Goal: Task Accomplishment & Management: Complete application form

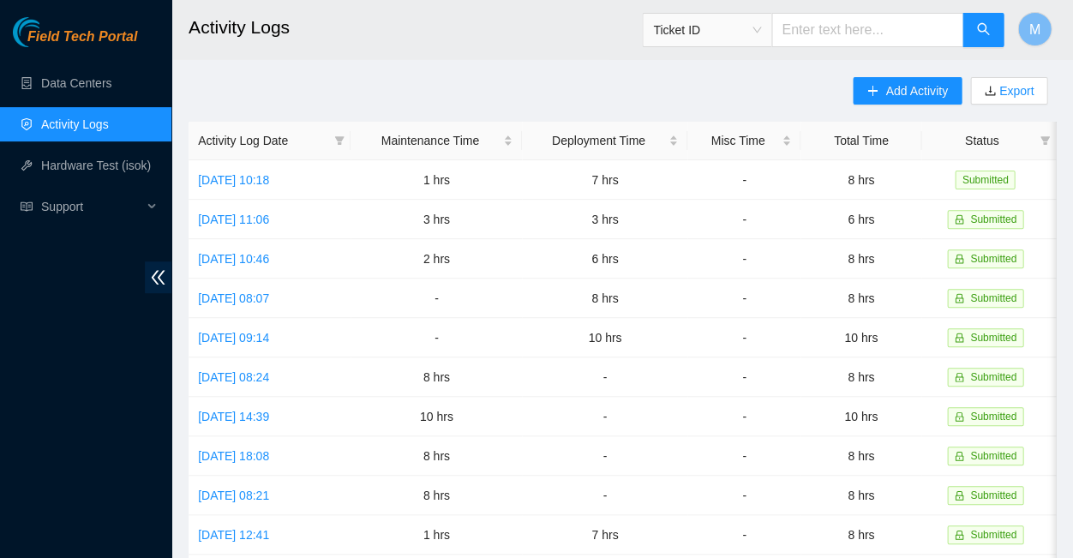
click at [101, 37] on span "Field Tech Portal" at bounding box center [82, 37] width 110 height 16
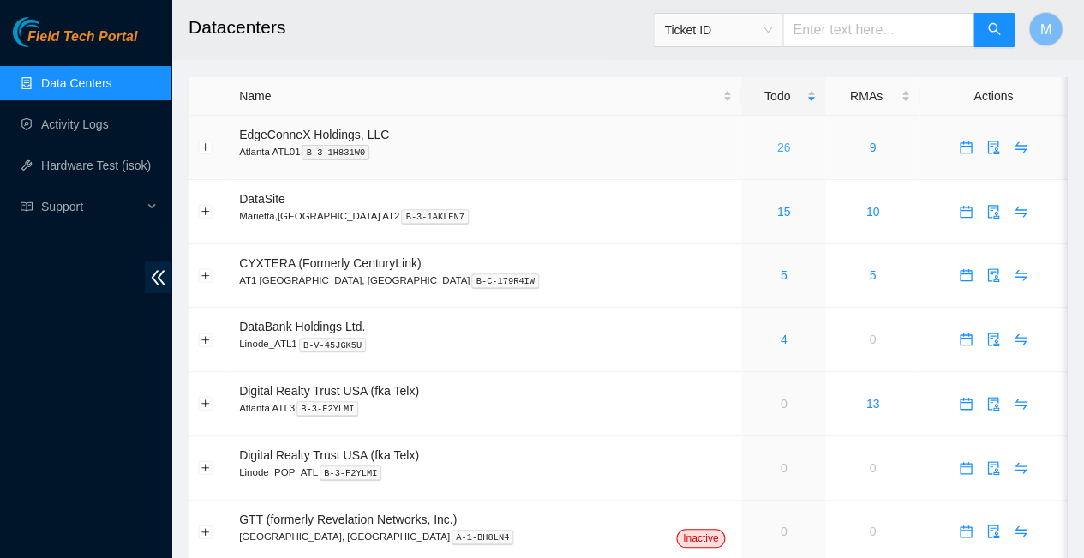
click at [777, 141] on link "26" at bounding box center [784, 148] width 14 height 14
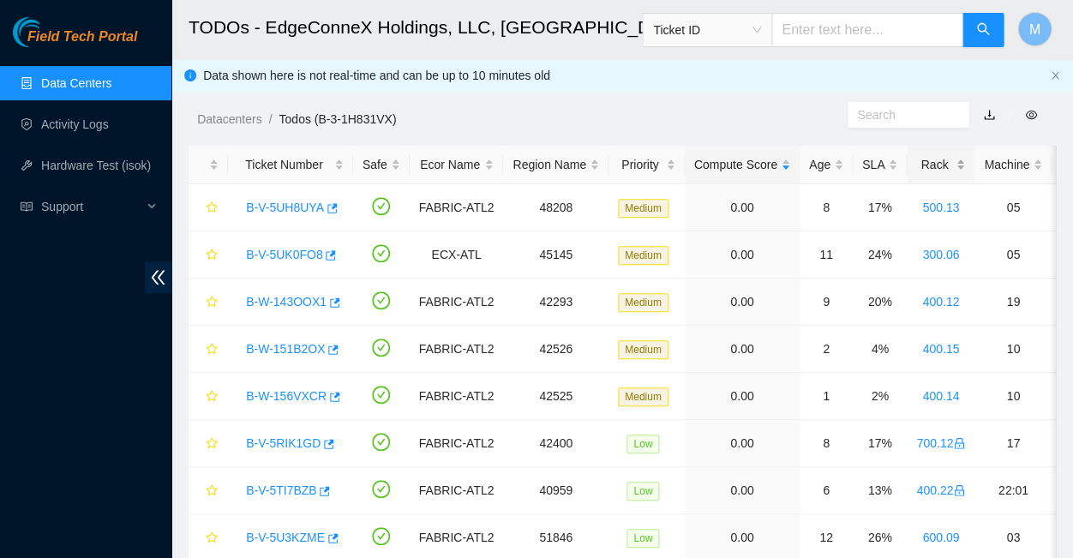
click at [916, 156] on div "Rack" at bounding box center [940, 164] width 49 height 19
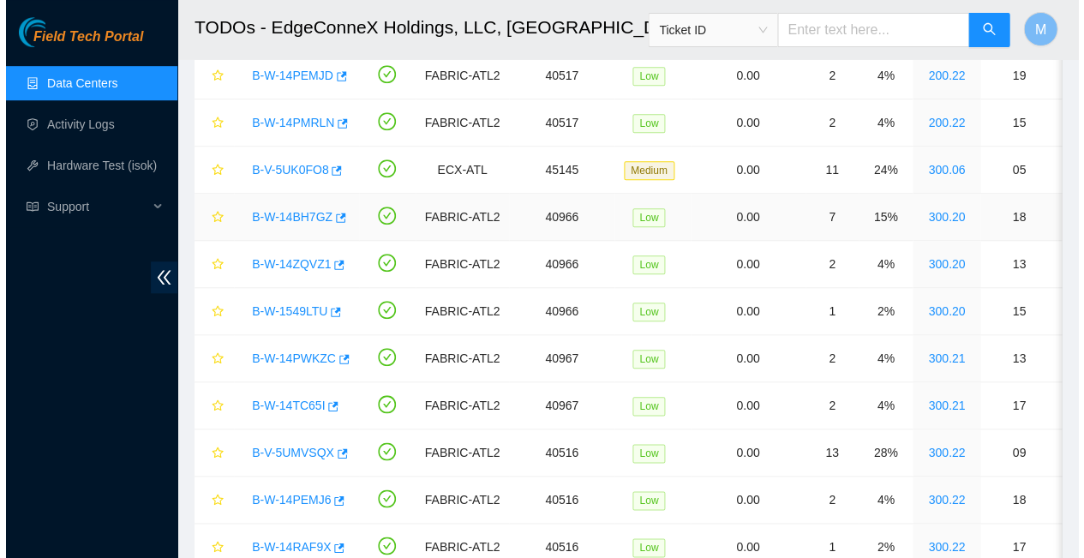
scroll to position [181, 0]
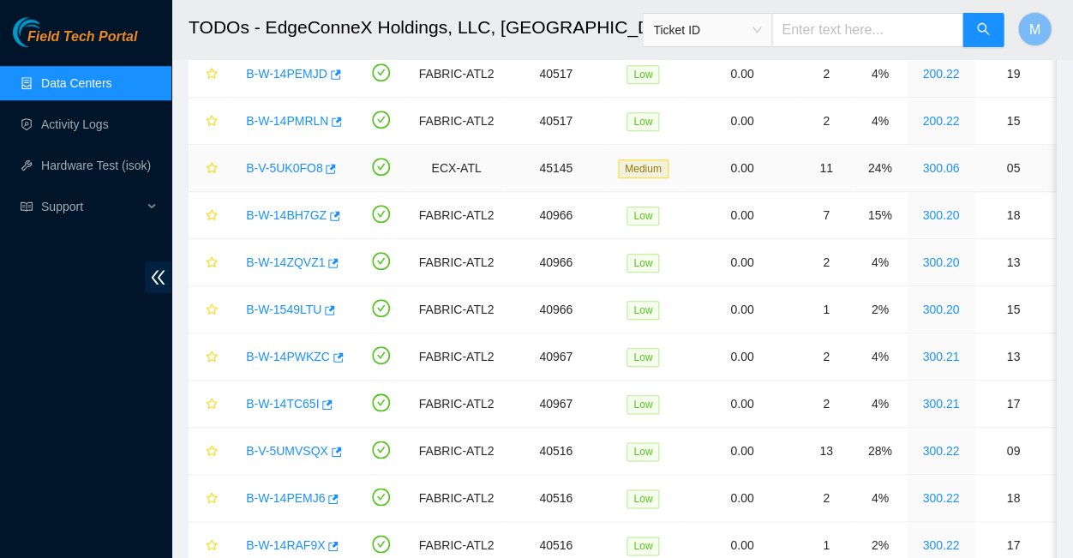
click at [285, 161] on link "B-V-5UK0FO8" at bounding box center [284, 168] width 76 height 14
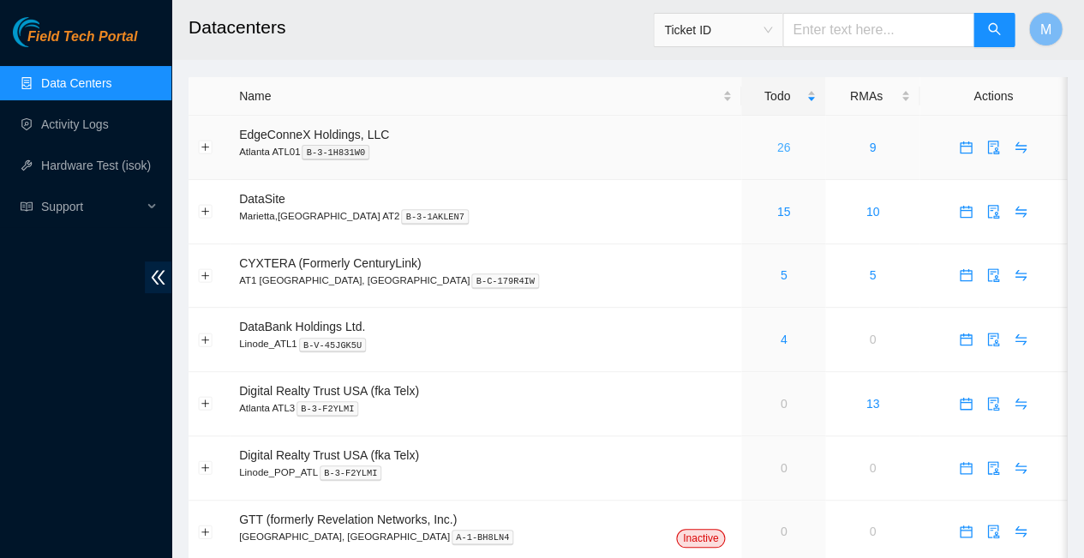
click at [777, 141] on link "26" at bounding box center [784, 148] width 14 height 14
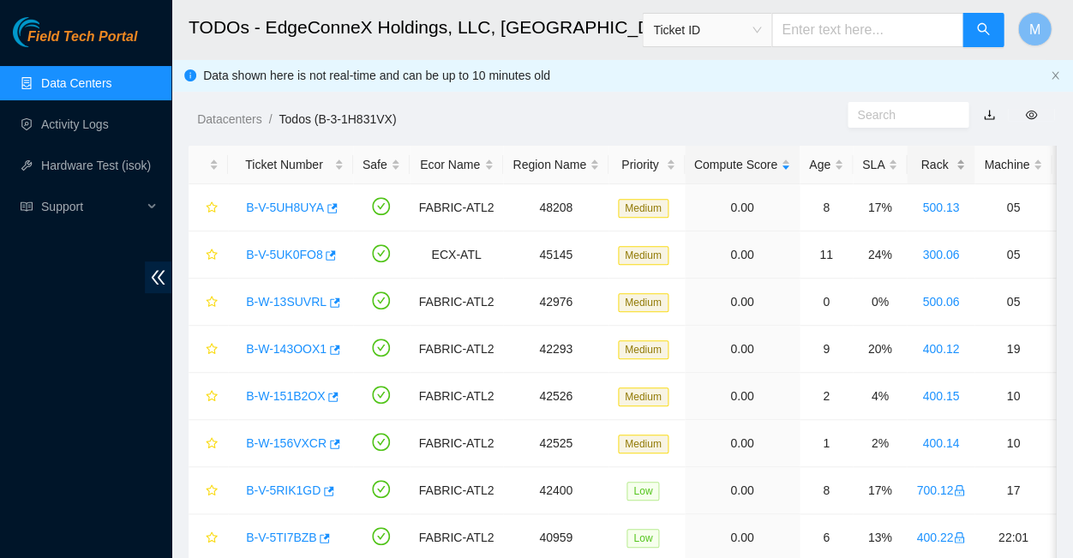
click at [916, 159] on div "Rack" at bounding box center [940, 164] width 49 height 19
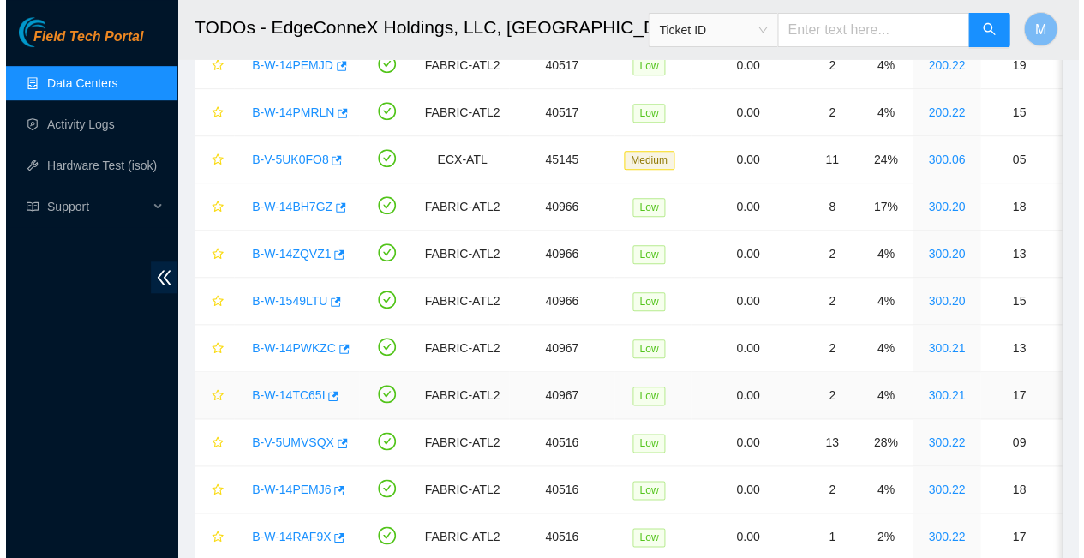
scroll to position [183, 0]
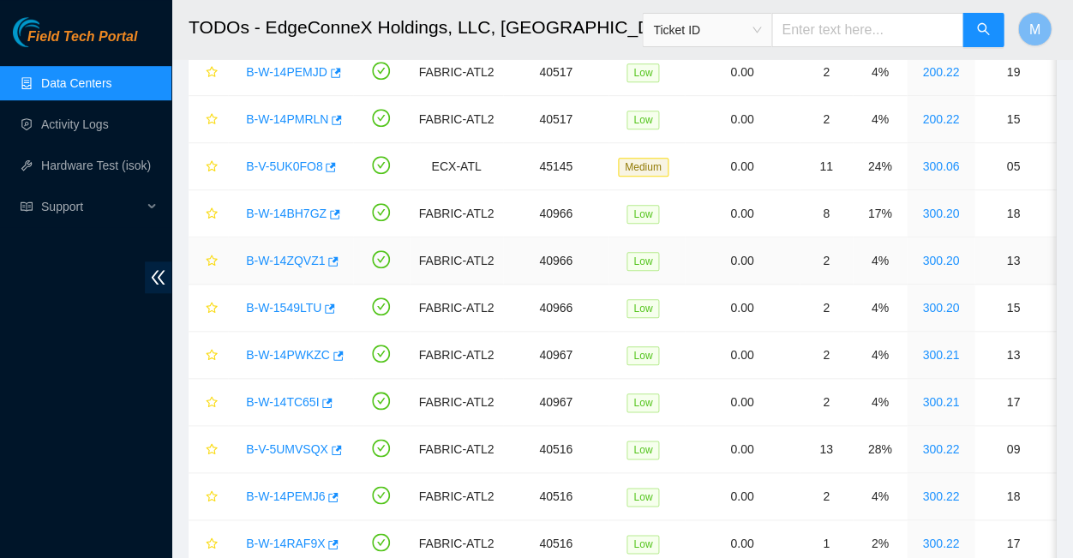
click at [279, 254] on link "B-W-14ZQVZ1" at bounding box center [285, 261] width 79 height 14
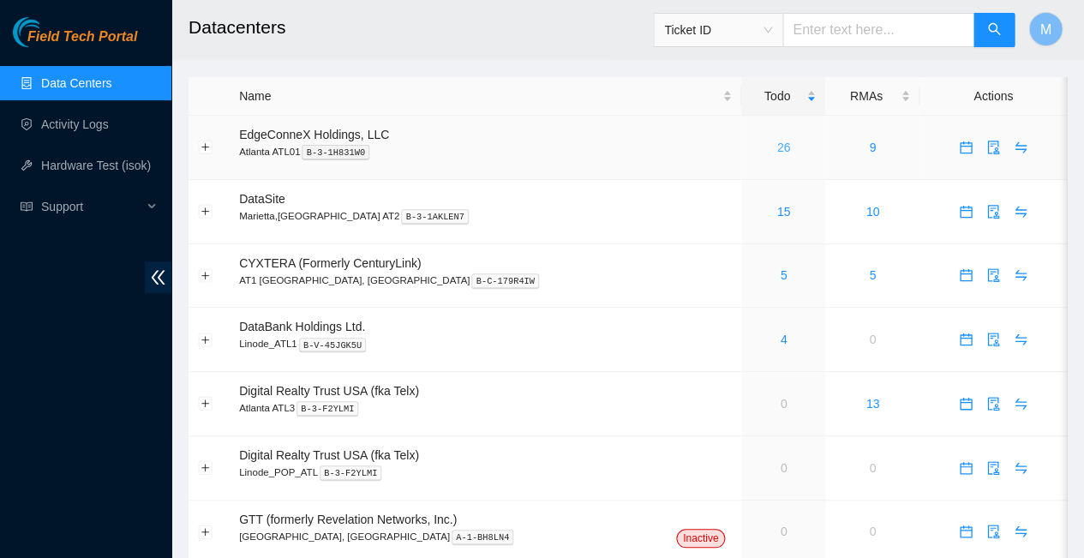
click at [777, 141] on link "26" at bounding box center [784, 148] width 14 height 14
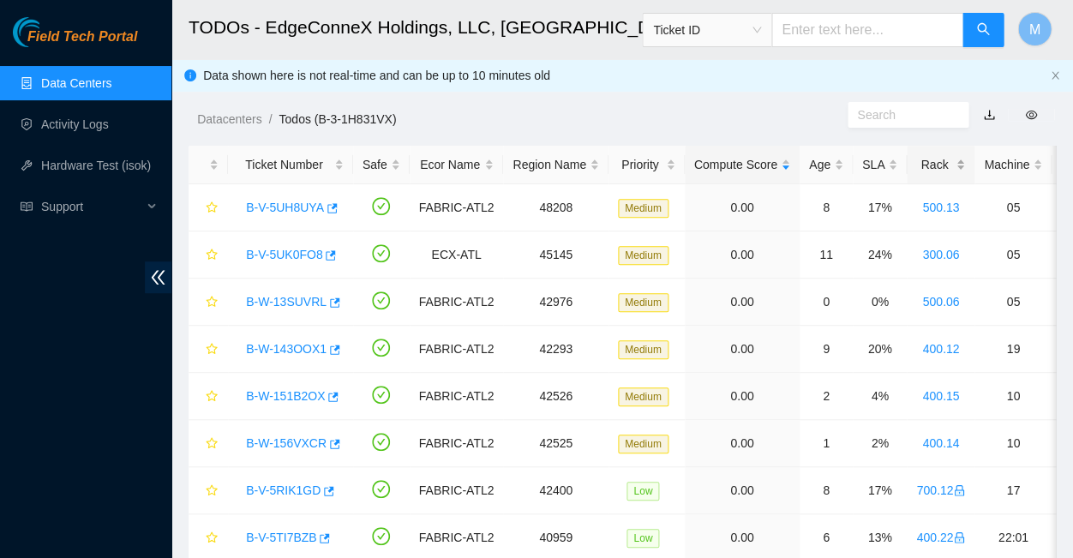
click at [916, 157] on div "Rack" at bounding box center [940, 164] width 49 height 19
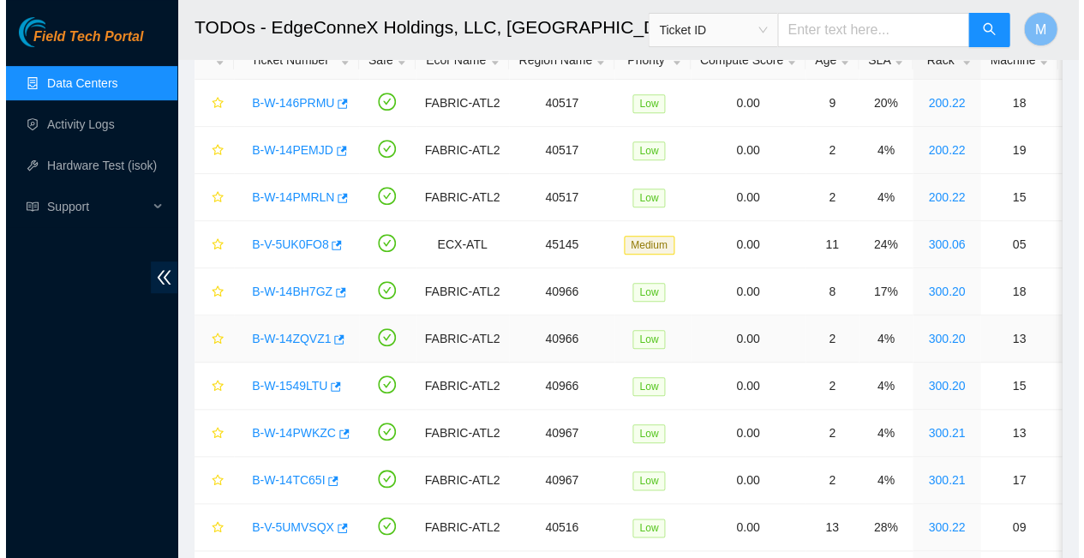
scroll to position [100, 0]
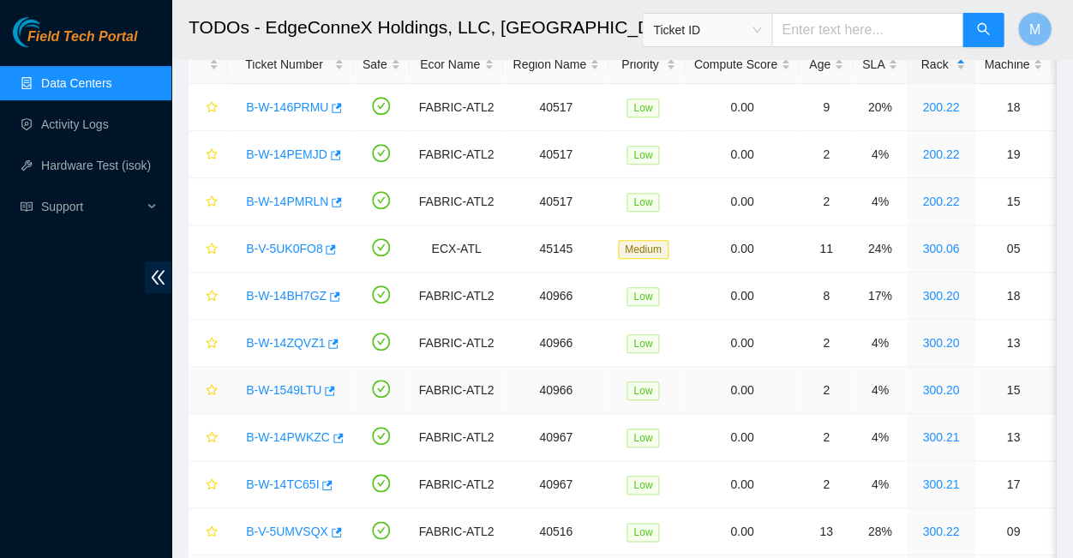
click at [285, 383] on link "B-W-1549LTU" at bounding box center [283, 390] width 75 height 14
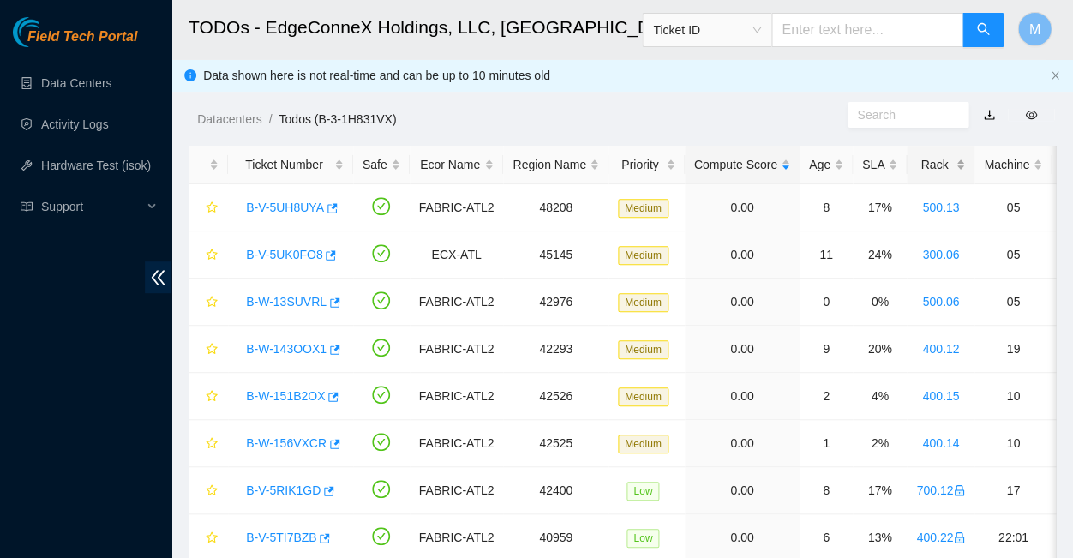
click at [916, 157] on div "Rack" at bounding box center [940, 164] width 49 height 19
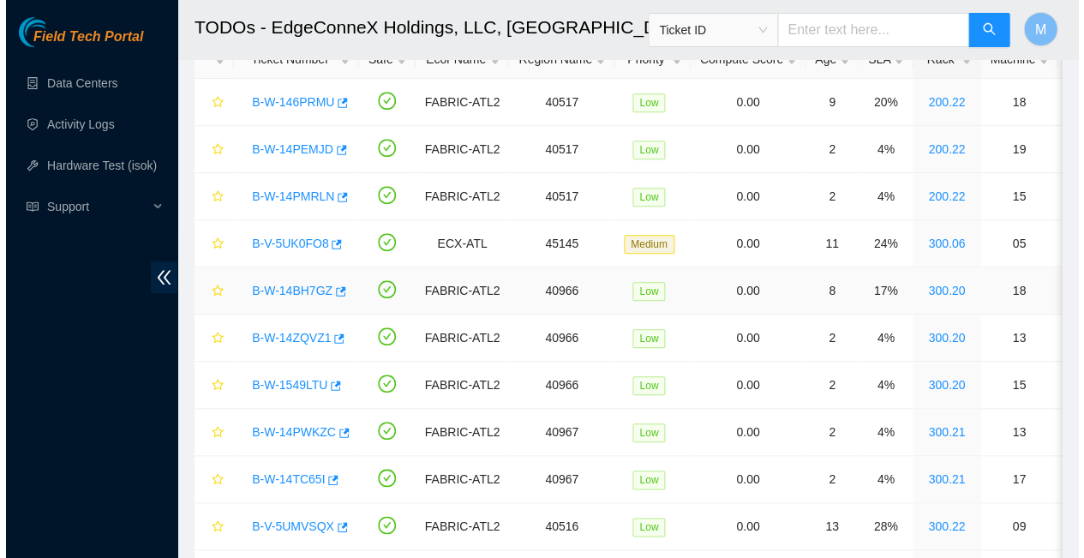
scroll to position [112, 0]
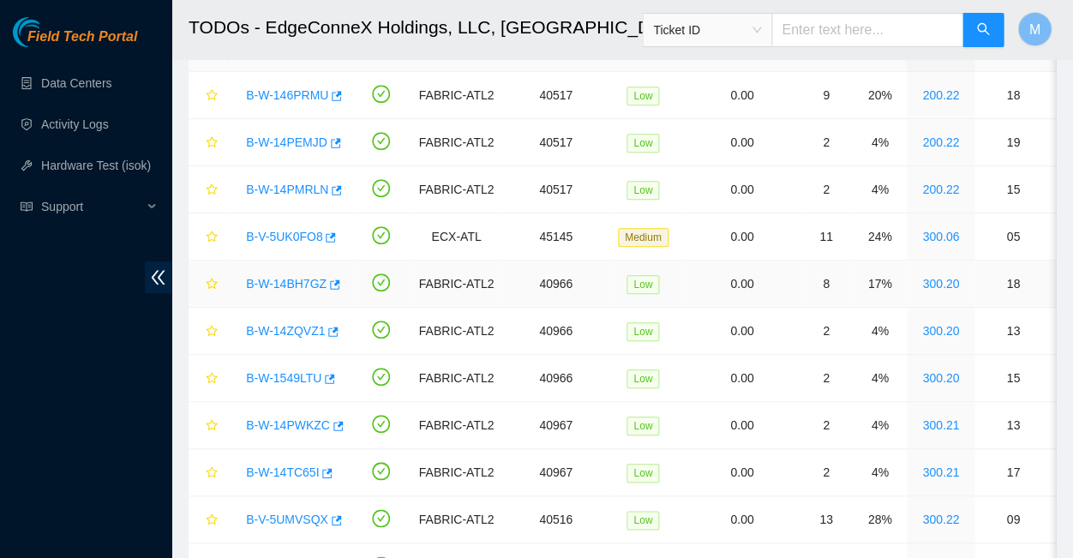
click at [285, 277] on link "B-W-14BH7GZ" at bounding box center [286, 284] width 81 height 14
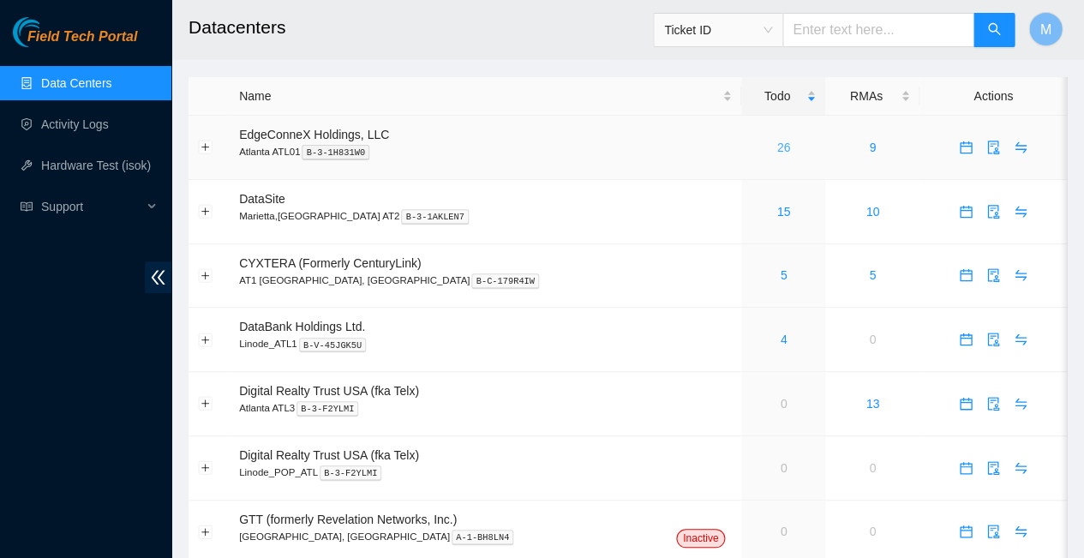
click at [777, 141] on link "26" at bounding box center [784, 148] width 14 height 14
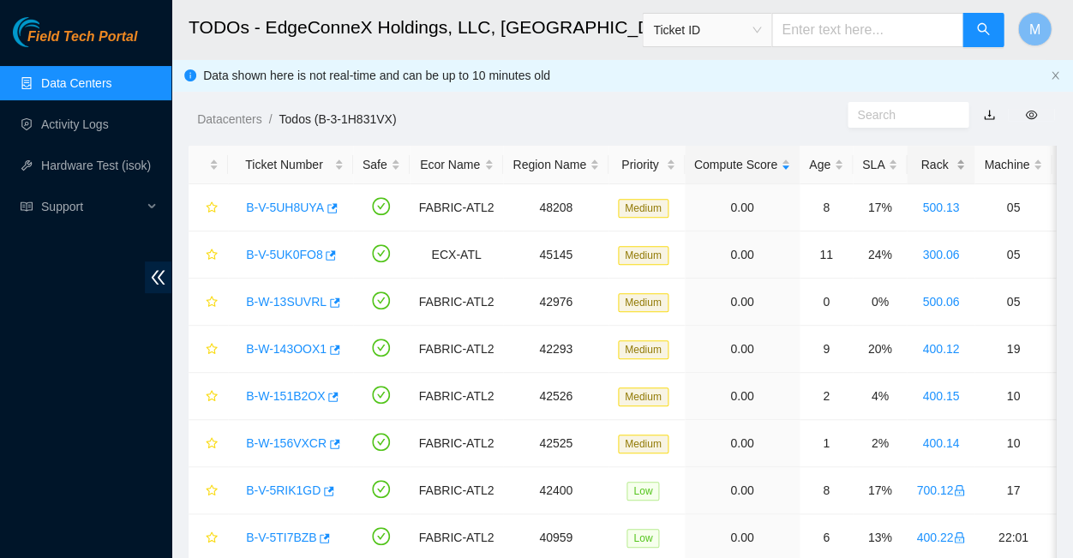
click at [916, 155] on div "Rack" at bounding box center [940, 164] width 49 height 19
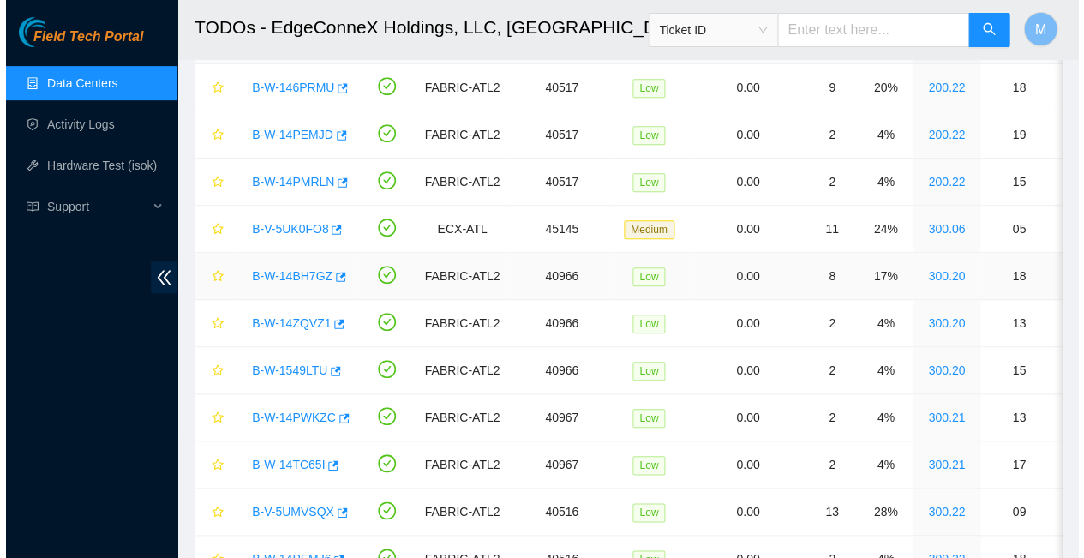
scroll to position [125, 0]
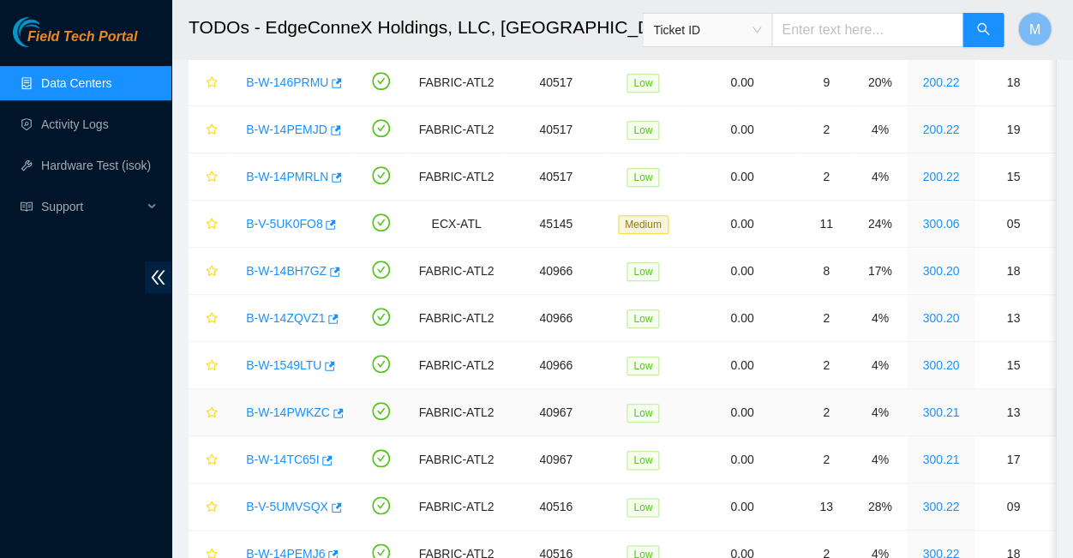
click at [281, 405] on link "B-W-14PWKZC" at bounding box center [288, 412] width 84 height 14
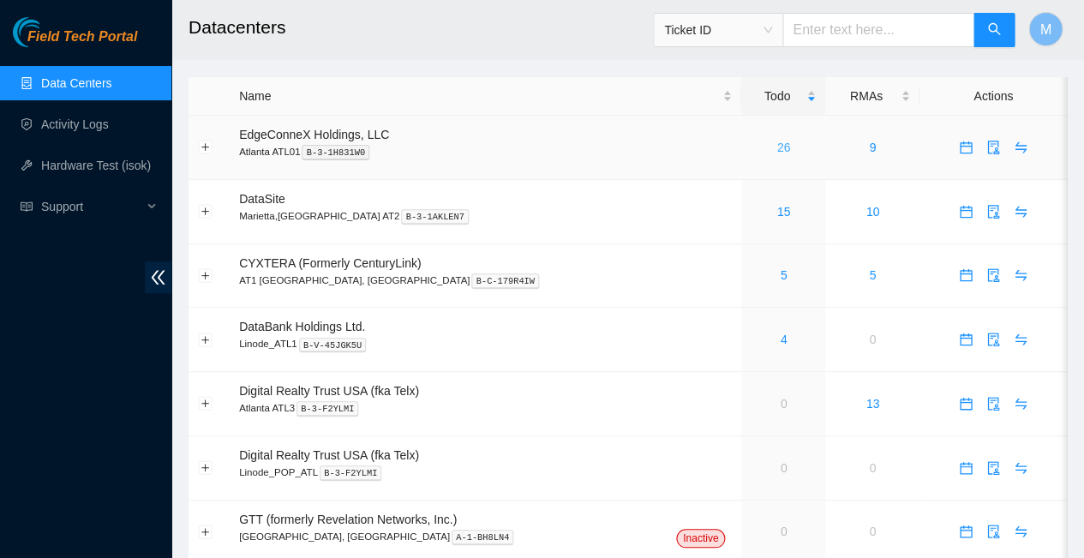
click at [777, 141] on link "26" at bounding box center [784, 148] width 14 height 14
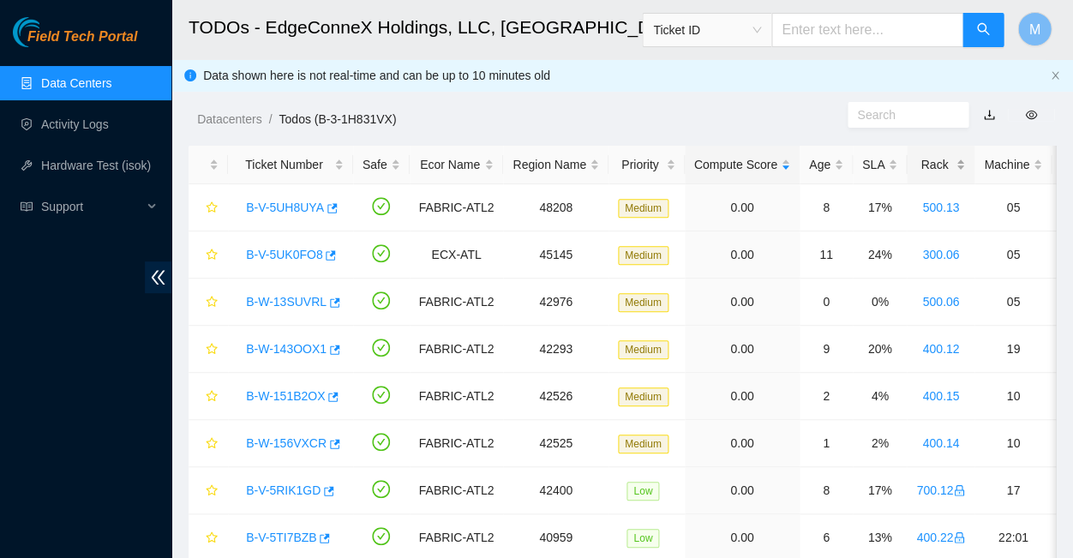
click at [916, 155] on div "Rack" at bounding box center [940, 164] width 49 height 19
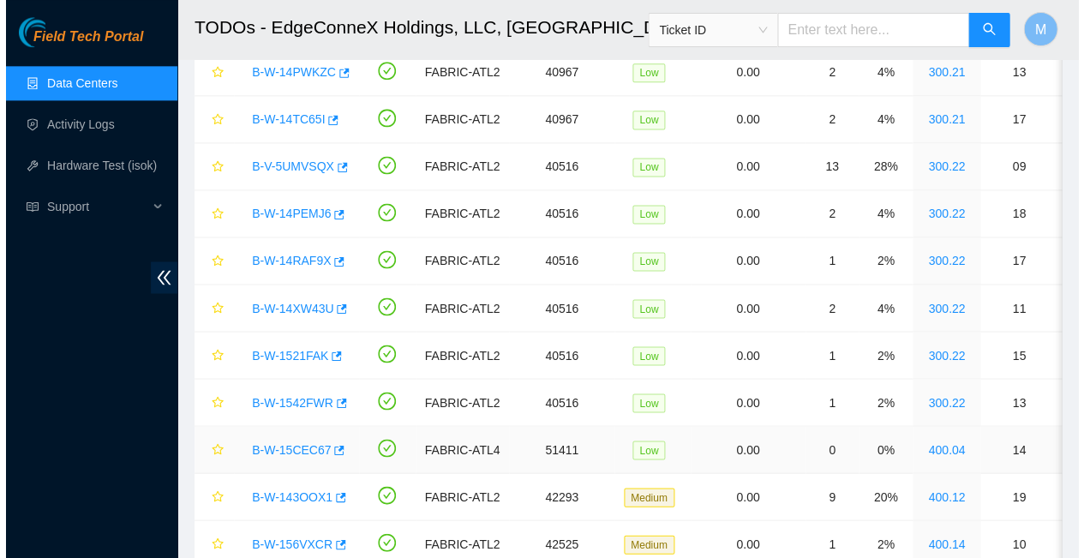
scroll to position [471, 0]
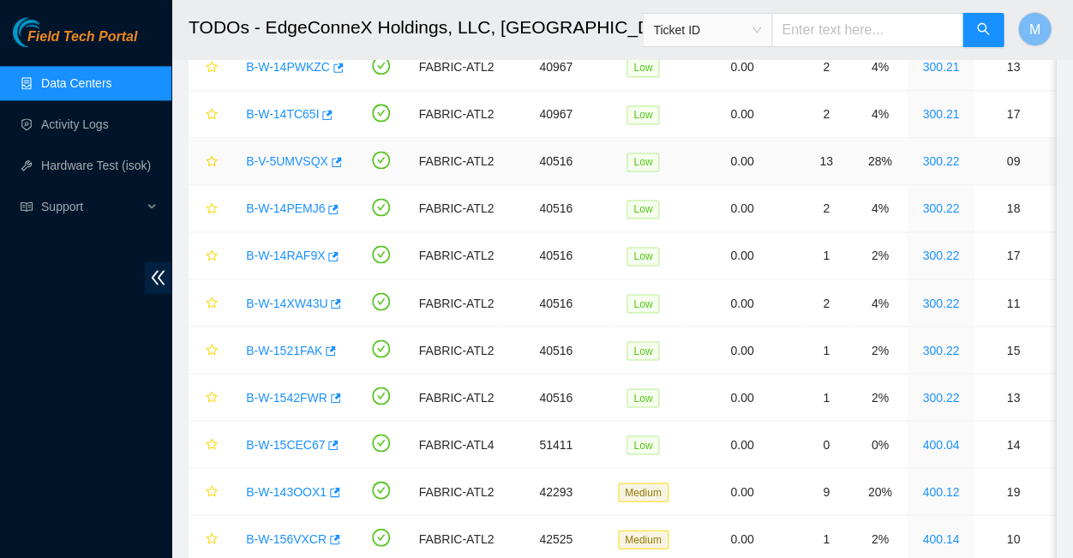
click at [274, 154] on link "B-V-5UMVSQX" at bounding box center [287, 161] width 82 height 14
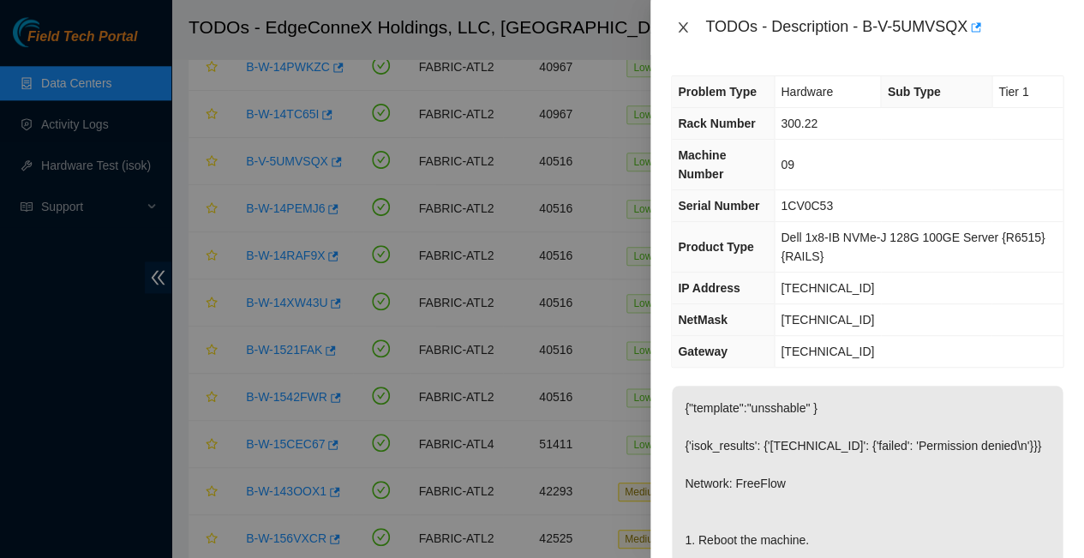
click at [684, 23] on icon "close" at bounding box center [682, 27] width 9 height 10
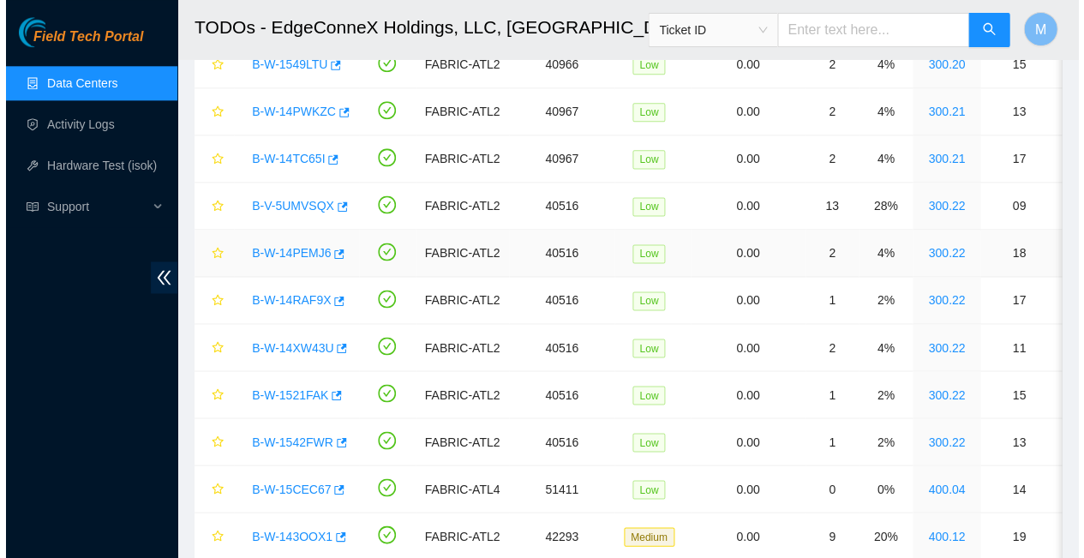
scroll to position [426, 0]
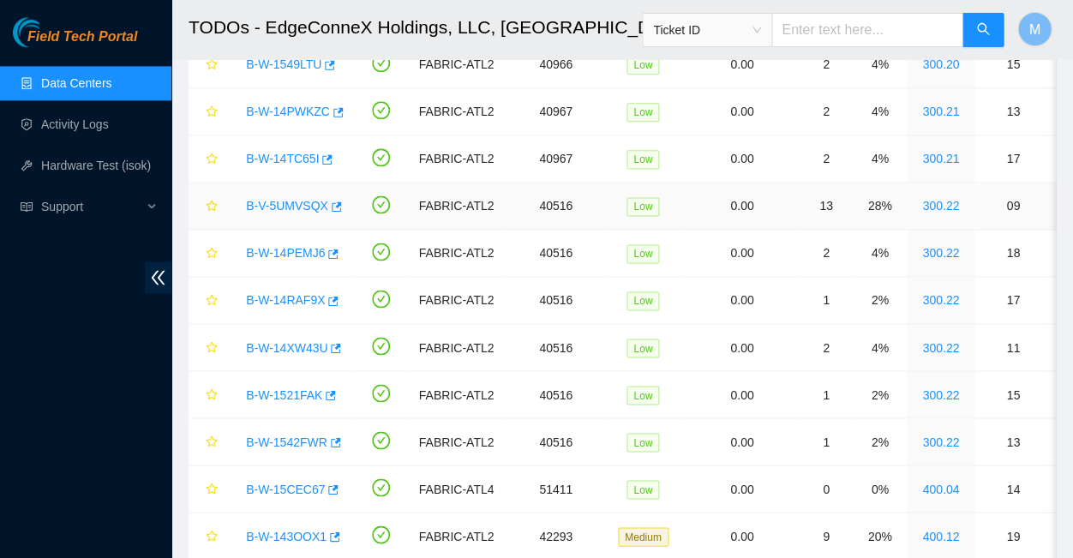
click at [284, 199] on link "B-V-5UMVSQX" at bounding box center [287, 206] width 82 height 14
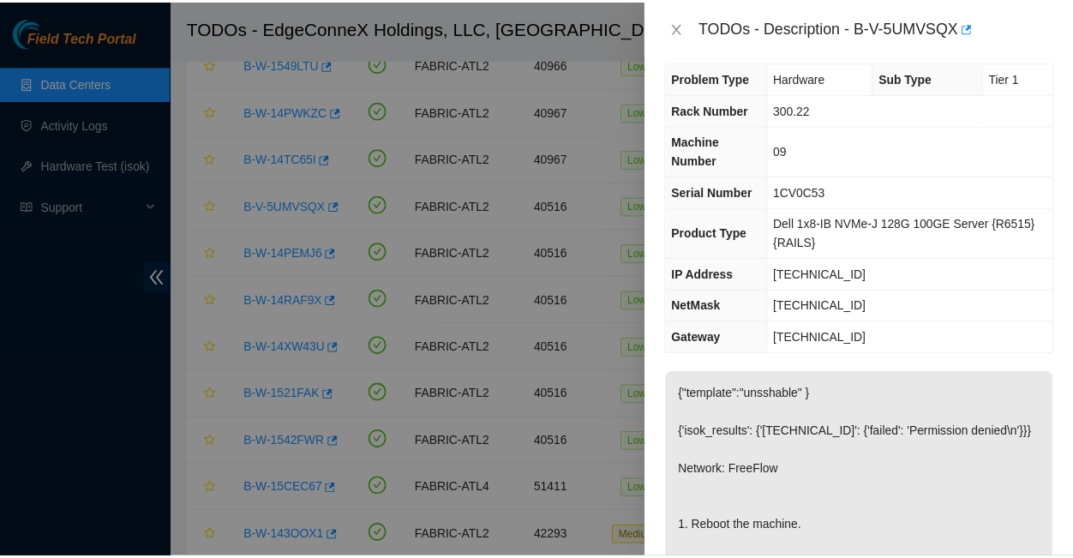
scroll to position [17, 0]
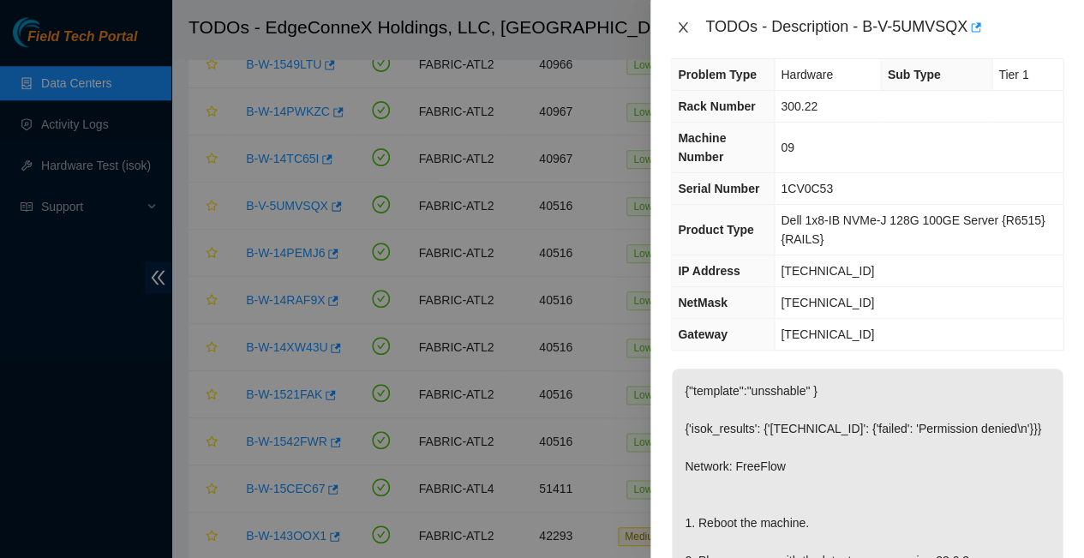
click at [682, 26] on icon "close" at bounding box center [682, 27] width 9 height 10
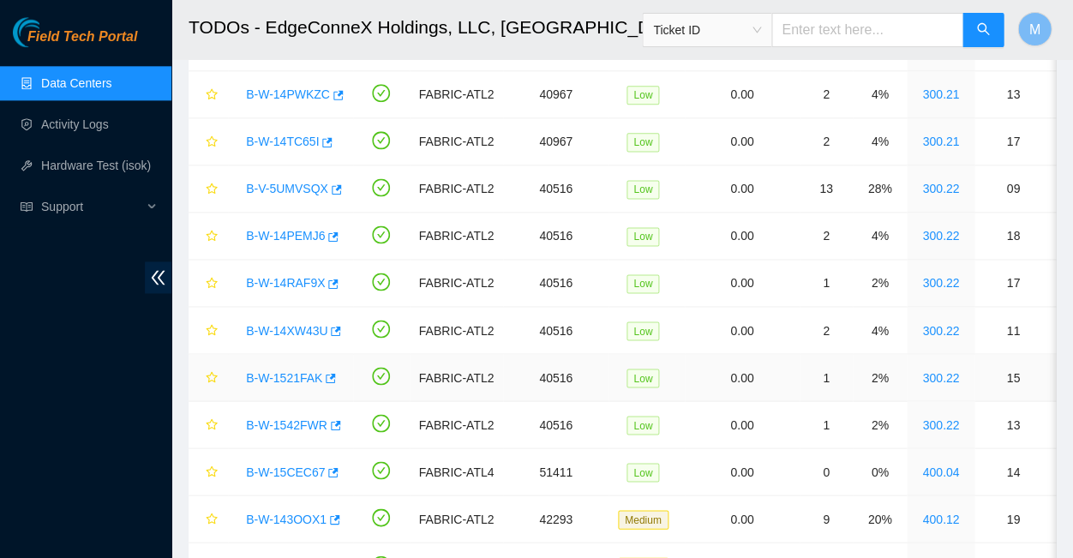
scroll to position [449, 0]
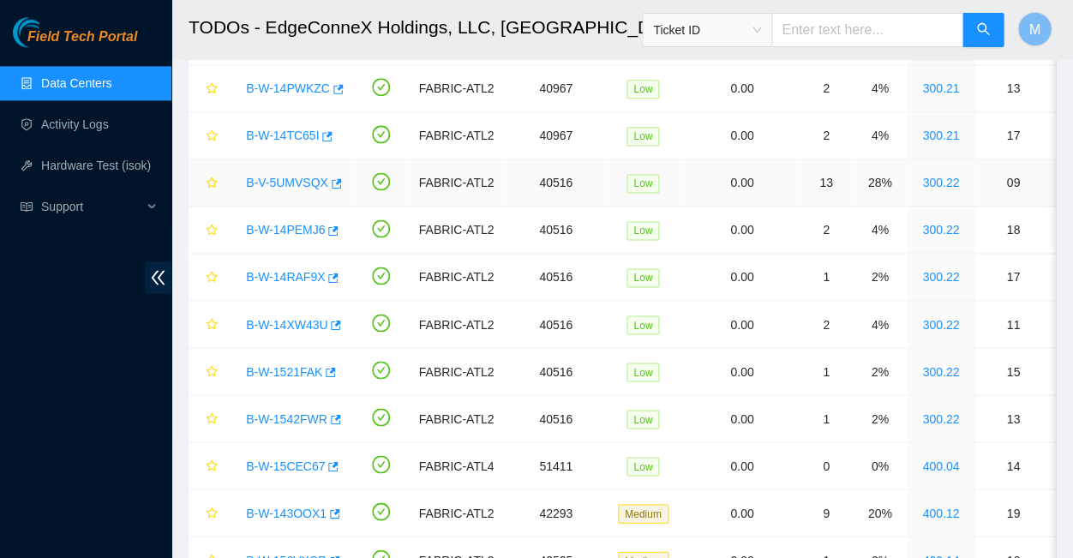
click at [278, 176] on link "B-V-5UMVSQX" at bounding box center [287, 183] width 82 height 14
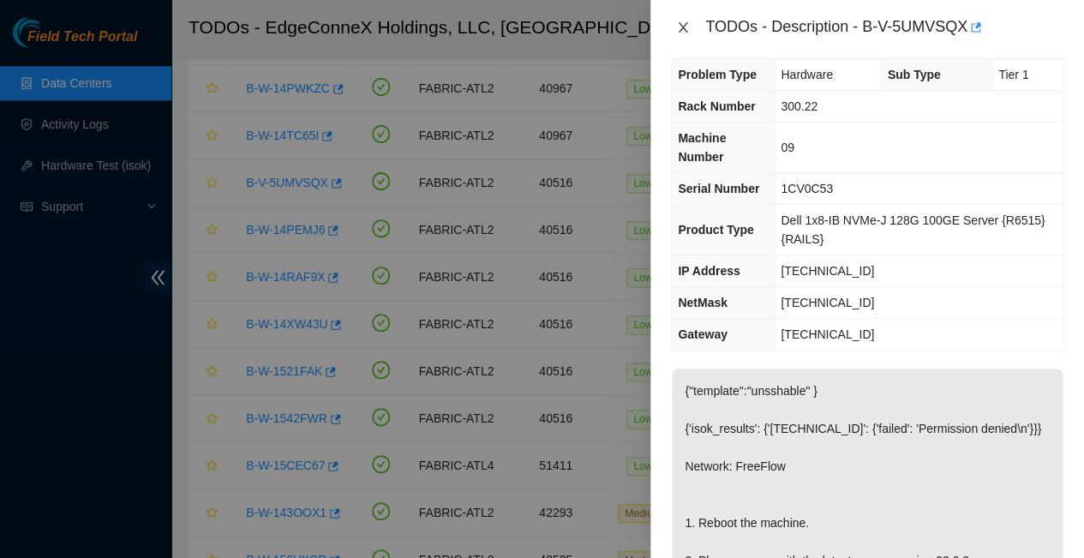
click at [684, 27] on icon "close" at bounding box center [683, 28] width 14 height 14
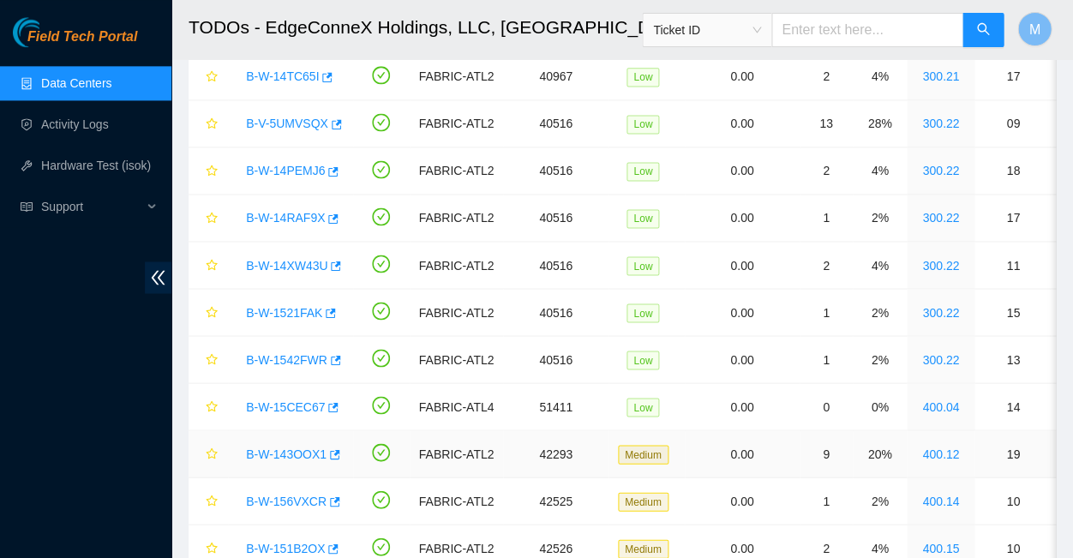
scroll to position [505, 0]
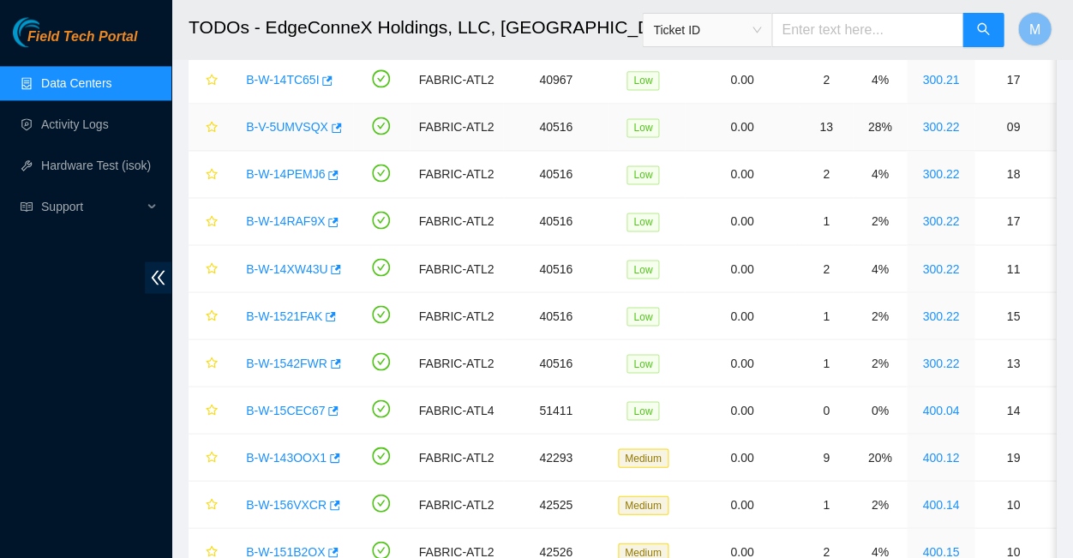
click at [283, 120] on link "B-V-5UMVSQX" at bounding box center [287, 127] width 82 height 14
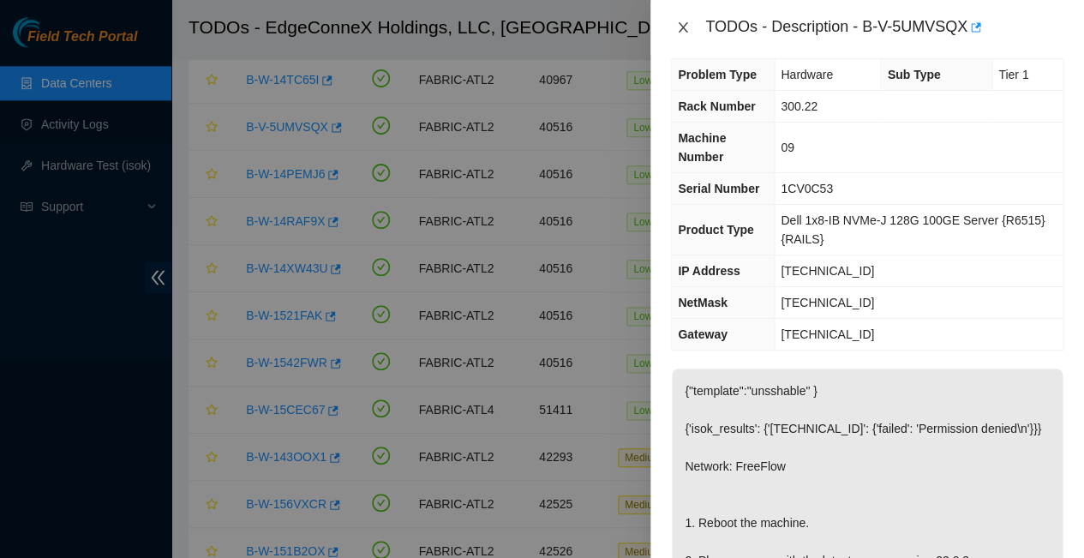
click at [678, 22] on icon "close" at bounding box center [682, 27] width 9 height 10
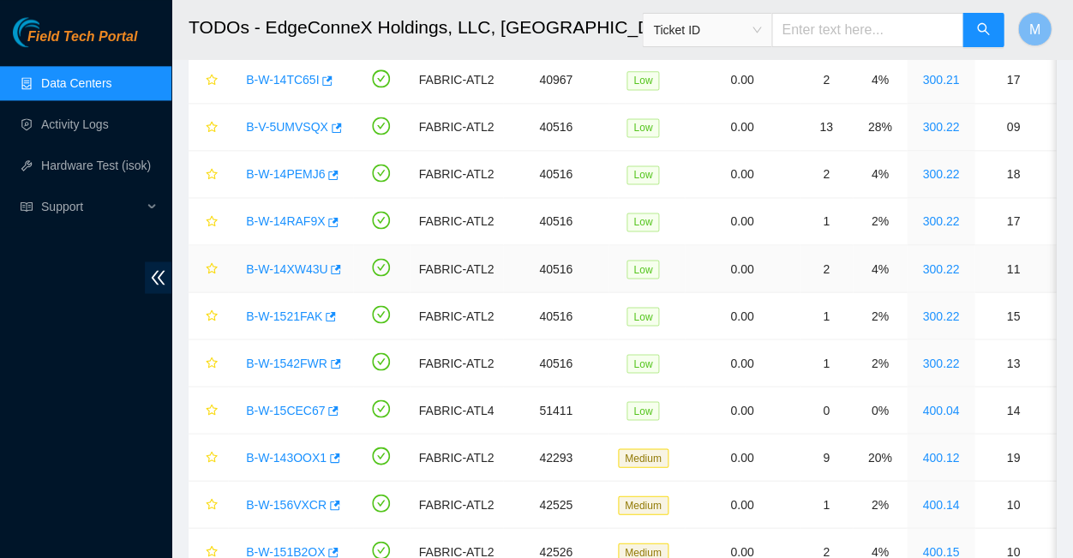
click at [285, 261] on link "B-W-14XW43U" at bounding box center [286, 268] width 81 height 14
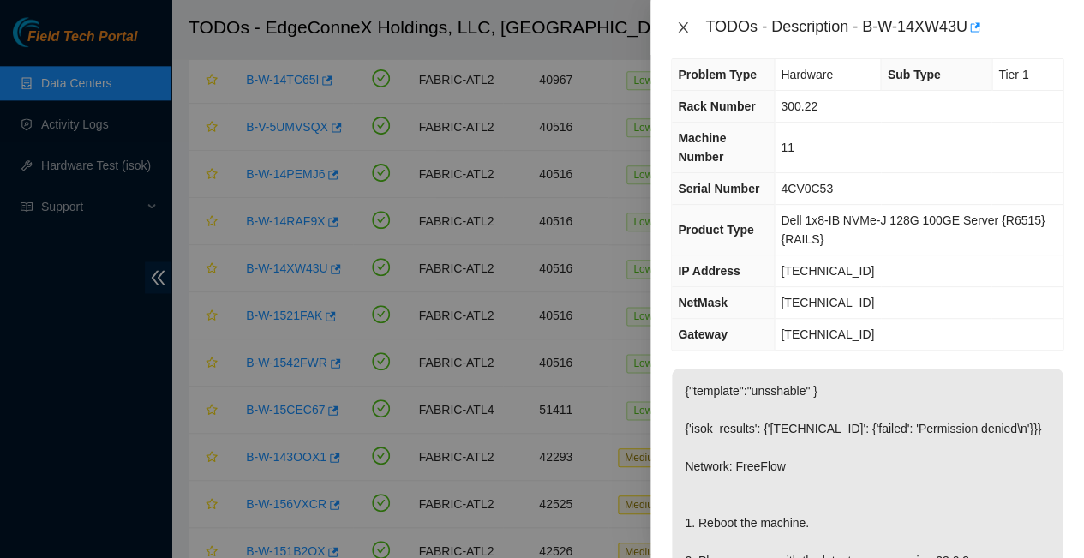
click at [681, 26] on icon "close" at bounding box center [682, 27] width 9 height 10
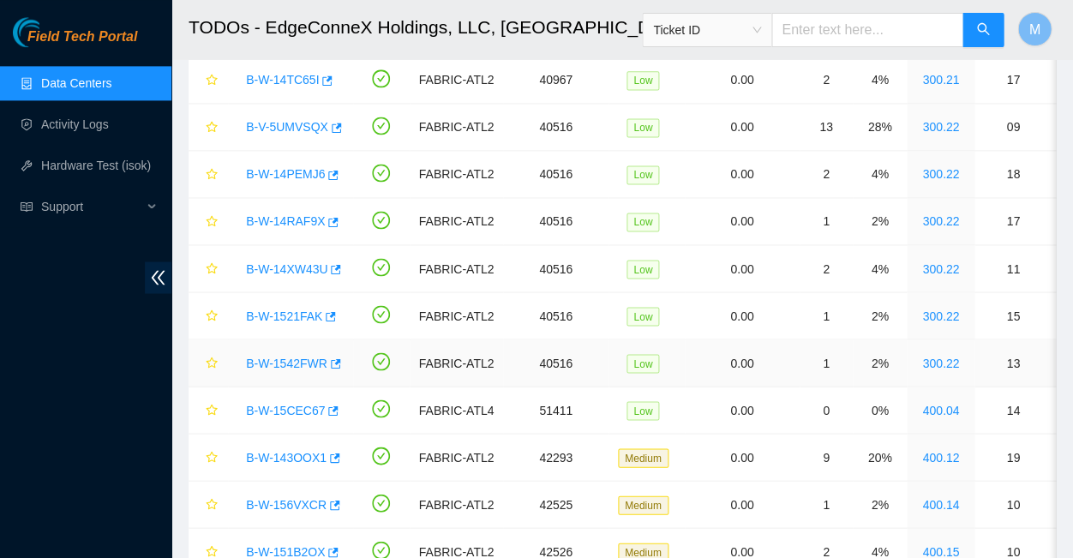
click at [297, 356] on link "B-W-1542FWR" at bounding box center [286, 363] width 81 height 14
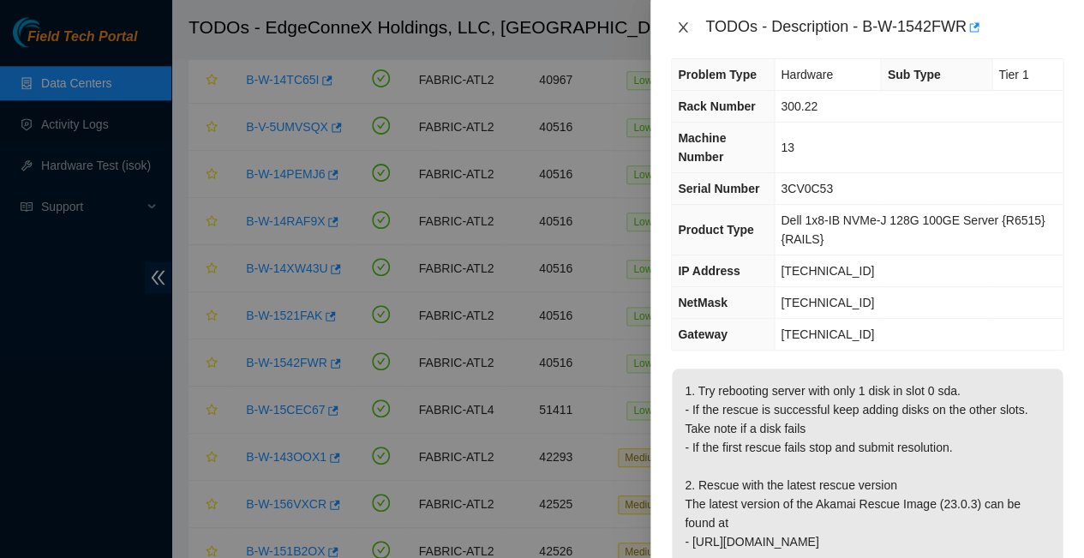
click at [683, 28] on icon "close" at bounding box center [683, 28] width 14 height 14
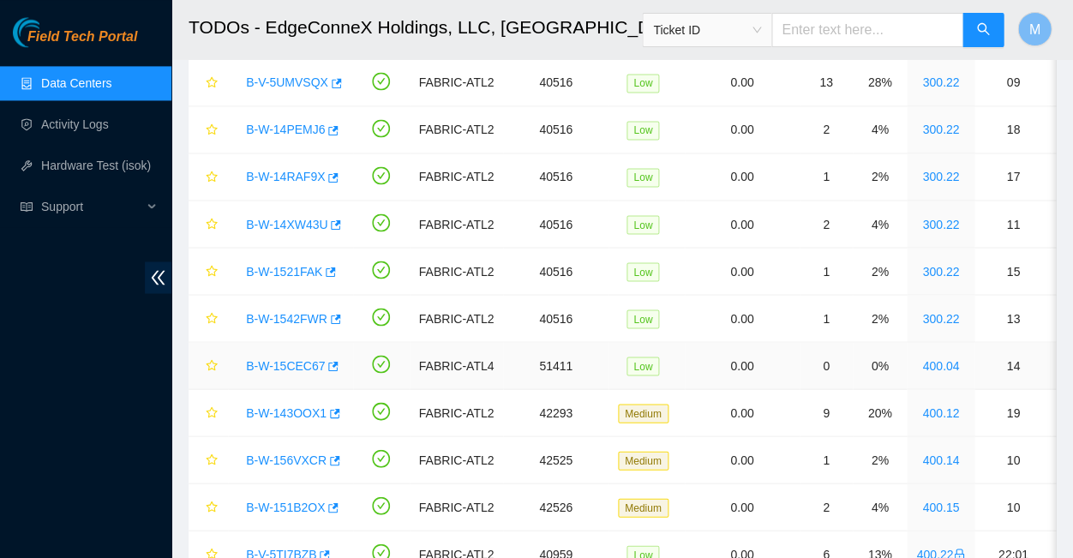
scroll to position [553, 0]
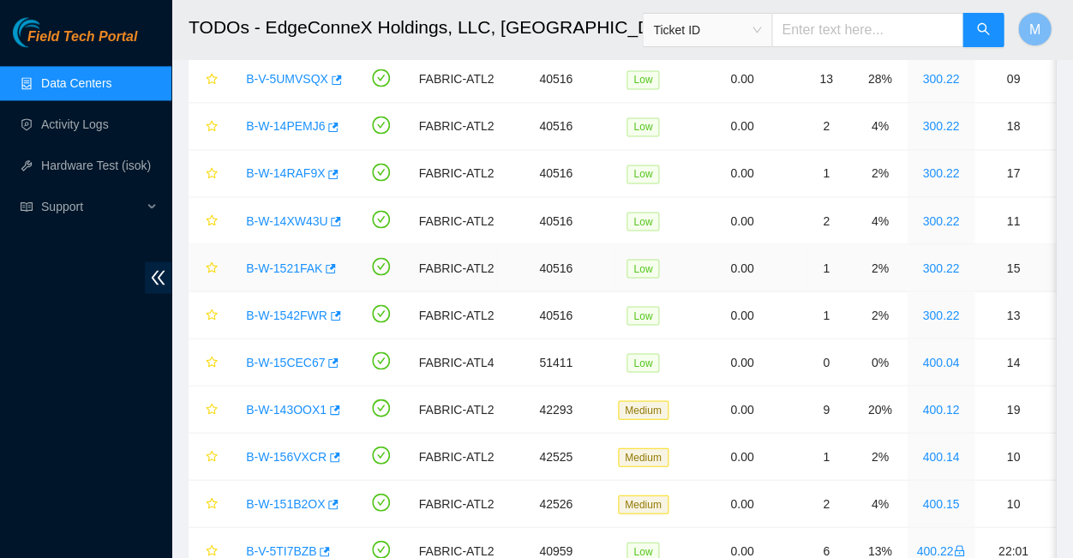
click at [276, 261] on link "B-W-1521FAK" at bounding box center [284, 268] width 76 height 14
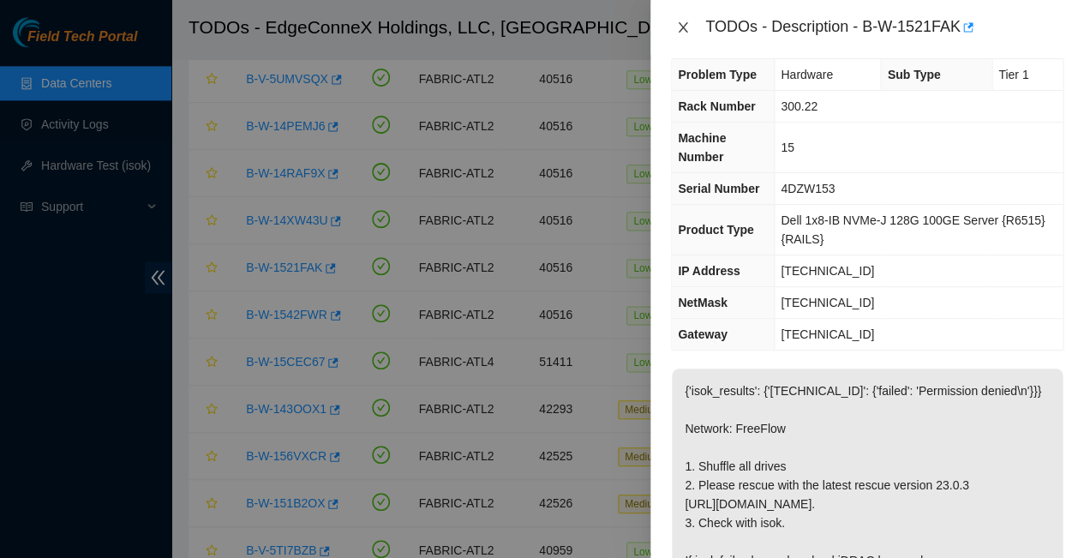
click at [685, 23] on icon "close" at bounding box center [683, 28] width 14 height 14
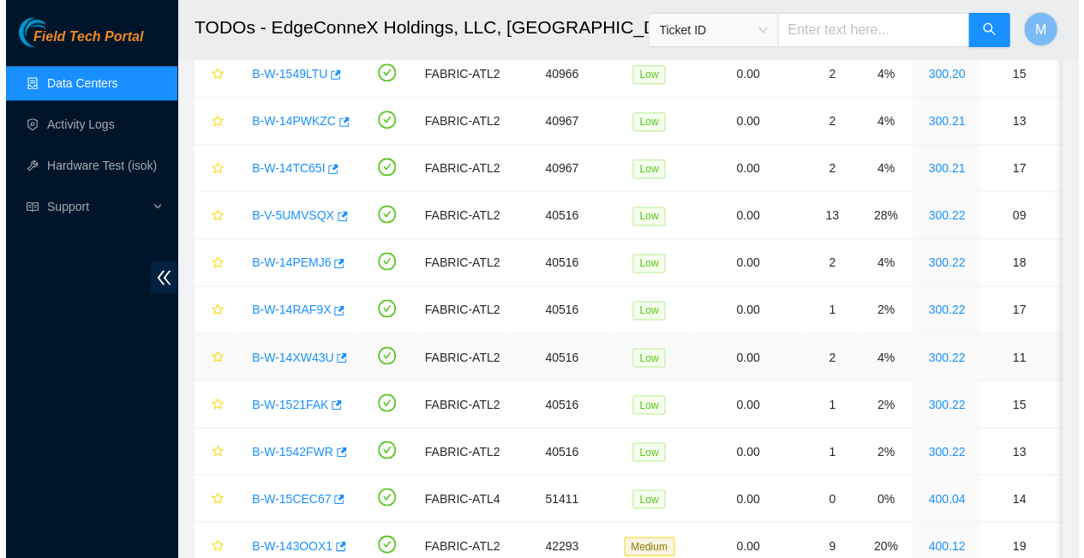
scroll to position [410, 0]
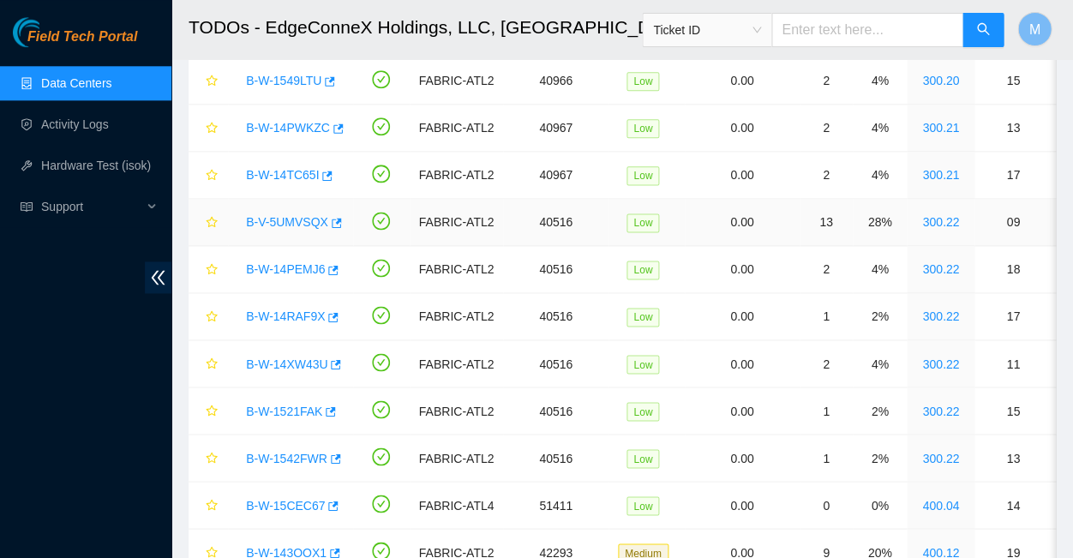
click at [295, 215] on link "B-V-5UMVSQX" at bounding box center [287, 222] width 82 height 14
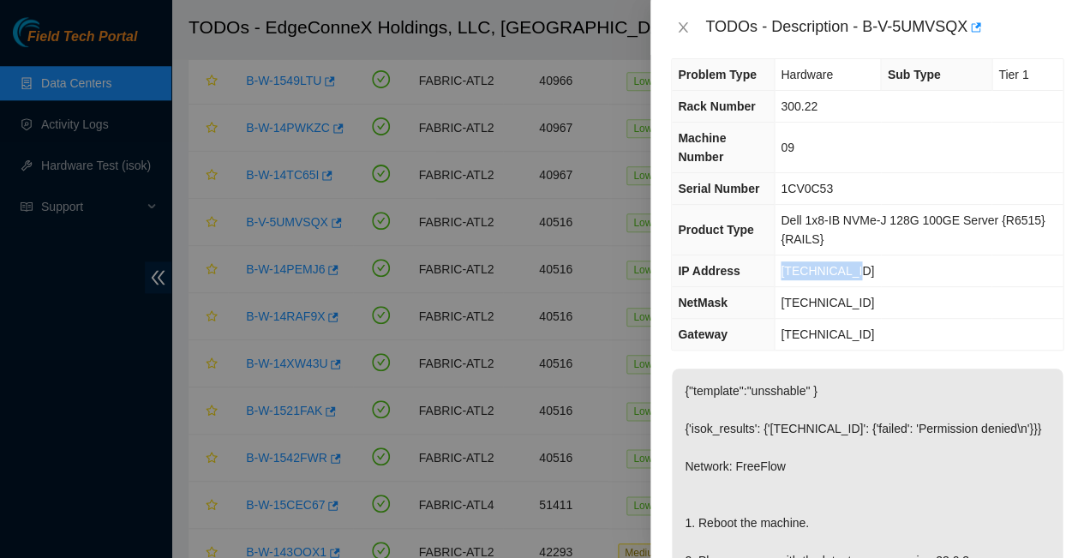
drag, startPoint x: 842, startPoint y: 212, endPoint x: 781, endPoint y: 210, distance: 60.9
click at [781, 255] on td "[TECHNICAL_ID]" at bounding box center [919, 271] width 289 height 32
copy span "[TECHNICAL_ID]"
click at [874, 255] on td "[TECHNICAL_ID]" at bounding box center [919, 271] width 289 height 32
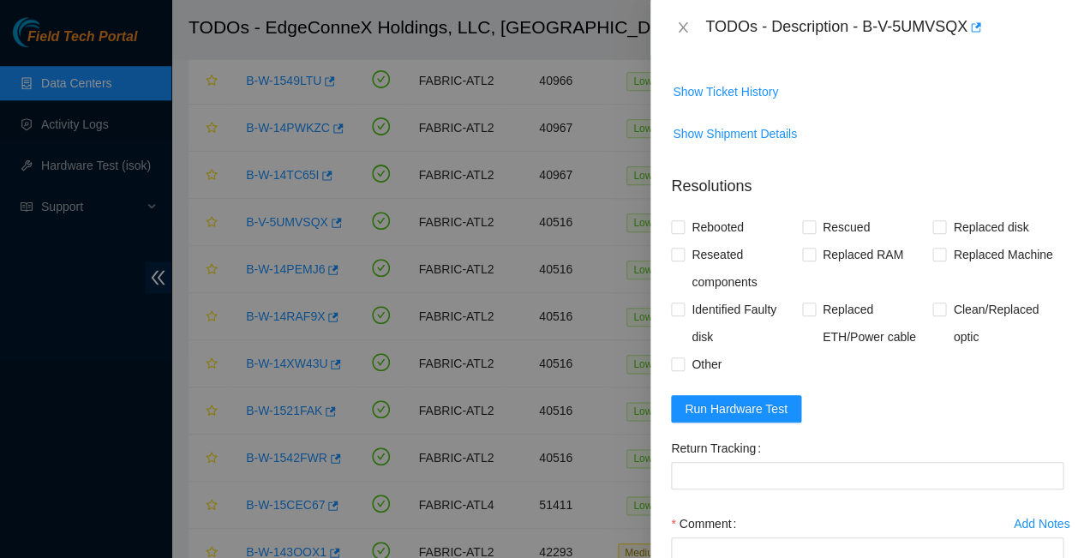
scroll to position [674, 0]
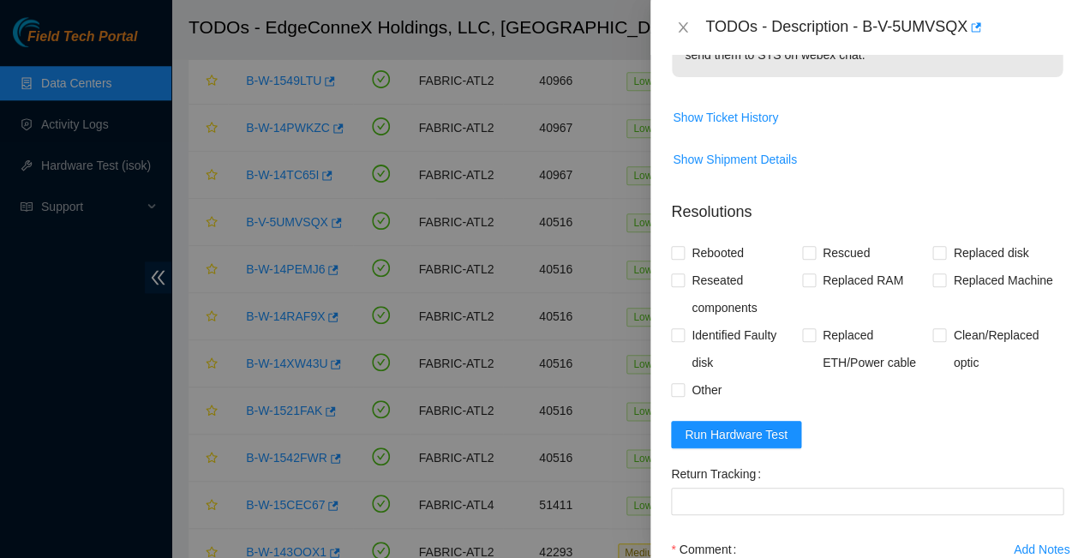
paste textarea "23.63.23.204 : passed: ok"
type textarea "23.63.23.204 : passed: ok"
click at [680, 246] on input "Rebooted" at bounding box center [677, 252] width 12 height 12
checkbox input "true"
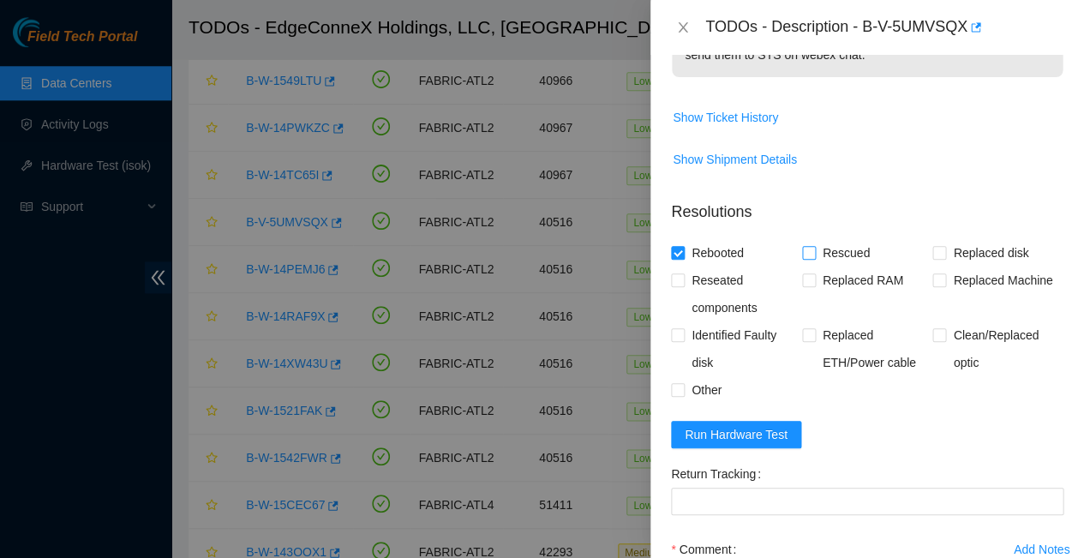
click at [806, 246] on input "Rescued" at bounding box center [808, 252] width 12 height 12
checkbox input "true"
paste textarea "-Rebooted Ran isok"
type textarea "-Rebooted Ran isok - 23.63.23.204 : passed: ok"
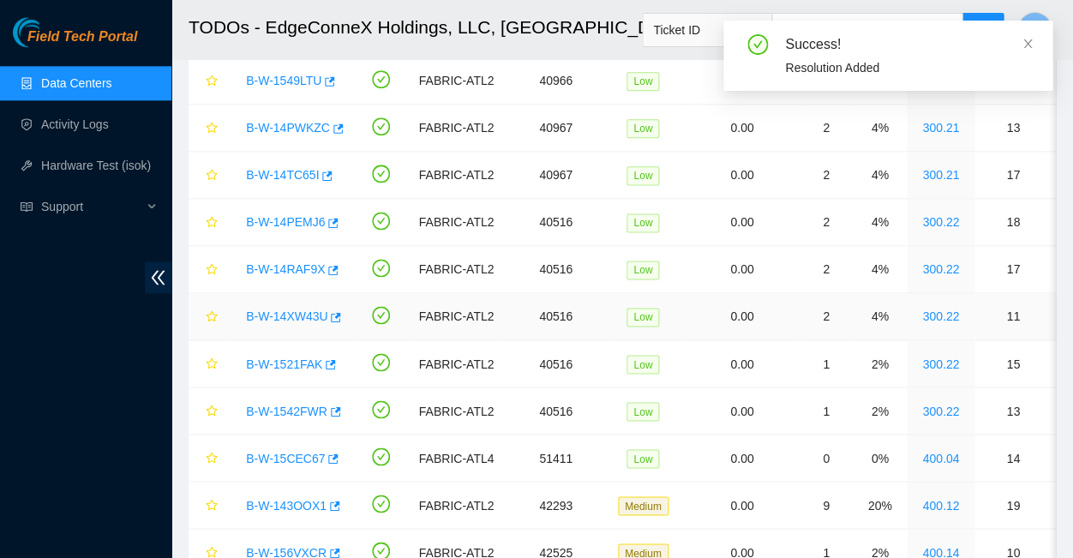
click at [285, 309] on link "B-W-14XW43U" at bounding box center [286, 316] width 81 height 14
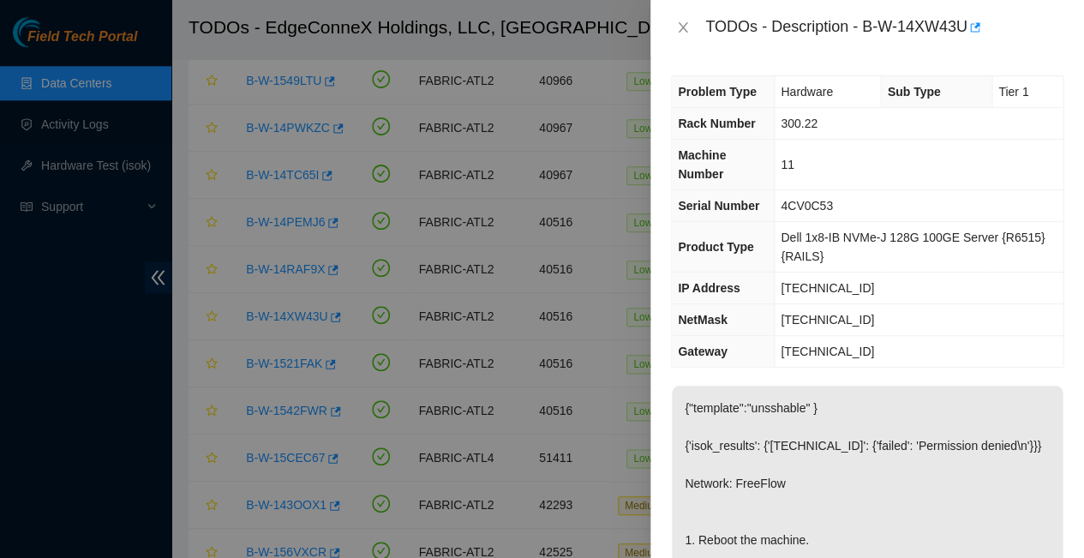
scroll to position [0, 0]
drag, startPoint x: 846, startPoint y: 232, endPoint x: 771, endPoint y: 228, distance: 75.5
click at [775, 273] on td "[TECHNICAL_ID]" at bounding box center [919, 289] width 289 height 32
copy span "[TECHNICAL_ID]"
click at [868, 336] on td "23.63.23.193" at bounding box center [919, 352] width 289 height 32
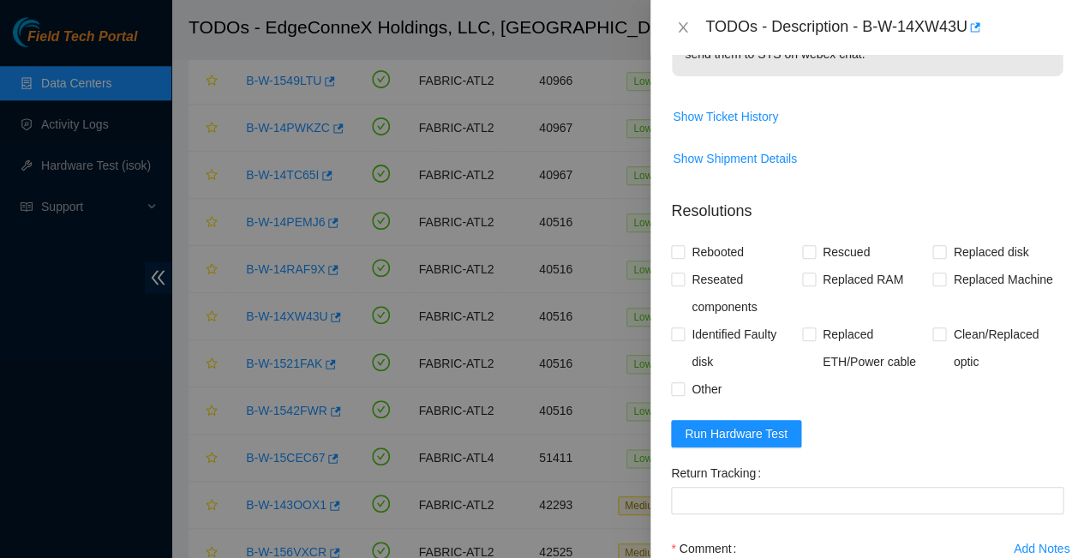
scroll to position [674, 0]
paste textarea "23.63.23.206 : passed: ok"
type textarea "23.63.23.206 : passed: ok"
click at [680, 246] on input "Rebooted" at bounding box center [677, 252] width 12 height 12
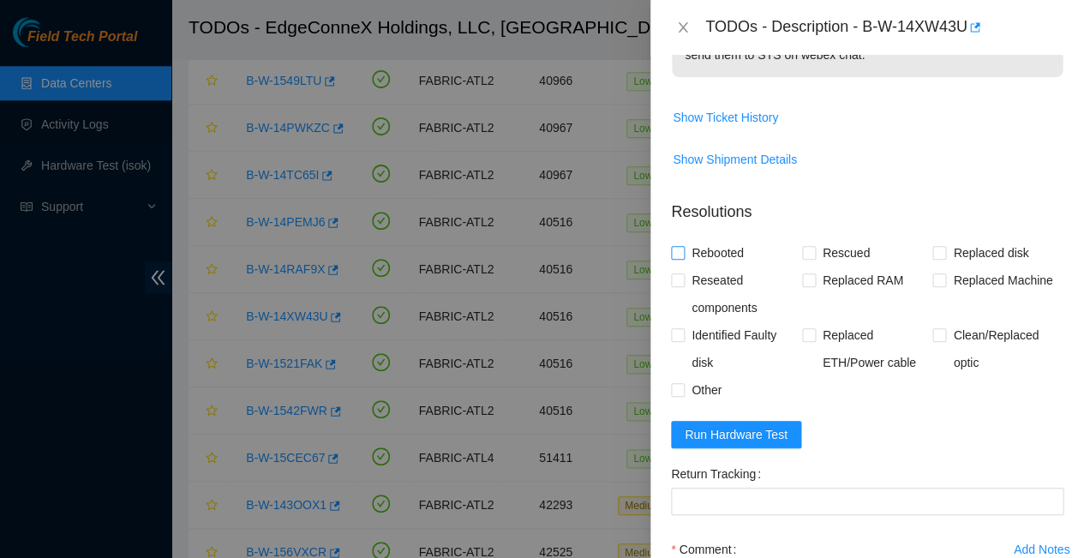
checkbox input "true"
click at [806, 246] on input "Rescued" at bounding box center [808, 252] width 12 height 12
checkbox input "true"
paste textarea "-Rebooted Ran isok"
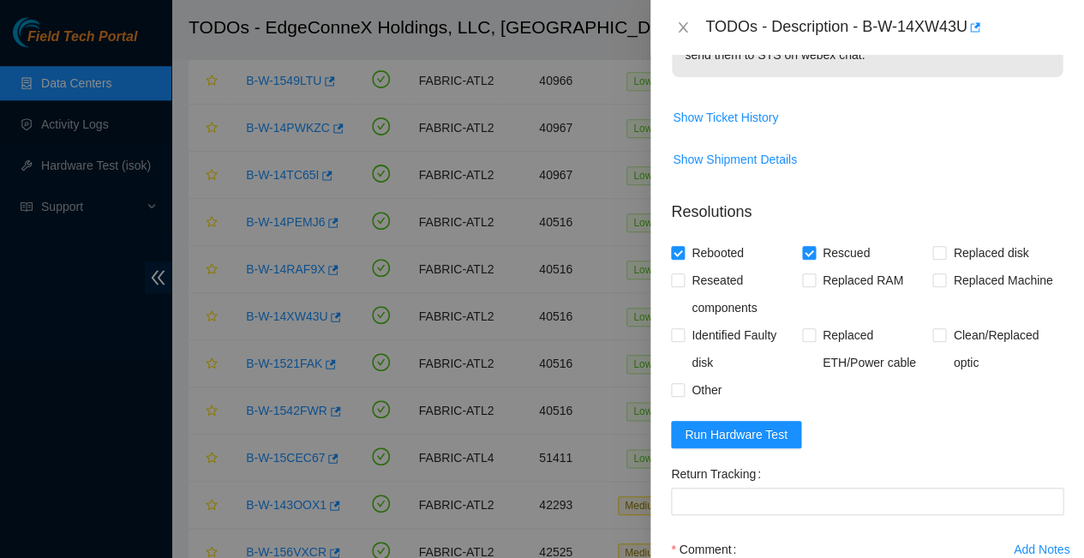
type textarea "-Rebooted Ran isok - 23.63.23.206 : passed: ok"
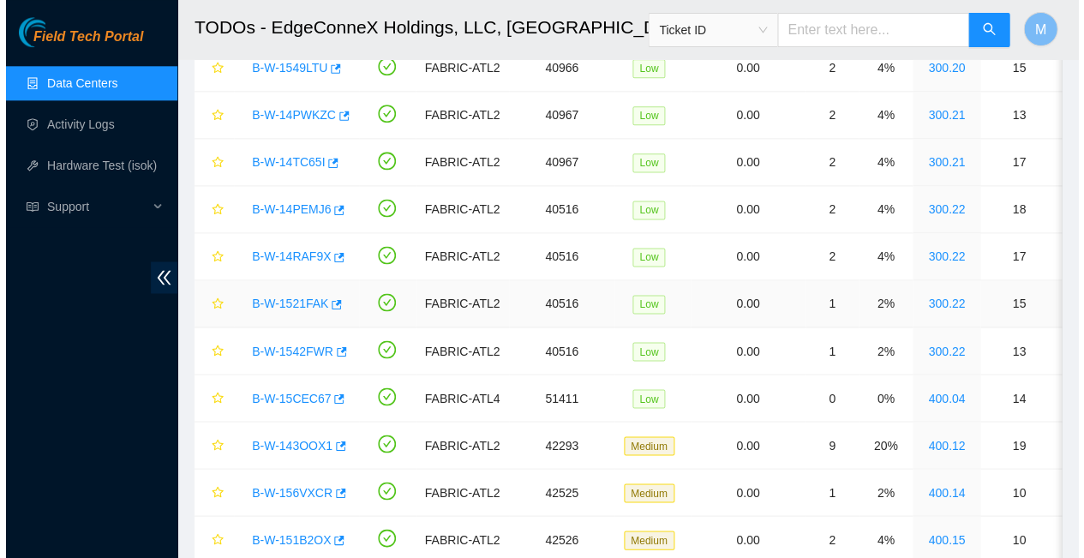
scroll to position [423, 0]
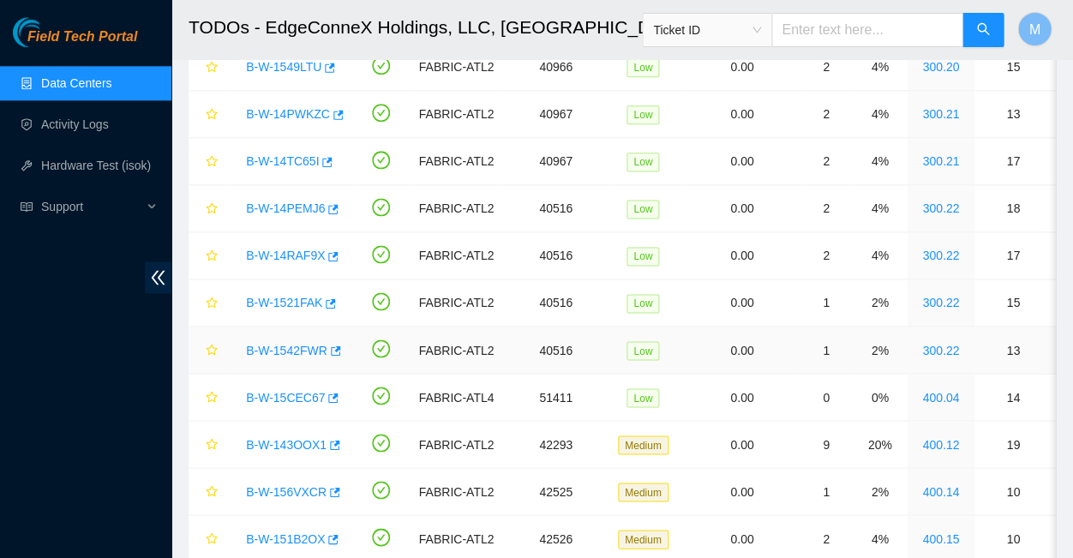
click at [282, 343] on link "B-W-1542FWR" at bounding box center [286, 350] width 81 height 14
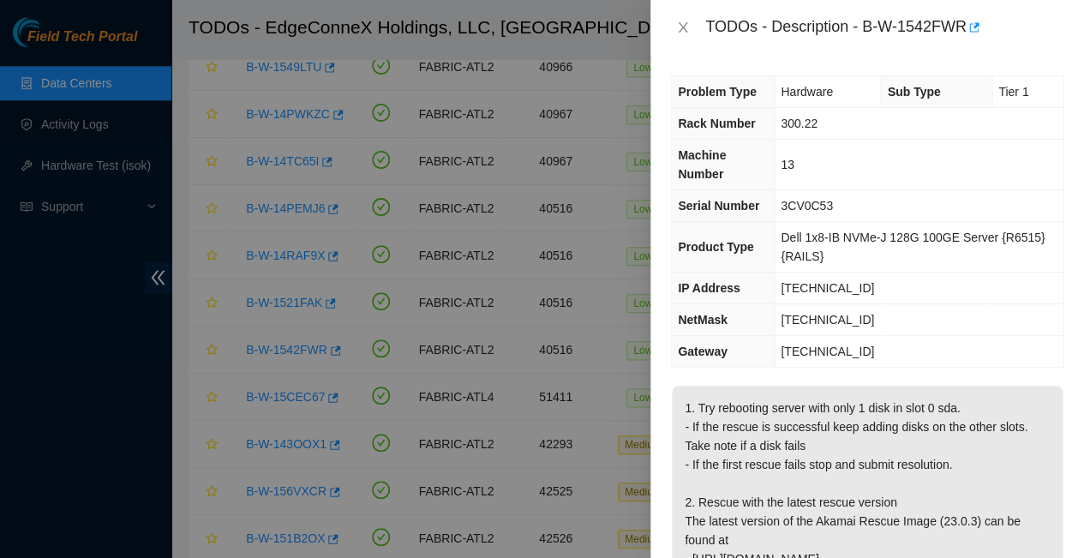
click at [843, 273] on td "[TECHNICAL_ID]" at bounding box center [919, 289] width 289 height 32
drag, startPoint x: 843, startPoint y: 230, endPoint x: 771, endPoint y: 230, distance: 72.0
click at [775, 273] on td "[TECHNICAL_ID]" at bounding box center [919, 289] width 289 height 32
copy span "[TECHNICAL_ID]"
click at [817, 386] on p "1. Try rebooting server with only 1 disk in slot 0 sda. - If the rescue is succ…" at bounding box center [867, 502] width 391 height 233
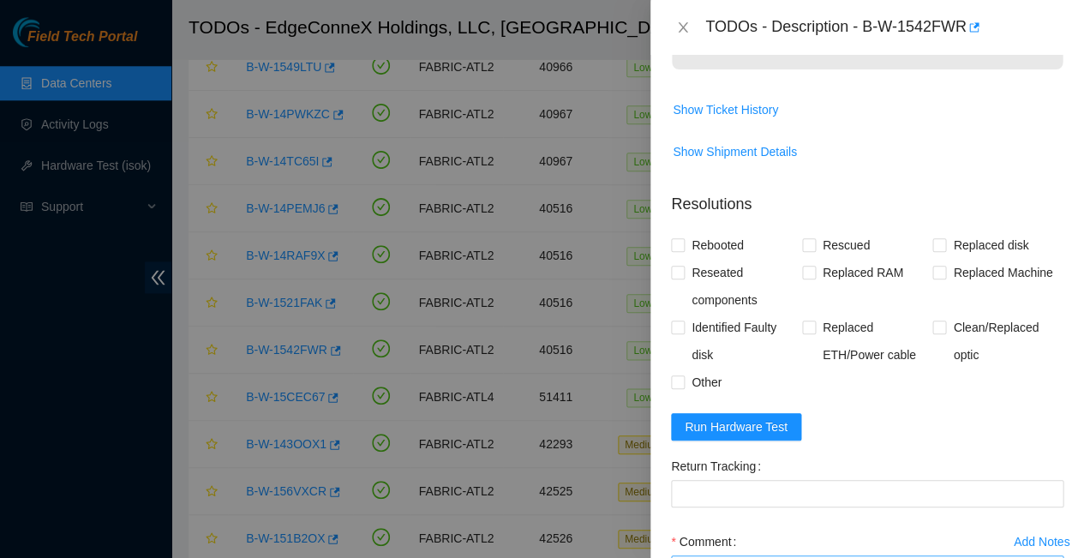
scroll to position [549, 0]
paste textarea "23.63.23.208 : passed: ok"
paste textarea "-Rebooted Ran isok"
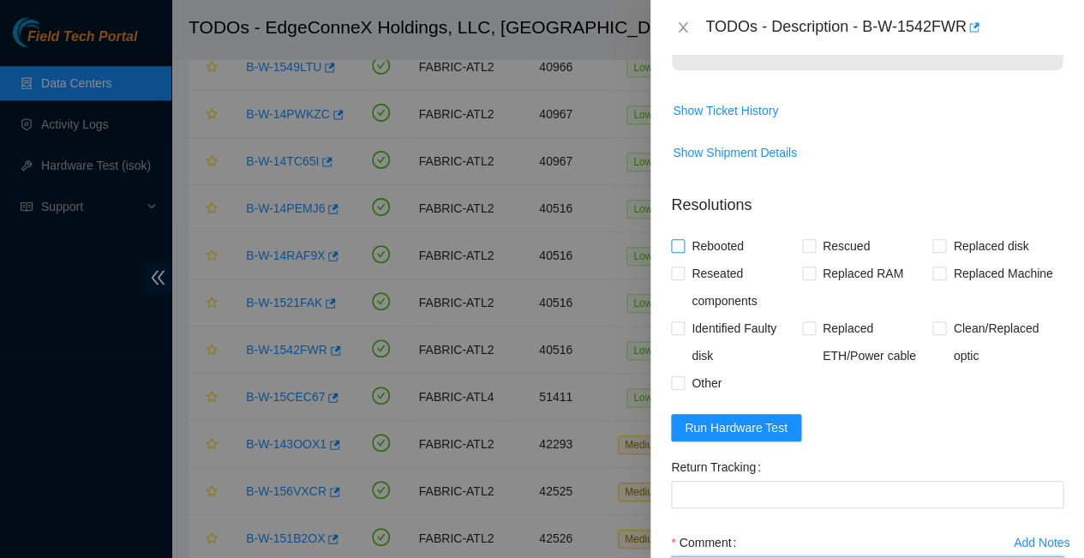
type textarea "-Rebooted Ran isok - 23.63.23.208 : passed: ok"
click at [678, 239] on input "Rebooted" at bounding box center [677, 245] width 12 height 12
checkbox input "true"
click at [808, 239] on input "Rescued" at bounding box center [808, 245] width 12 height 12
checkbox input "true"
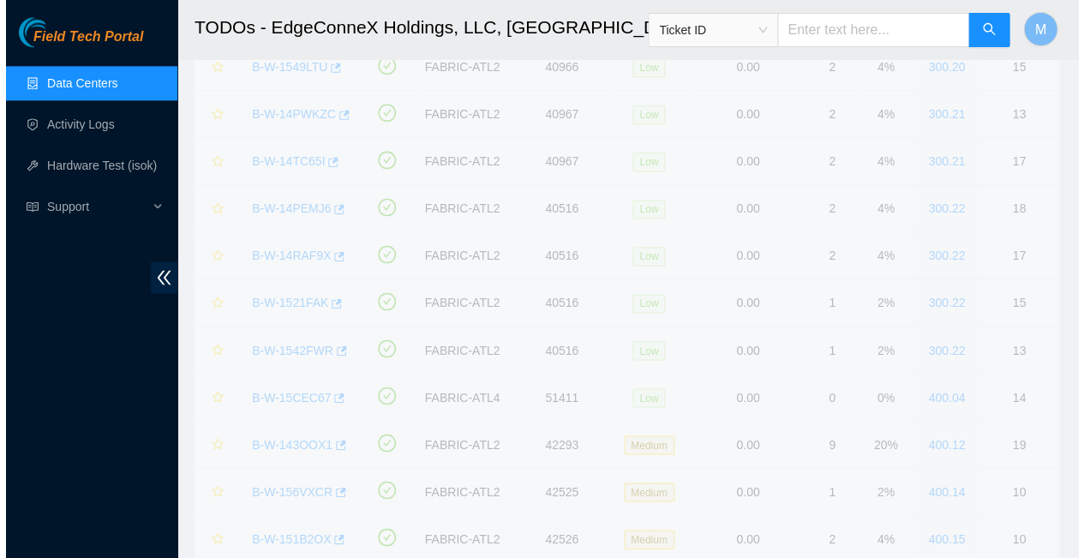
scroll to position [327, 0]
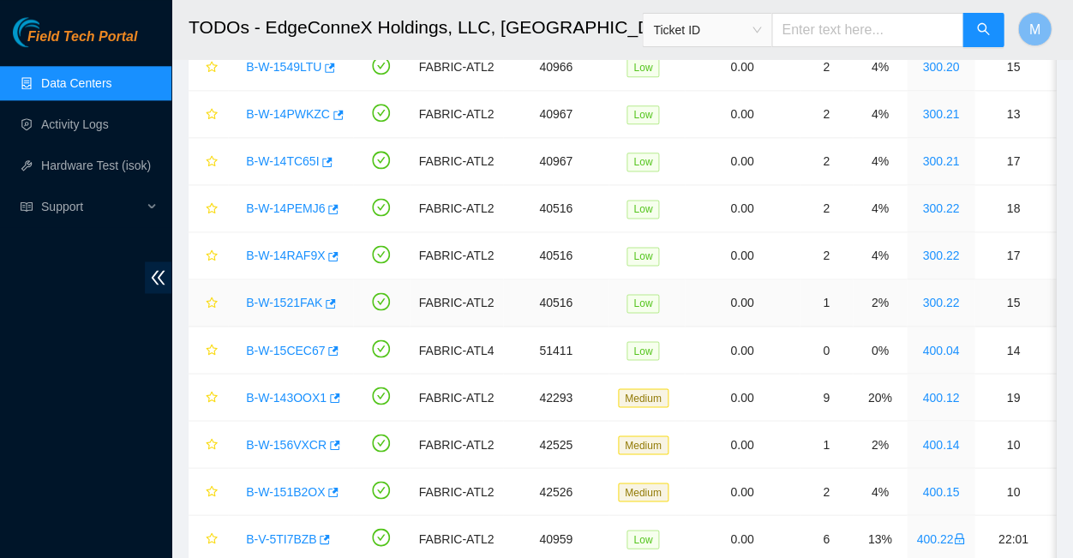
click at [279, 296] on link "B-W-1521FAK" at bounding box center [284, 303] width 76 height 14
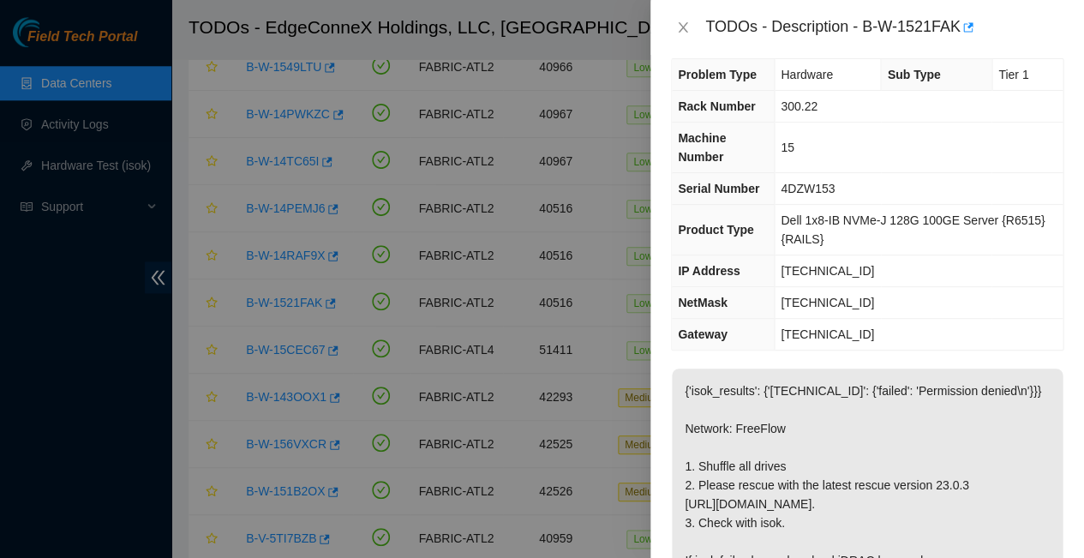
scroll to position [4, 0]
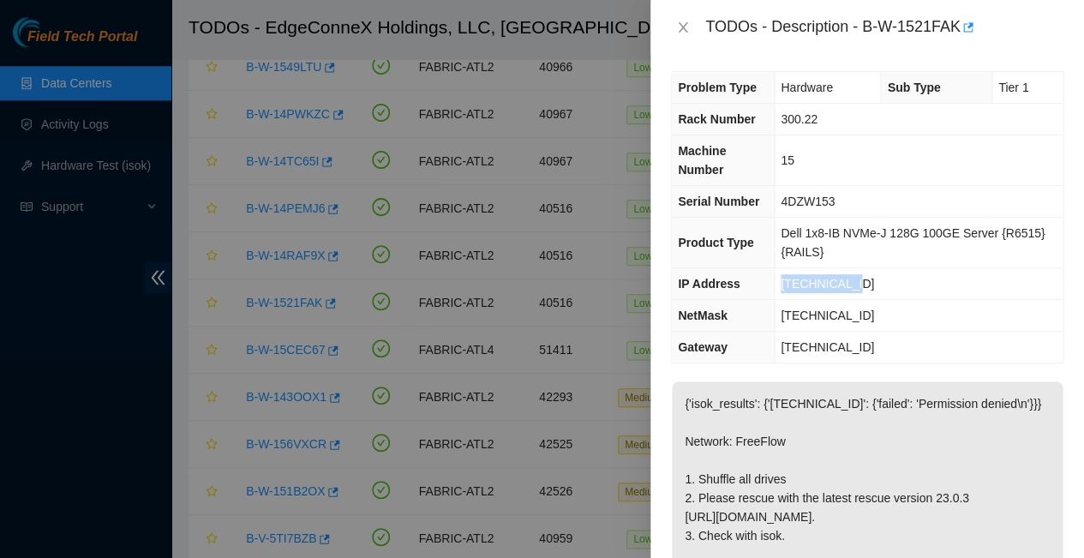
drag, startPoint x: 845, startPoint y: 226, endPoint x: 773, endPoint y: 225, distance: 72.0
click at [775, 268] on td "[TECHNICAL_ID]" at bounding box center [919, 284] width 289 height 32
copy span "[TECHNICAL_ID]"
click at [893, 268] on td "[TECHNICAL_ID]" at bounding box center [919, 284] width 289 height 32
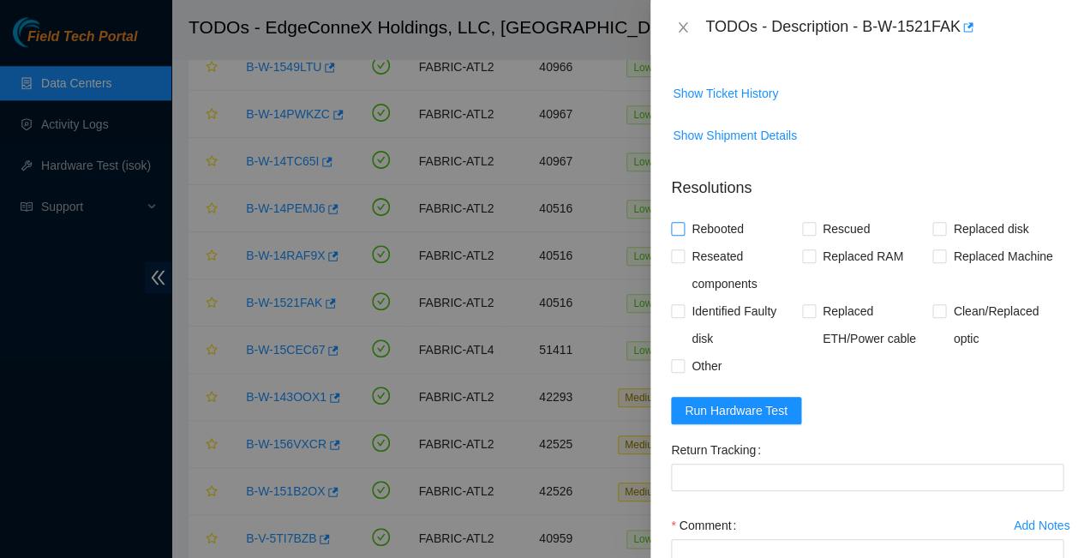
scroll to position [565, 0]
click at [681, 223] on input "Rebooted" at bounding box center [677, 229] width 12 height 12
checkbox input "true"
click at [806, 223] on input "Rescued" at bounding box center [808, 229] width 12 height 12
checkbox input "true"
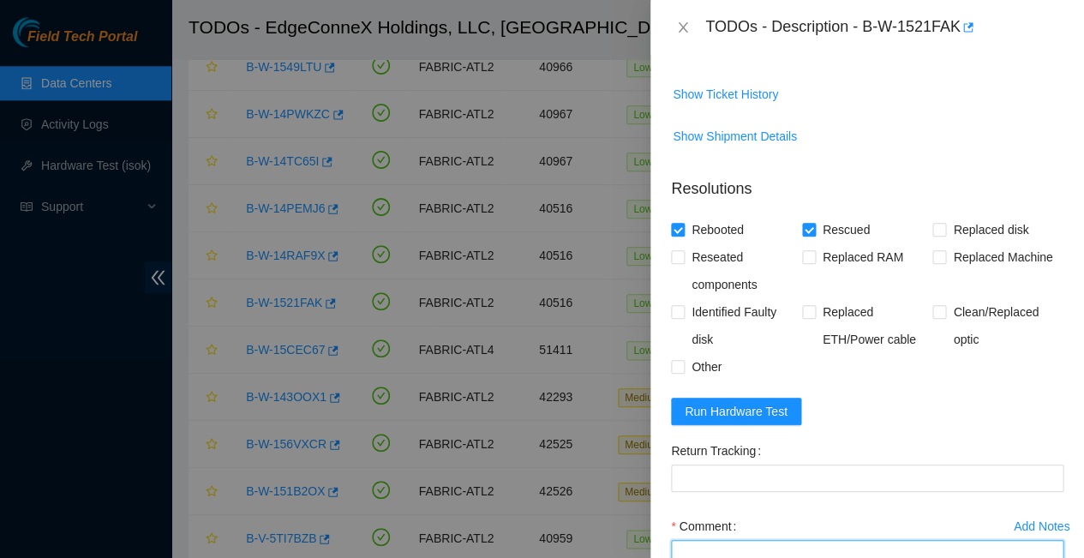
paste textarea "23.63.23.210 : passed: ok"
paste textarea "-Rebooted Ran isok"
type textarea "-Rebooted Ran isok - 23.63.23.210 : passed: ok"
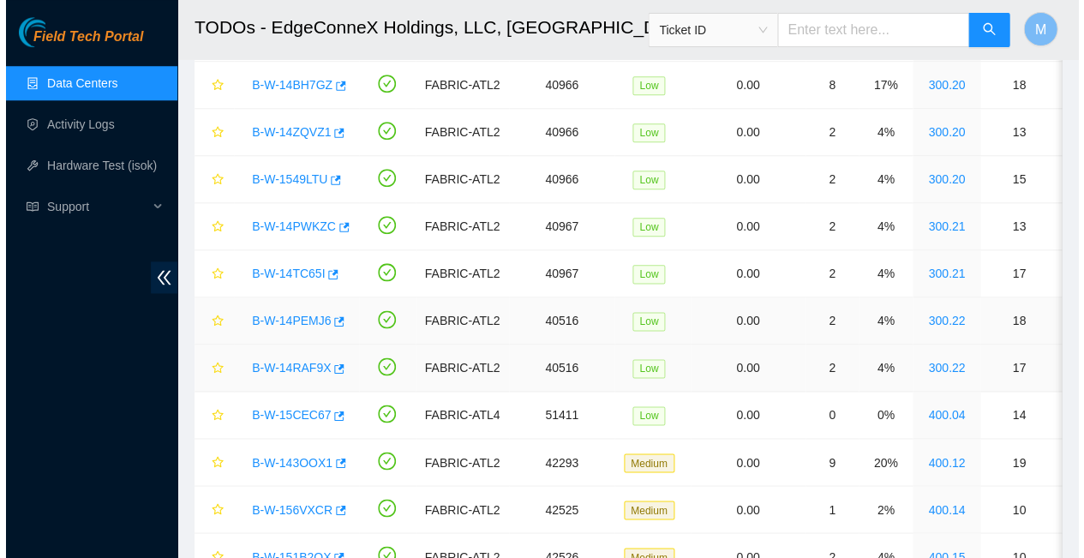
scroll to position [309, 0]
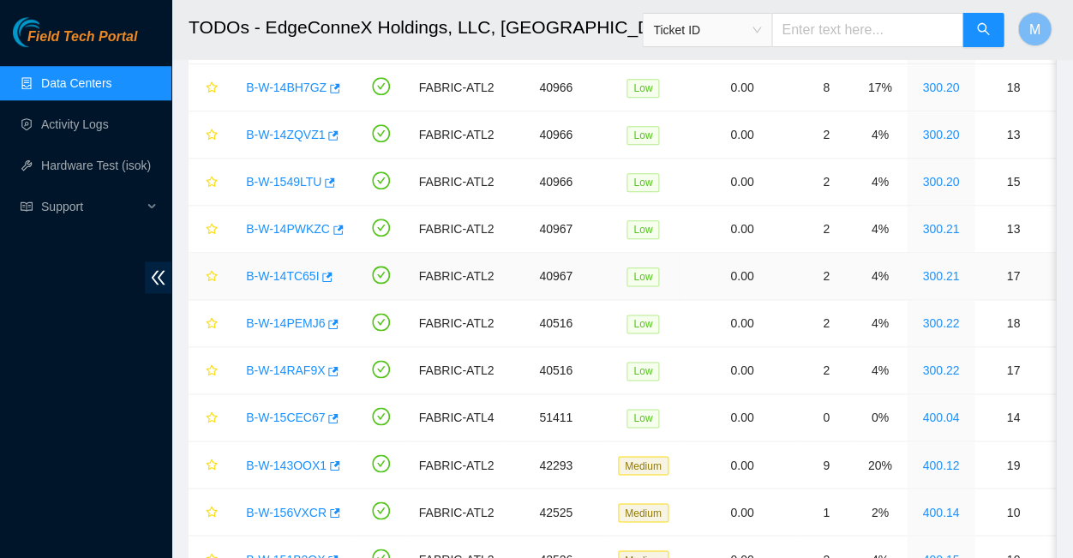
click at [280, 269] on link "B-W-14TC65I" at bounding box center [282, 276] width 73 height 14
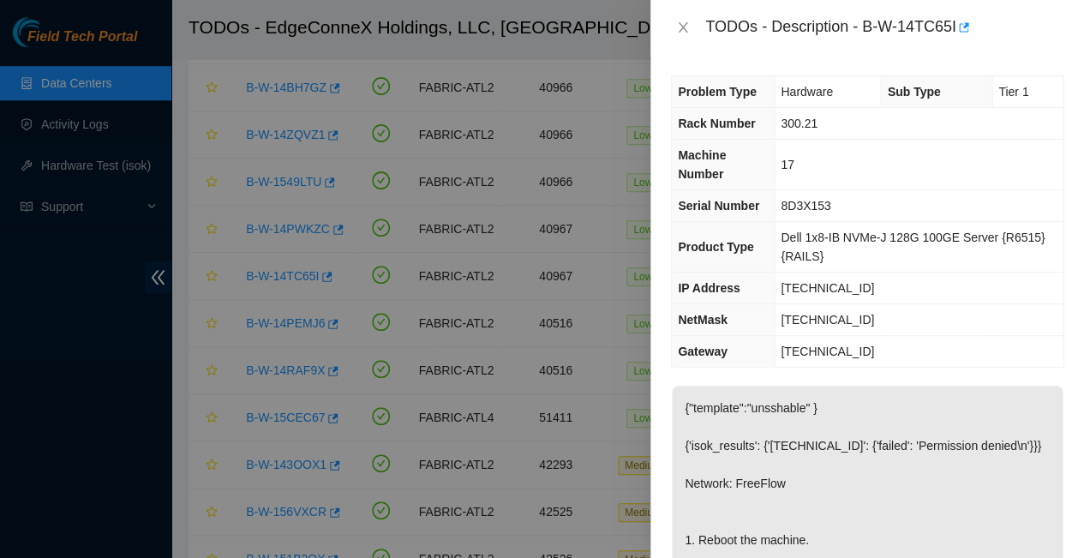
scroll to position [0, 0]
click at [685, 23] on icon "close" at bounding box center [683, 28] width 14 height 14
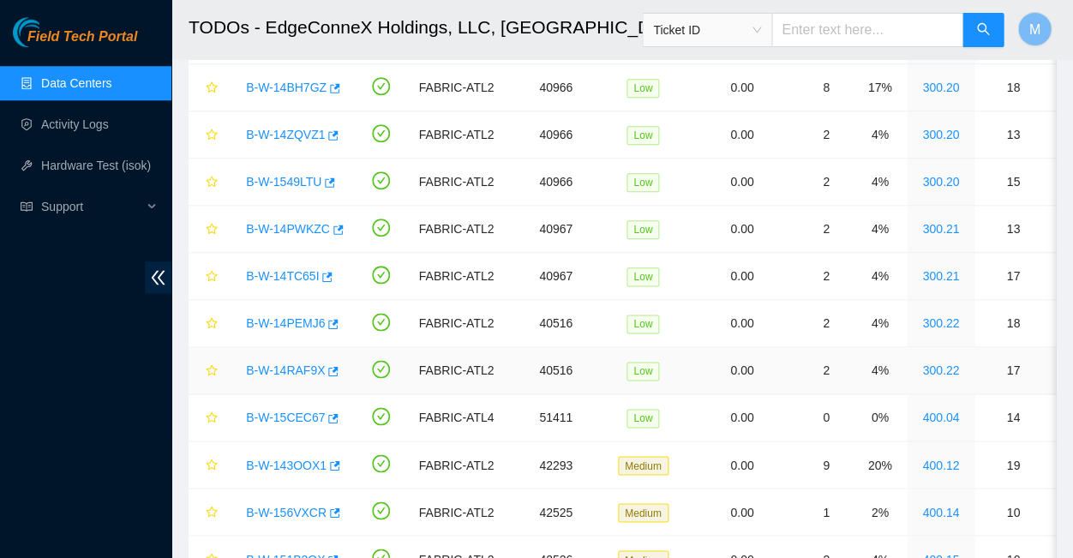
click at [280, 363] on link "B-W-14RAF9X" at bounding box center [285, 370] width 79 height 14
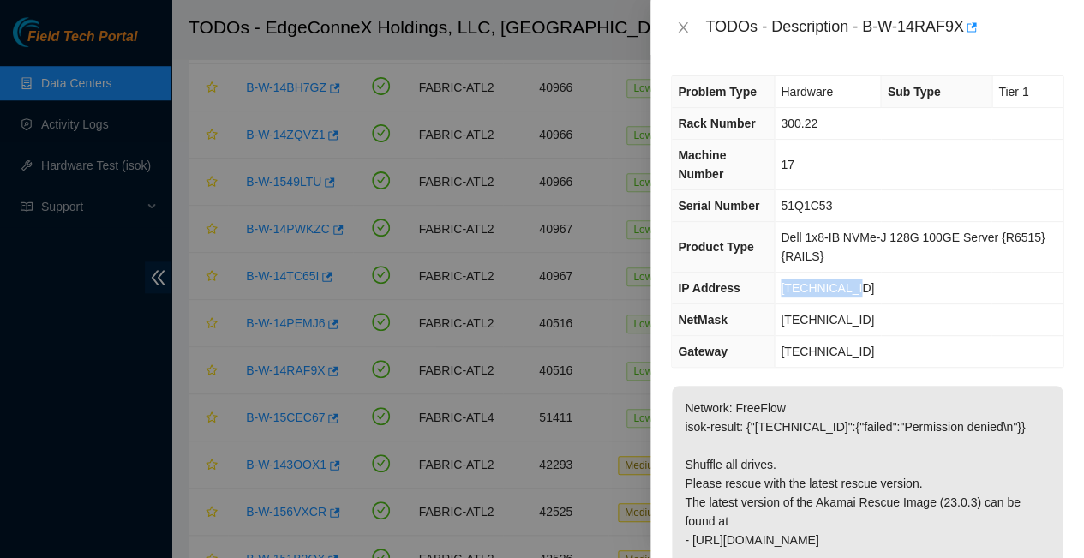
drag, startPoint x: 840, startPoint y: 231, endPoint x: 767, endPoint y: 228, distance: 72.9
click at [767, 273] on tr "IP Address 23.63.23.212" at bounding box center [867, 289] width 391 height 32
click at [898, 273] on td "[TECHNICAL_ID]" at bounding box center [919, 289] width 289 height 32
drag, startPoint x: 850, startPoint y: 229, endPoint x: 771, endPoint y: 226, distance: 78.9
click at [775, 273] on td "[TECHNICAL_ID]" at bounding box center [919, 289] width 289 height 32
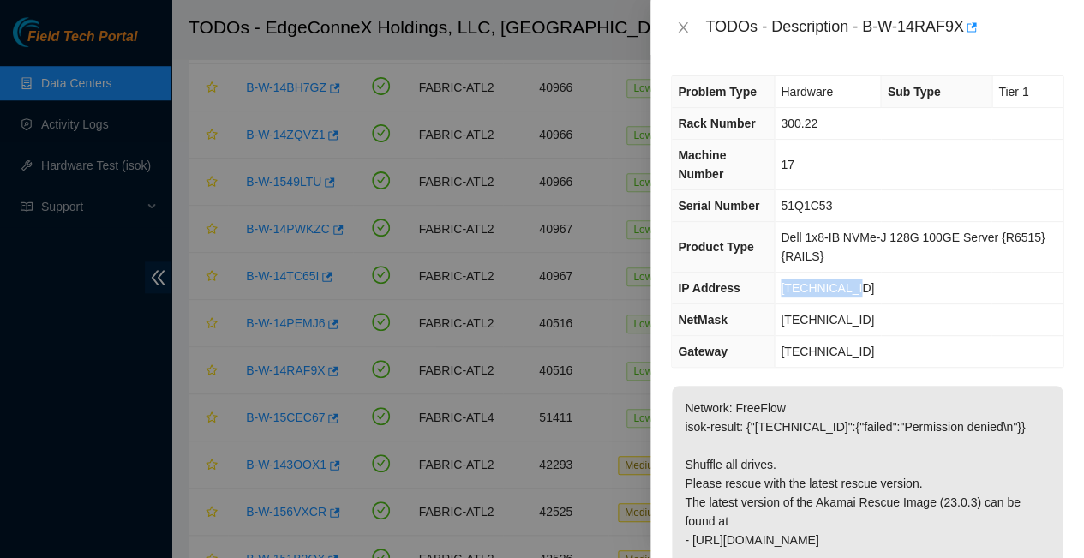
copy span "[TECHNICAL_ID]"
click at [828, 386] on p "Network: FreeFlow isok-result: {"23.63.23.212":{"failed":"Permission denied\n"}…" at bounding box center [867, 512] width 391 height 252
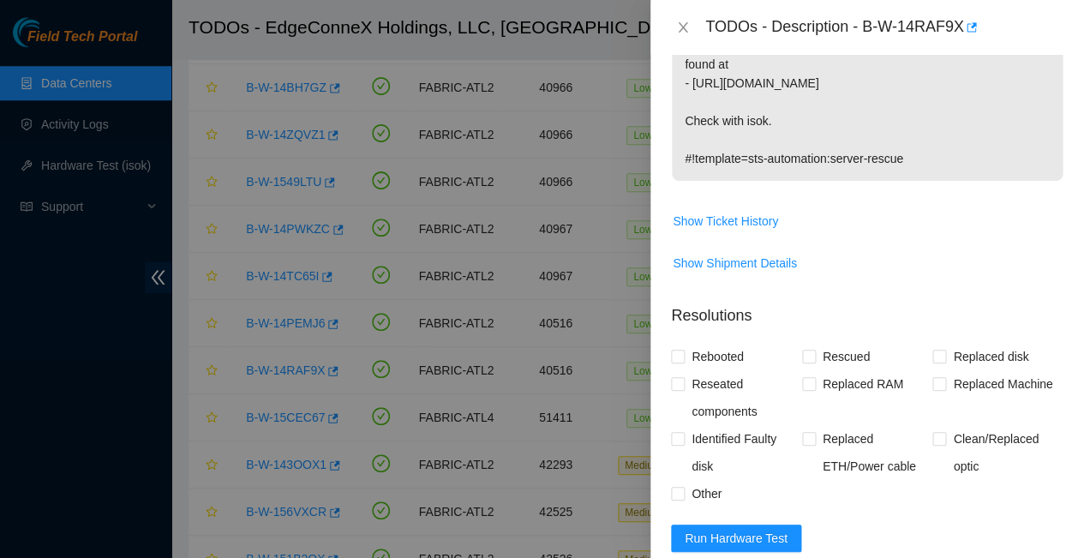
scroll to position [478, 0]
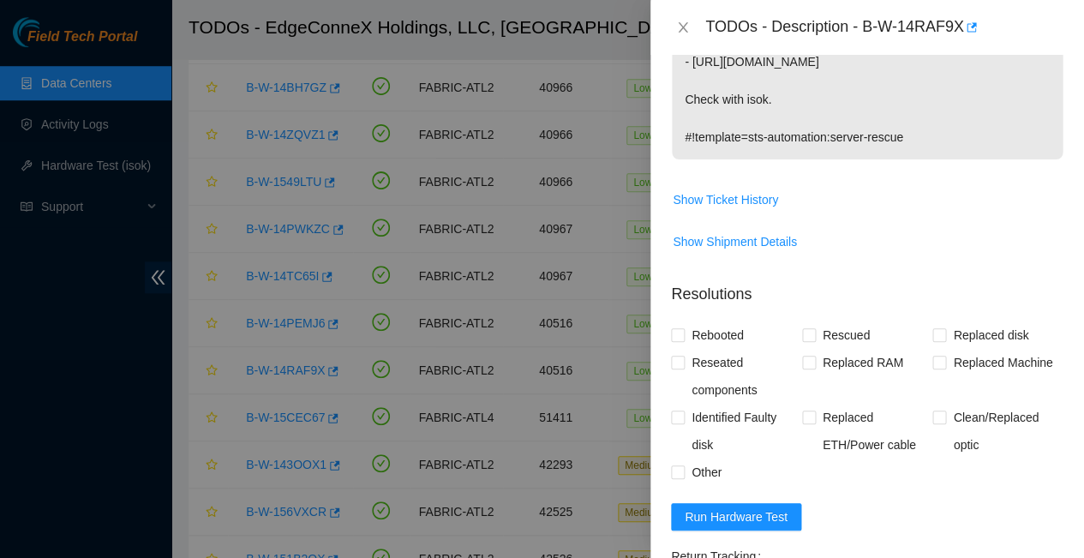
paste textarea "23.63.23.212 : passed: ok"
type textarea "23.63.23.212 : passed: ok"
click at [679, 328] on input "Rebooted" at bounding box center [677, 334] width 12 height 12
checkbox input "true"
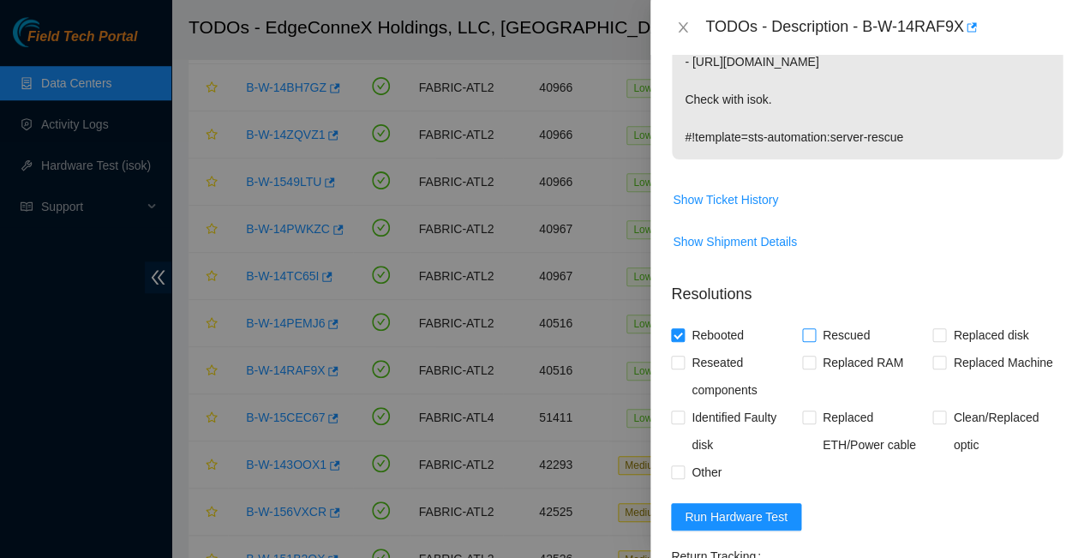
click at [805, 328] on input "Rescued" at bounding box center [808, 334] width 12 height 12
checkbox input "true"
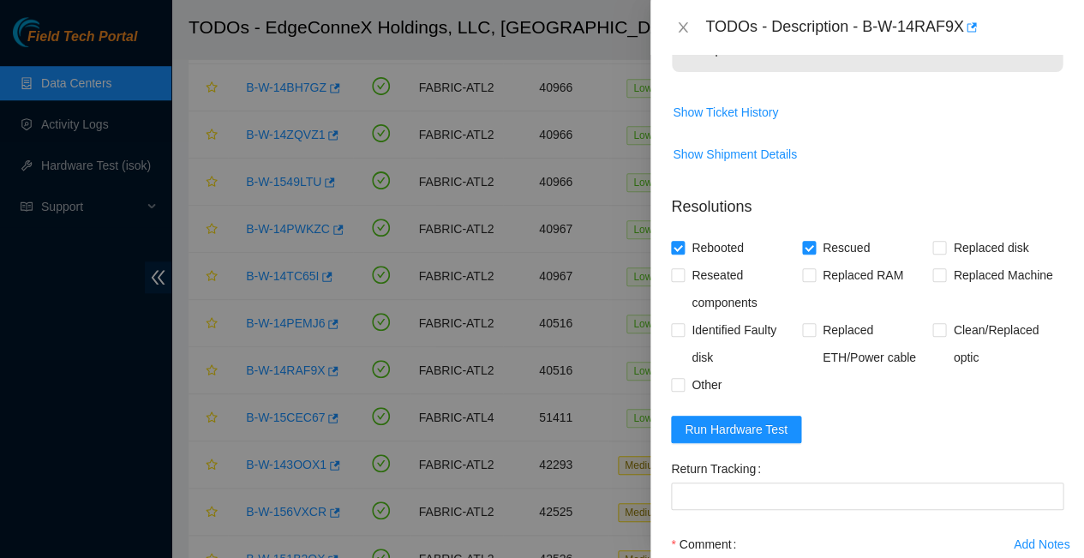
scroll to position [565, 0]
paste textarea "-Rebooted Ran isok"
type textarea "--Rebooted Ran isok - 23.63.23.212 : passed: ok"
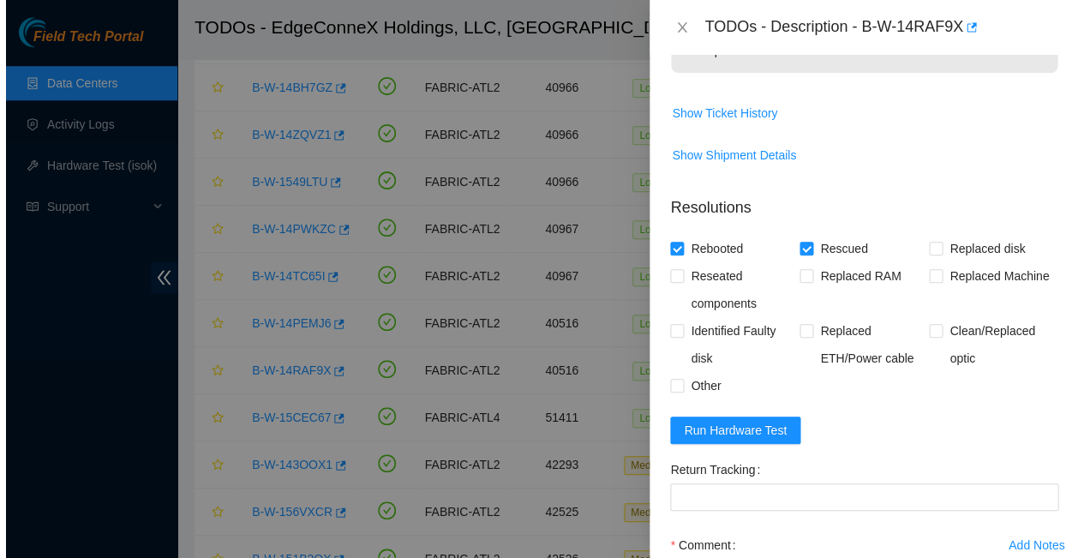
scroll to position [327, 0]
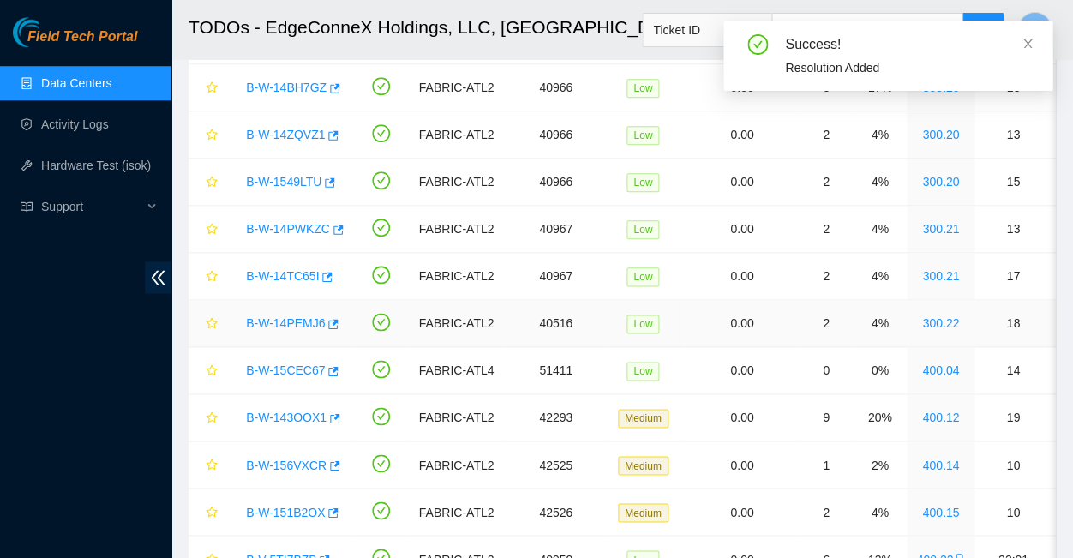
click at [278, 316] on link "B-W-14PEMJ6" at bounding box center [285, 323] width 79 height 14
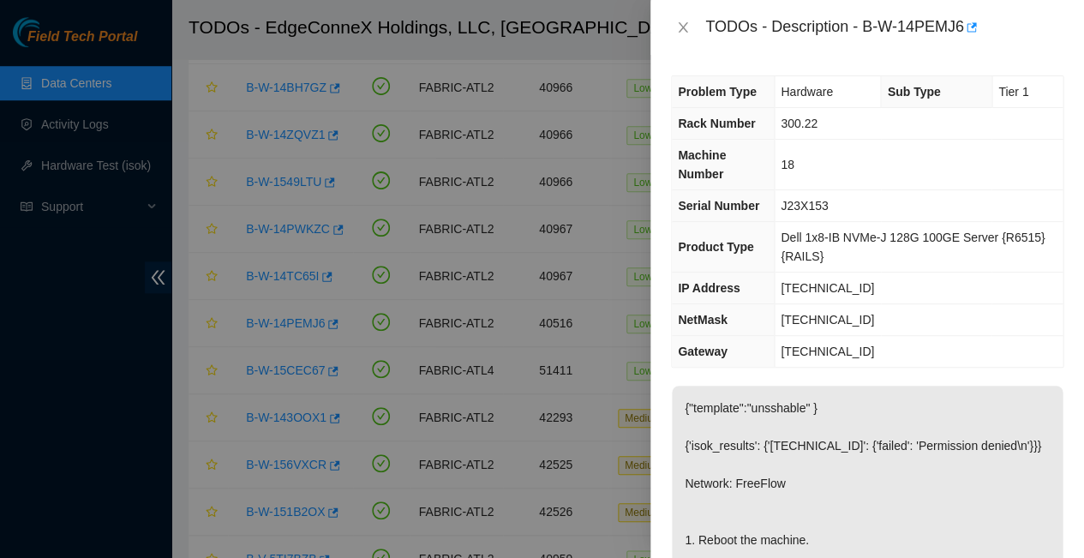
scroll to position [0, 0]
drag, startPoint x: 922, startPoint y: 5, endPoint x: 771, endPoint y: 224, distance: 266.1
click at [775, 273] on td "23.63.23.213" at bounding box center [919, 289] width 289 height 32
copy span "23.63.23.213"
click at [924, 304] on td "[TECHNICAL_ID]" at bounding box center [919, 320] width 289 height 32
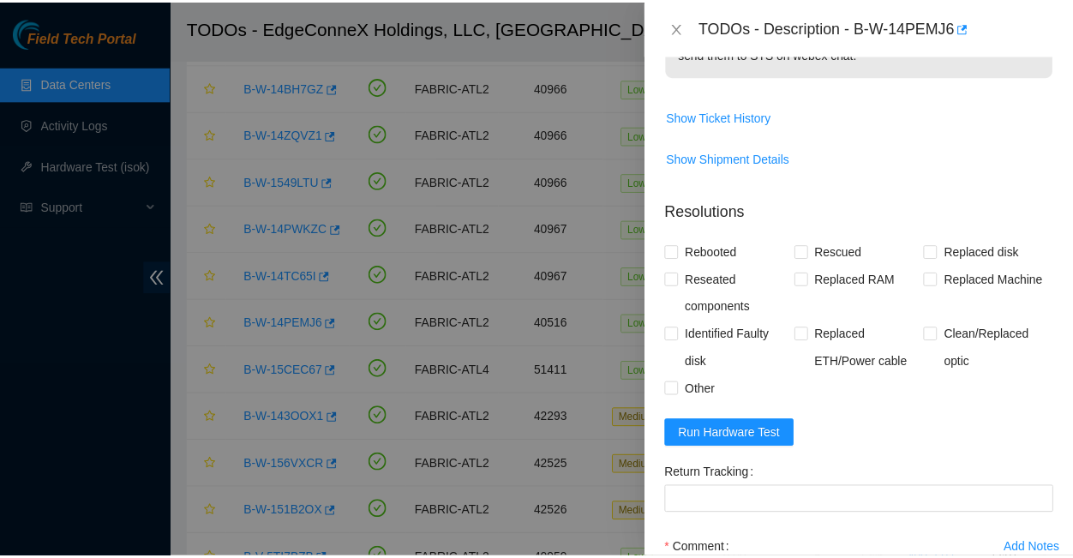
scroll to position [674, 0]
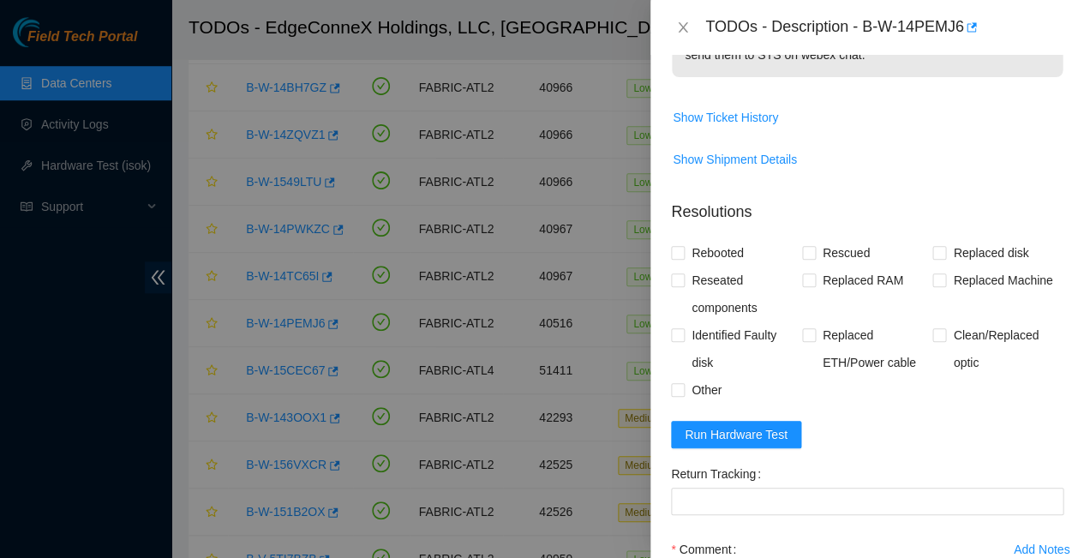
paste textarea "23.63.23.213 : passed: ok"
type textarea "23.63.23.213 : passed: ok"
click at [675, 246] on input "Rebooted" at bounding box center [677, 252] width 12 height 12
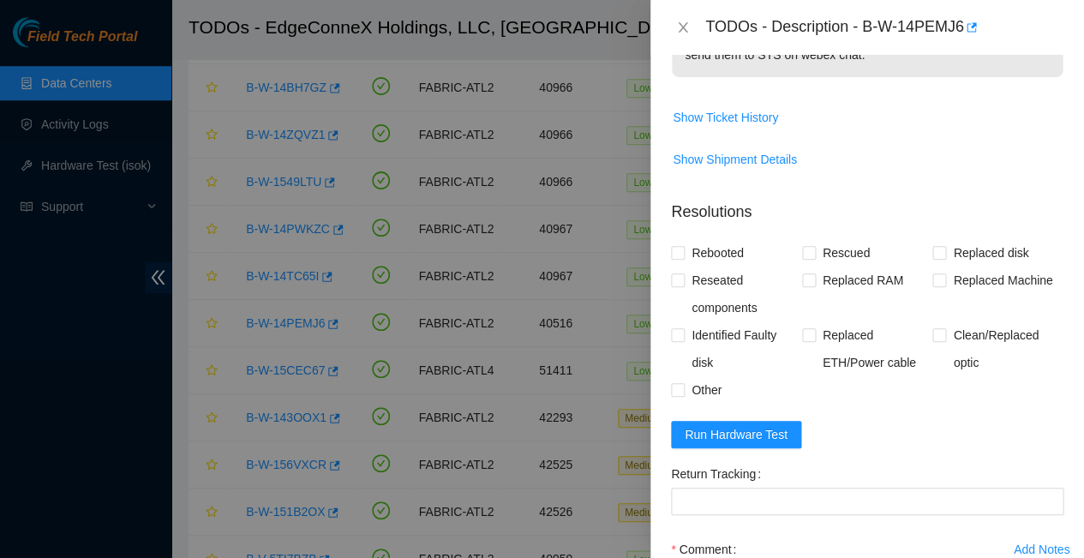
checkbox input "true"
click at [805, 246] on input "Rescued" at bounding box center [808, 252] width 12 height 12
checkbox input "true"
paste textarea "-Rebooted Ran isok"
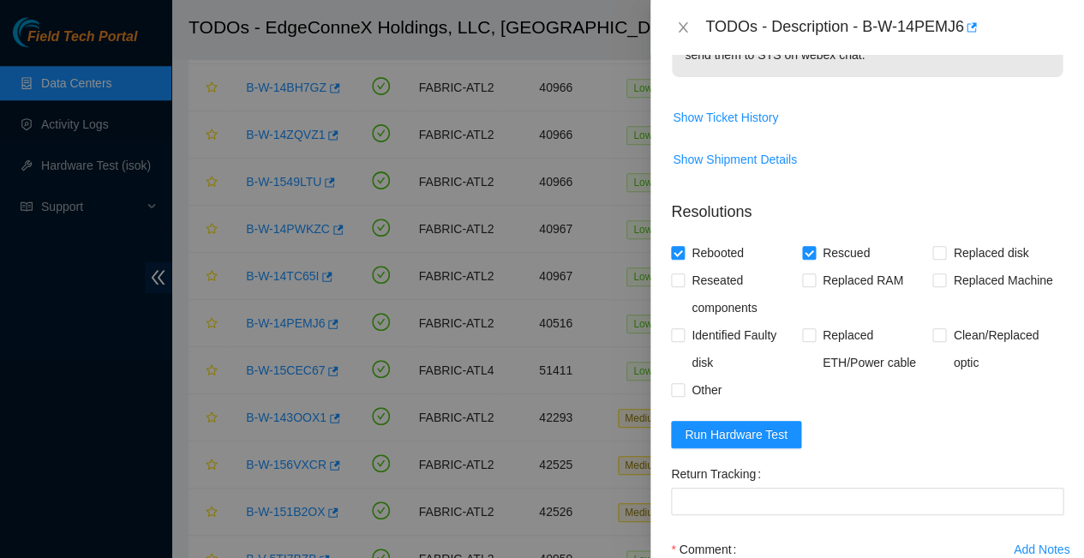
type textarea "-Rebooted Ran isok - 23.63.23.213 : passed: ok"
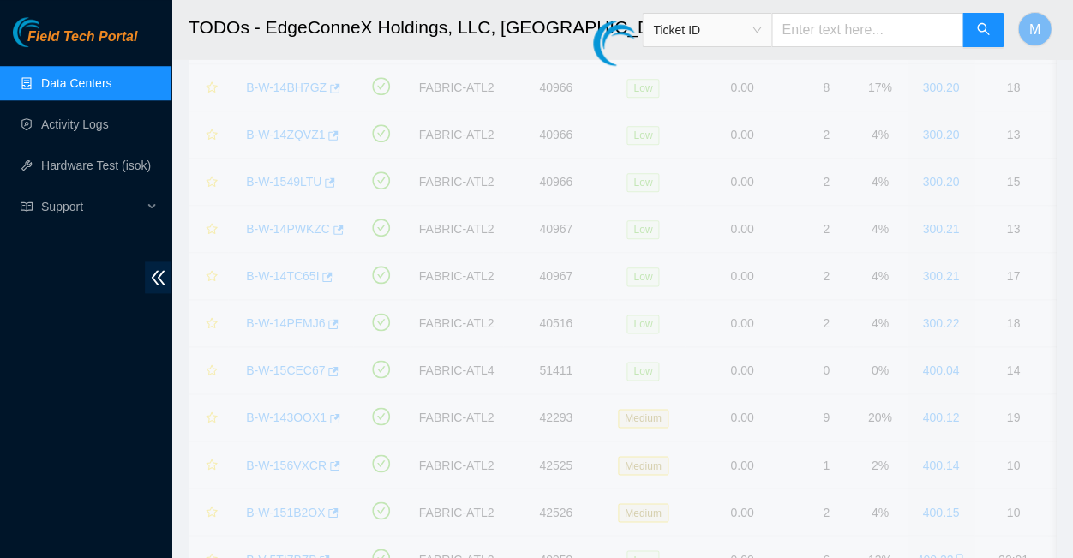
scroll to position [327, 0]
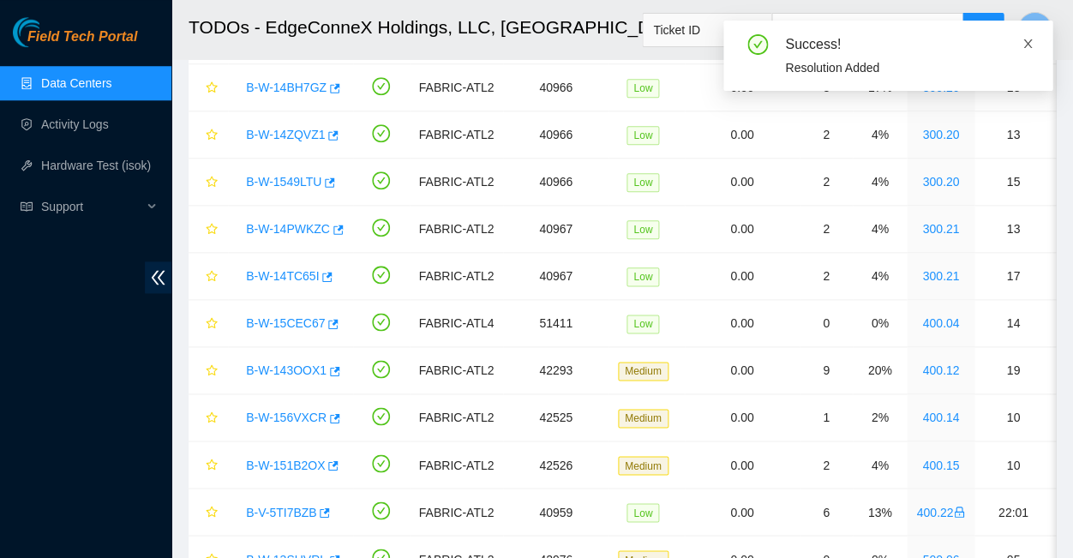
click at [1029, 42] on icon "close" at bounding box center [1028, 44] width 12 height 12
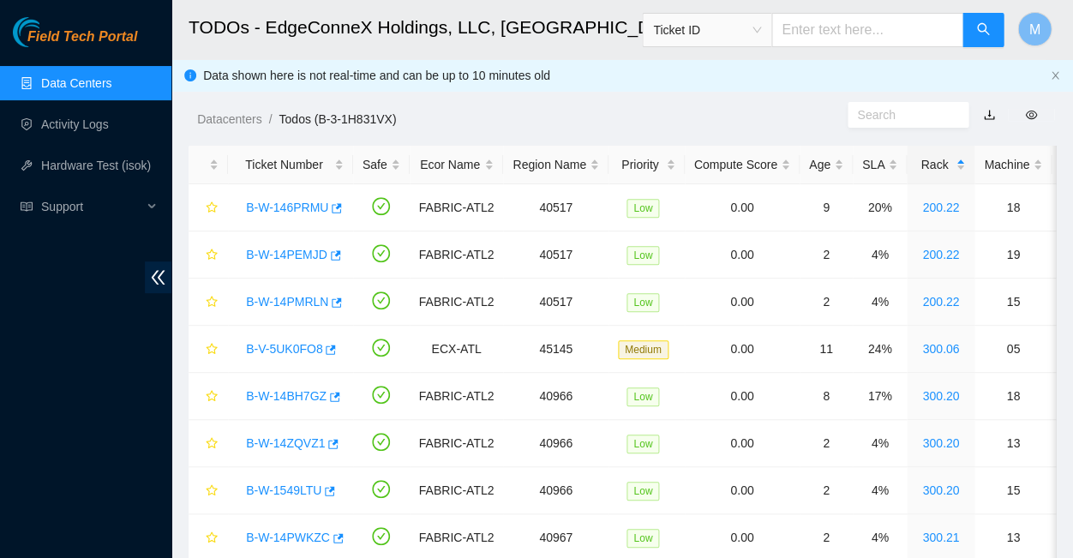
scroll to position [0, 0]
click at [285, 201] on link "B-W-146PRMU" at bounding box center [287, 208] width 82 height 14
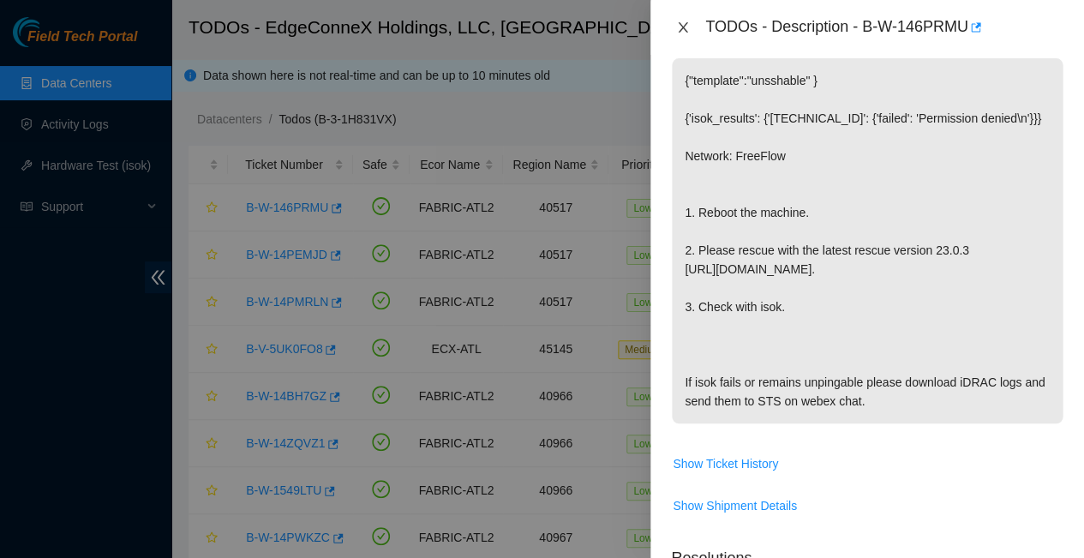
click at [681, 27] on icon "close" at bounding box center [682, 27] width 9 height 10
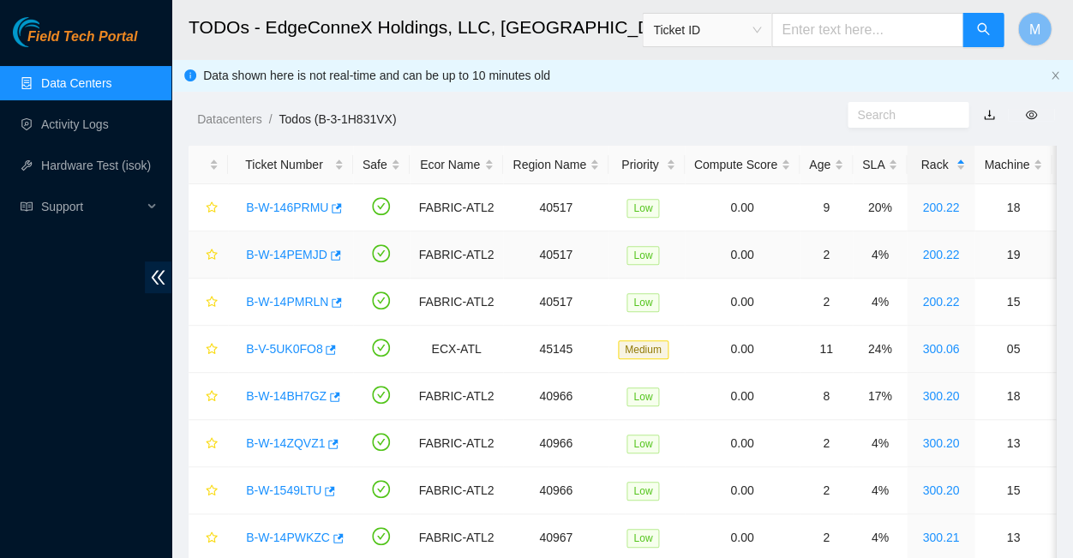
click at [291, 248] on link "B-W-14PEMJD" at bounding box center [286, 255] width 81 height 14
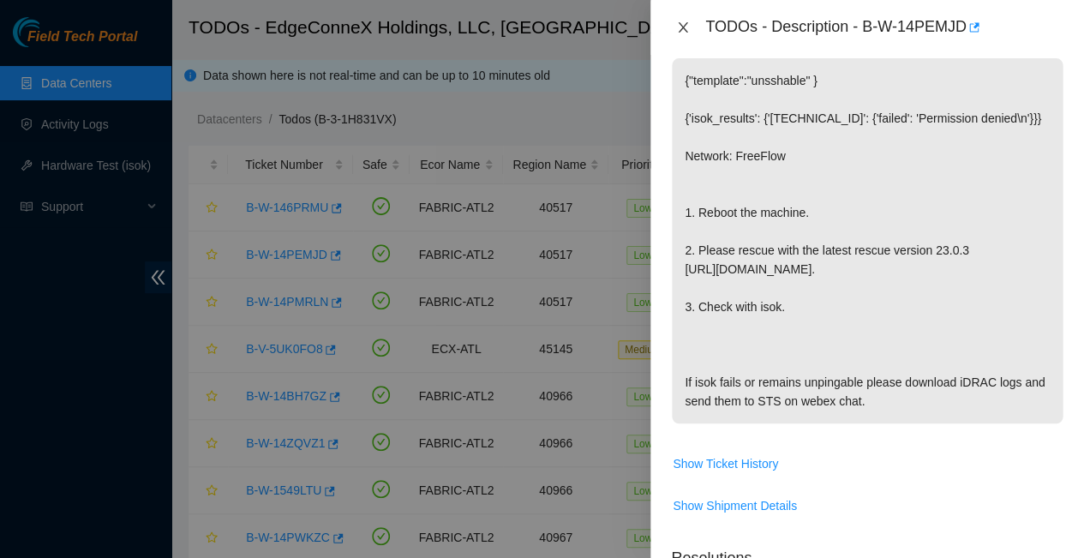
click at [680, 29] on icon "close" at bounding box center [682, 27] width 9 height 10
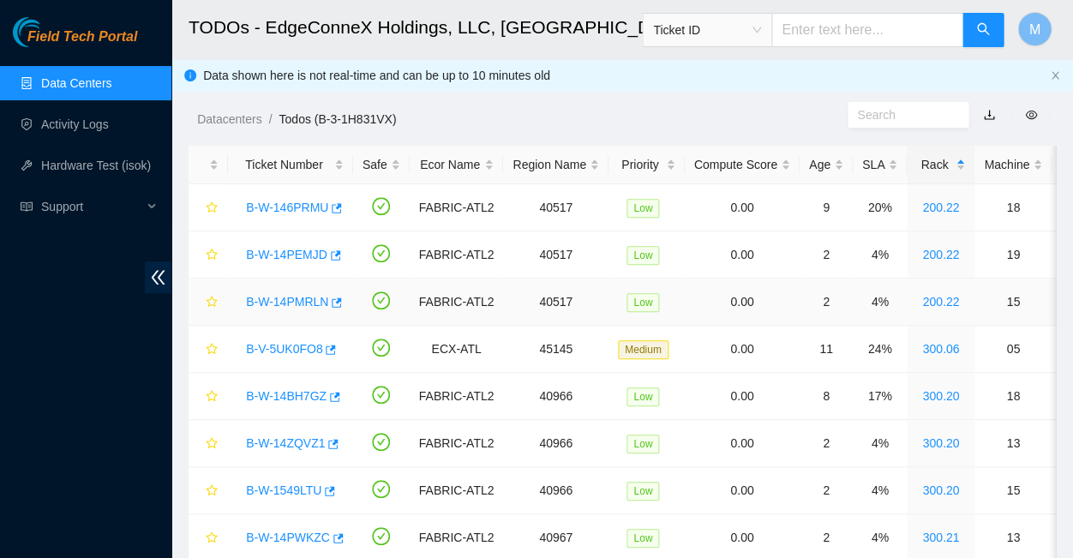
click at [284, 295] on link "B-W-14PMRLN" at bounding box center [287, 302] width 82 height 14
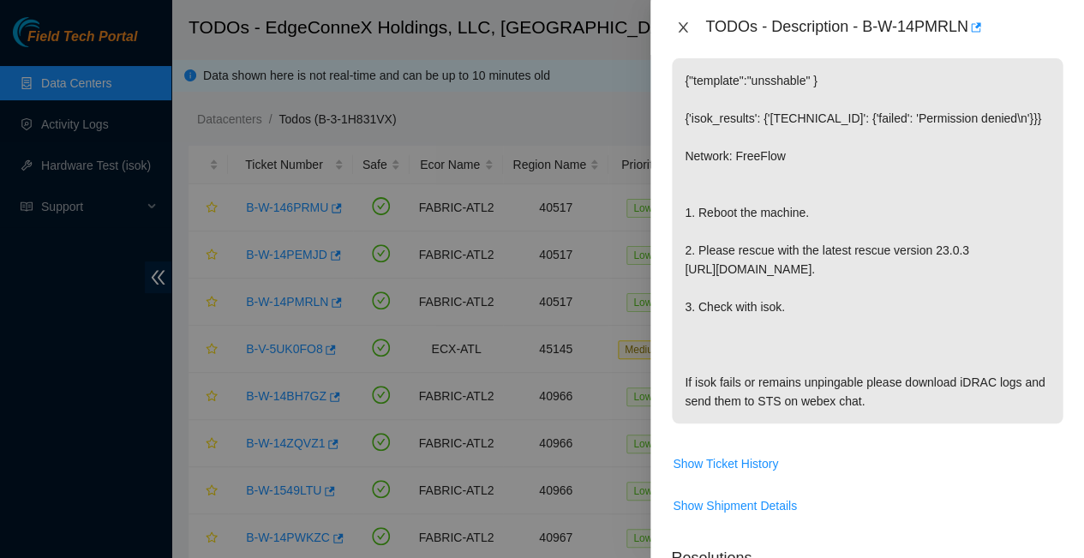
click at [680, 29] on icon "close" at bounding box center [682, 27] width 9 height 10
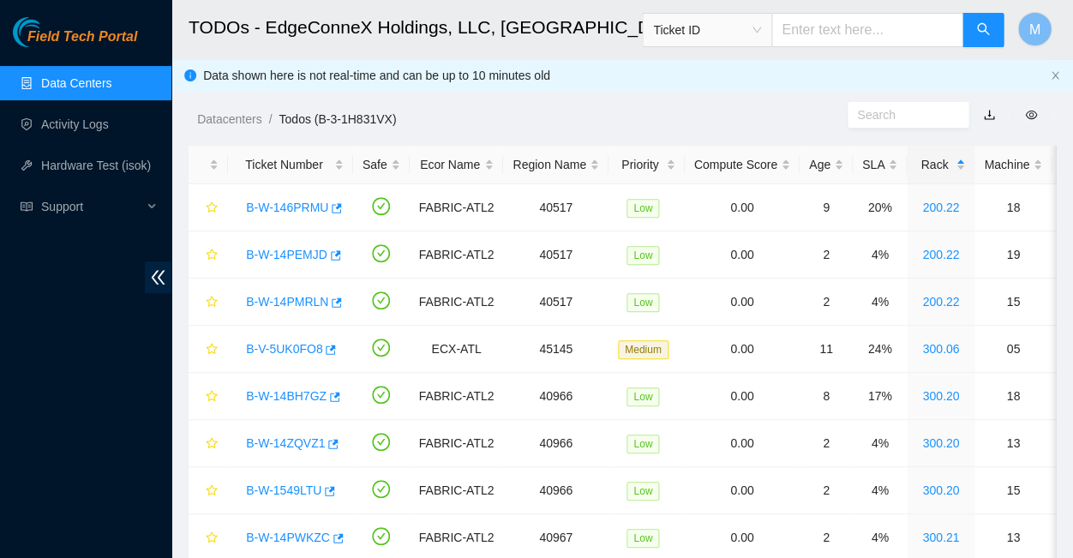
click at [63, 80] on link "Data Centers" at bounding box center [76, 83] width 70 height 14
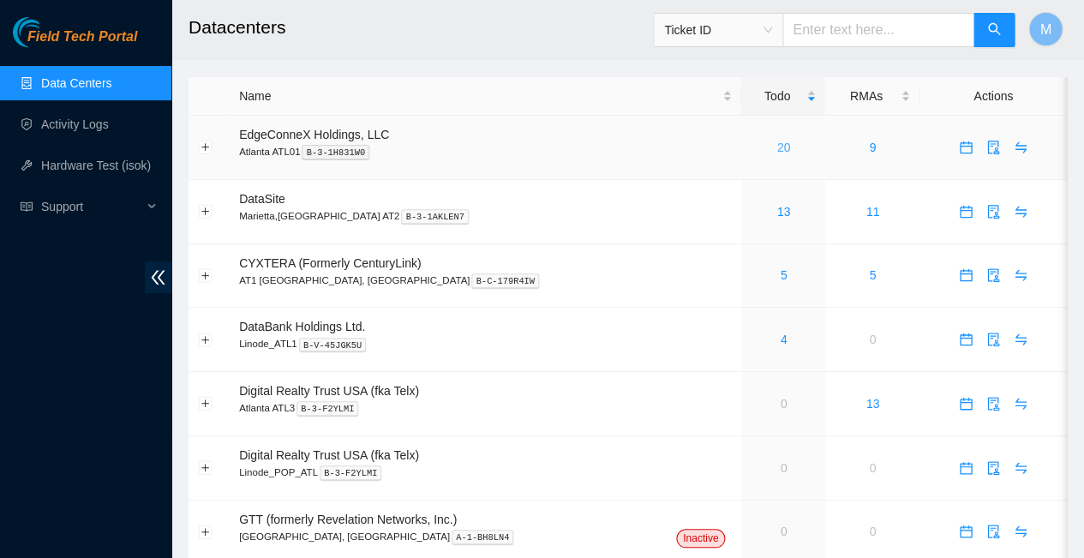
click at [777, 141] on link "20" at bounding box center [784, 148] width 14 height 14
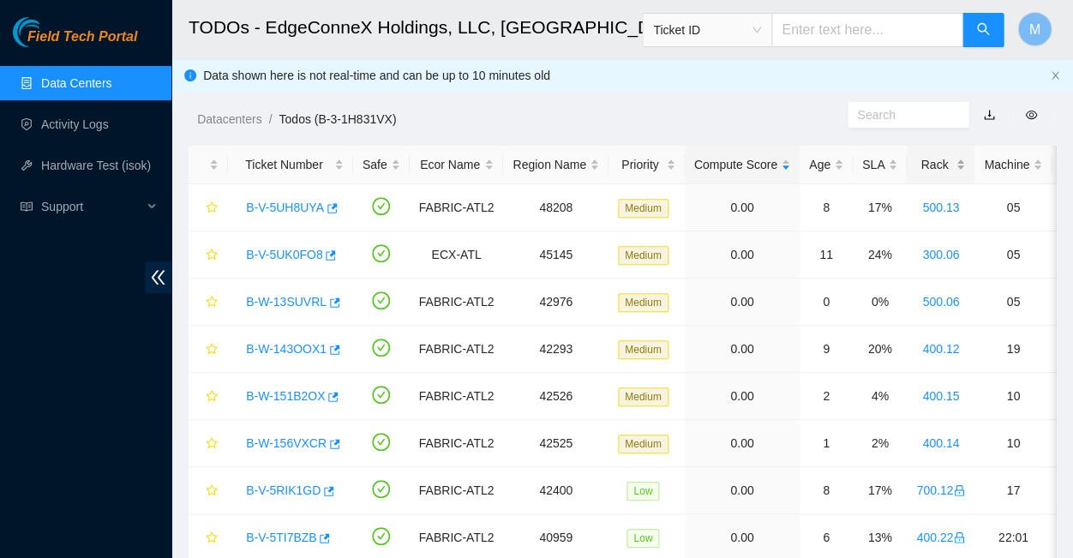
click at [916, 155] on div "Rack" at bounding box center [940, 164] width 49 height 19
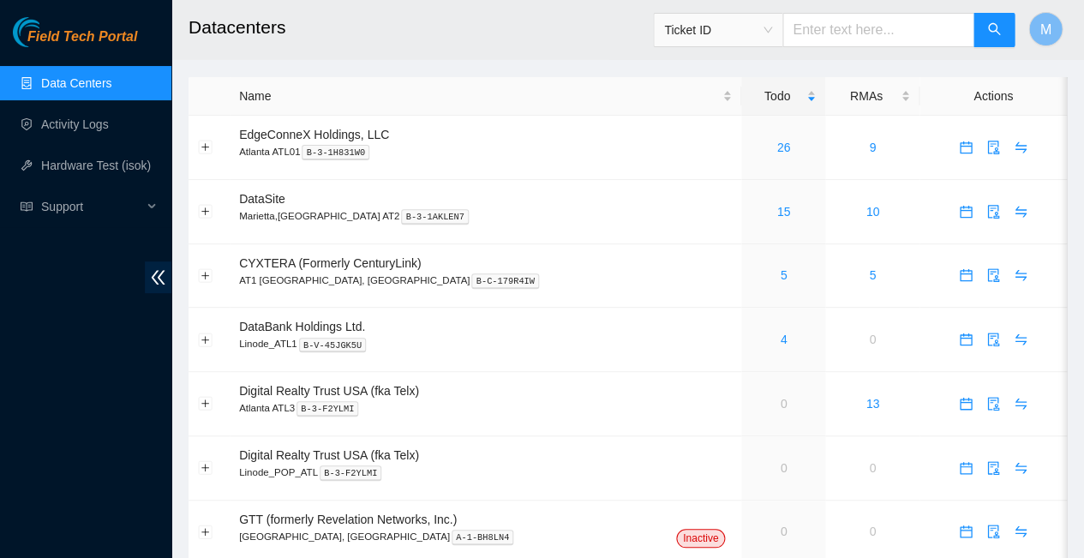
click at [777, 141] on link "26" at bounding box center [784, 148] width 14 height 14
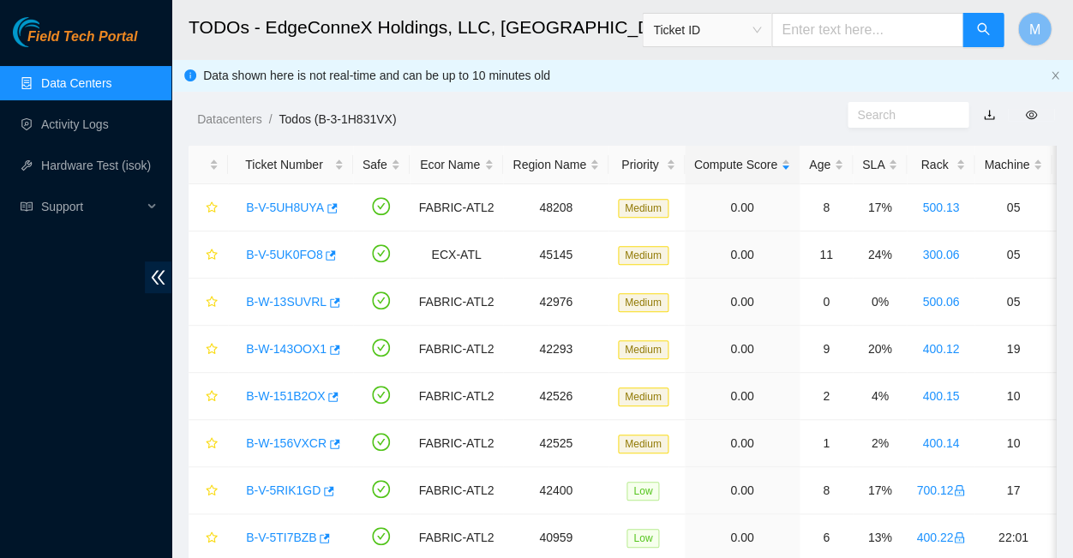
click at [916, 155] on div "Rack" at bounding box center [940, 164] width 49 height 19
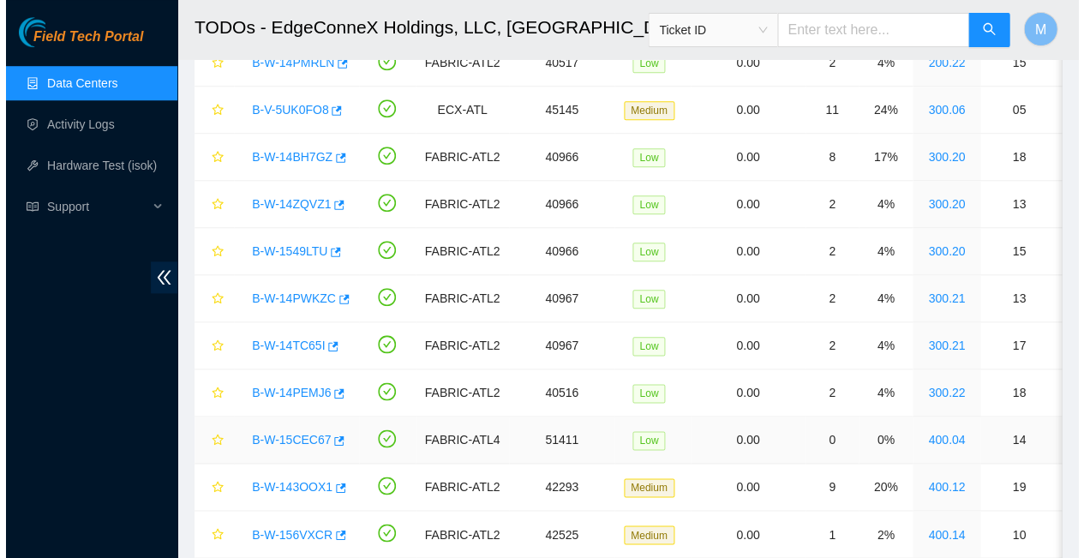
scroll to position [234, 0]
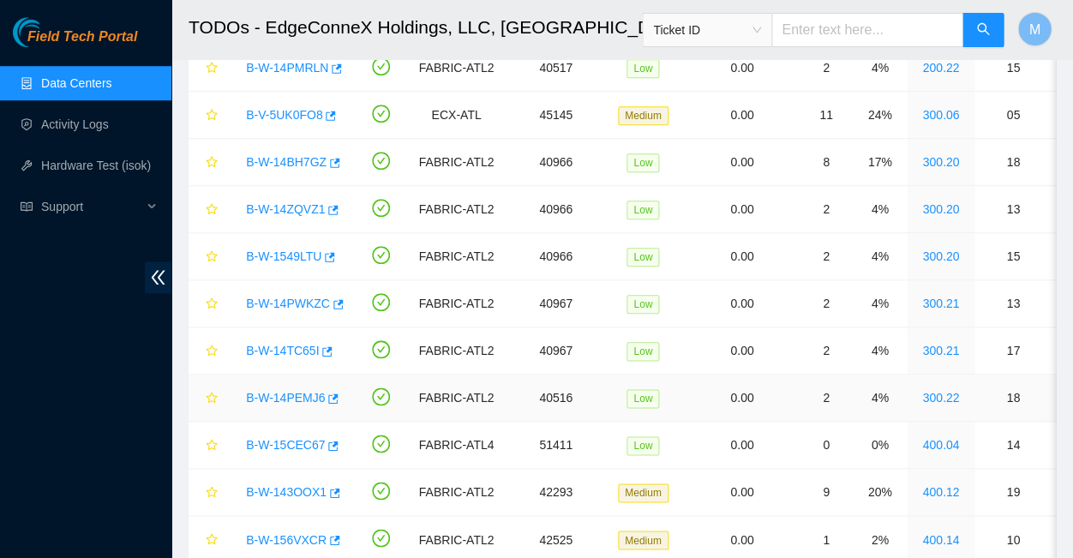
click at [285, 344] on link "B-W-14TC65I" at bounding box center [282, 351] width 73 height 14
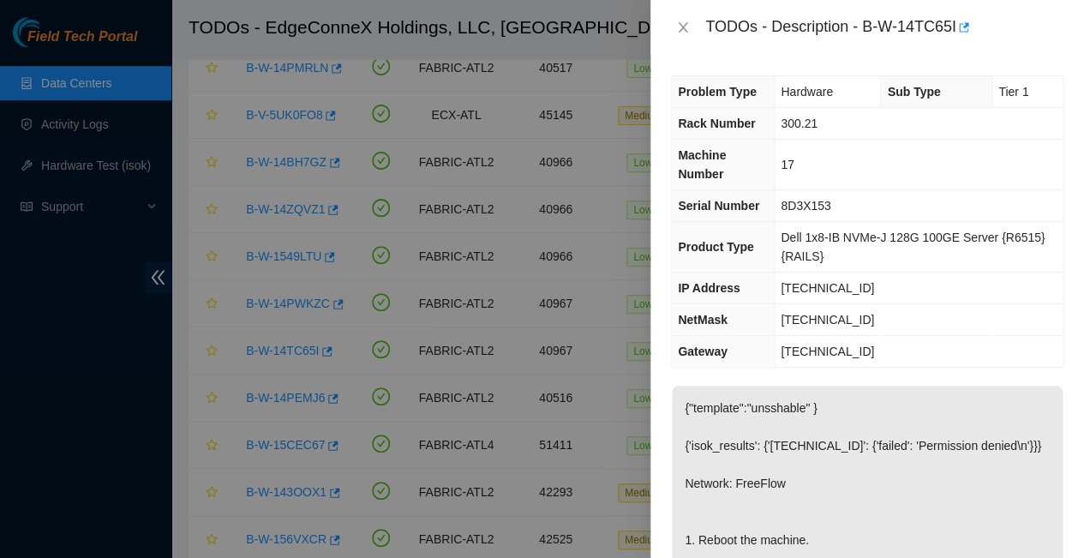
click at [680, 21] on icon "close" at bounding box center [683, 28] width 14 height 14
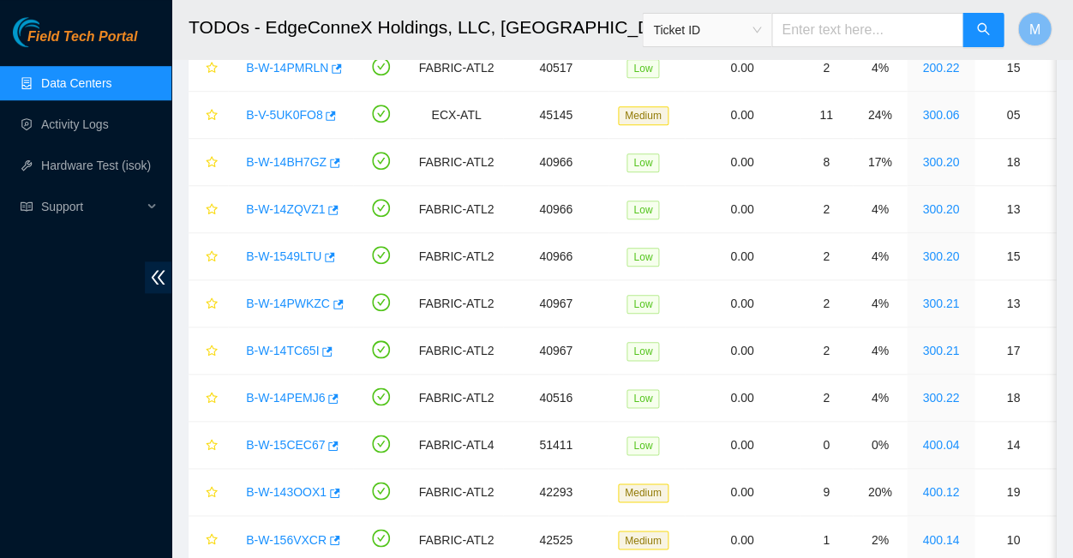
click at [271, 297] on link "B-W-14PWKZC" at bounding box center [288, 304] width 84 height 14
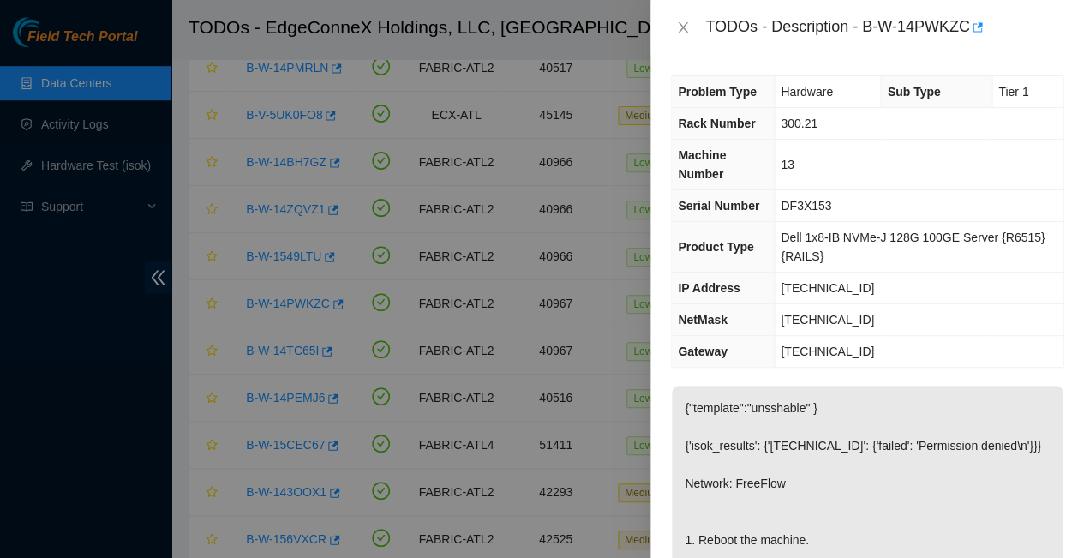
click at [683, 27] on icon "close" at bounding box center [683, 28] width 14 height 14
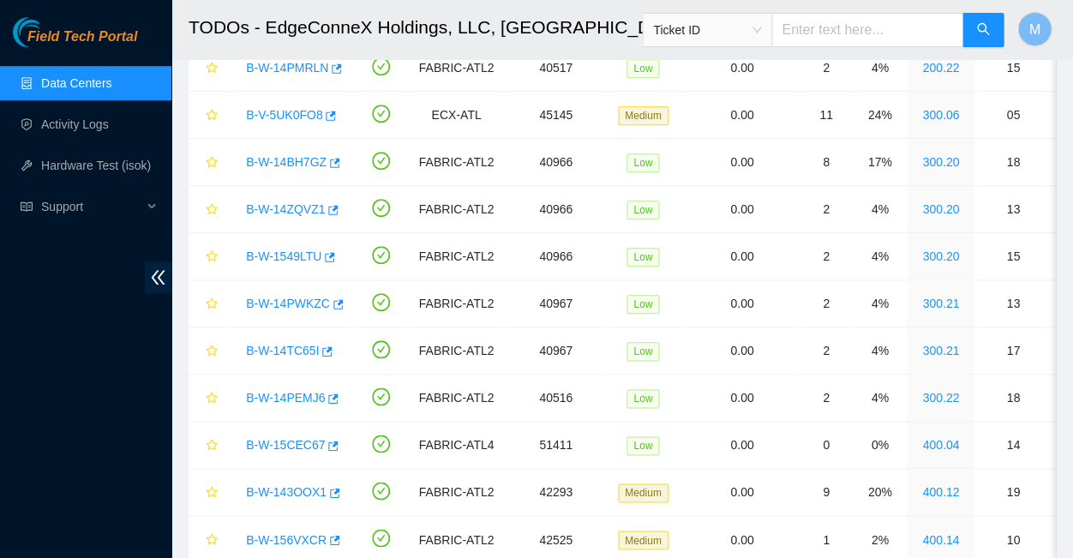
click at [285, 344] on link "B-W-14TC65I" at bounding box center [282, 351] width 73 height 14
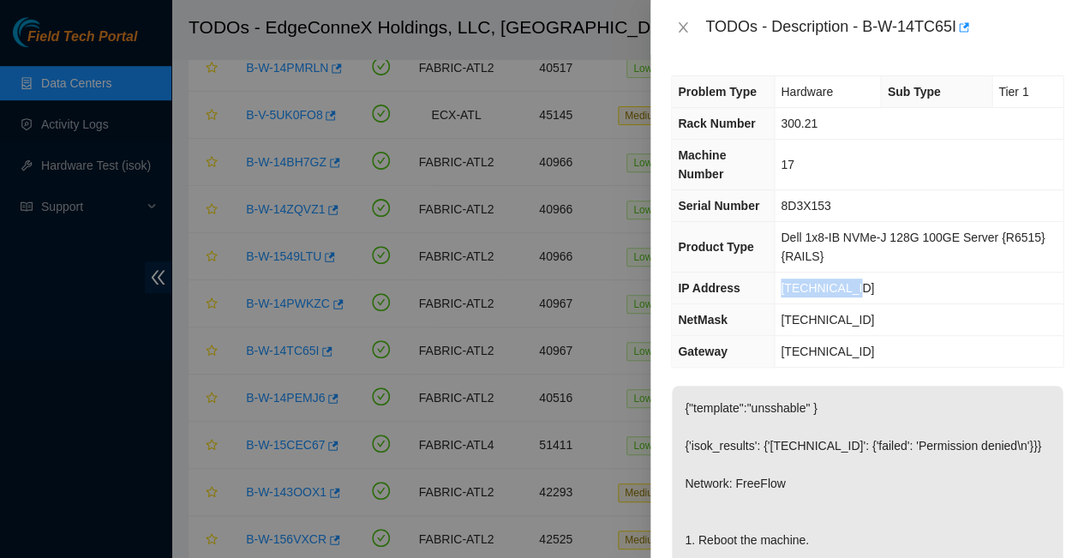
drag, startPoint x: 848, startPoint y: 235, endPoint x: 770, endPoint y: 231, distance: 78.1
click at [775, 273] on td "[TECHNICAL_ID]" at bounding box center [919, 289] width 289 height 32
copy span "[TECHNICAL_ID]"
click at [891, 386] on p "{"template":"unsshable" } {'isok_results': {'23.63.23.244': {'failed': 'Permiss…" at bounding box center [867, 568] width 391 height 365
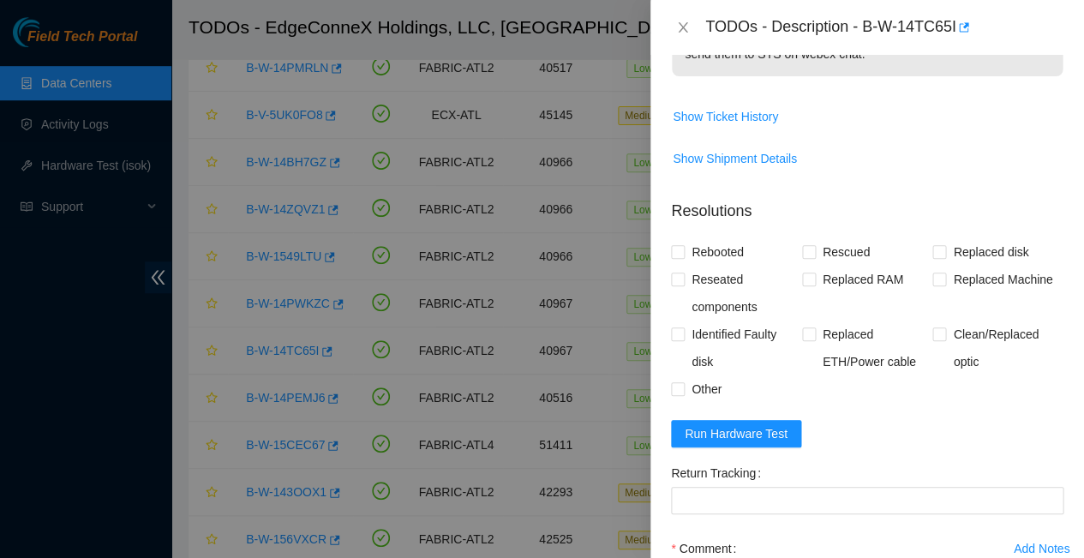
scroll to position [674, 0]
paste textarea "23.63.23.244 : passed: ok"
paste textarea "-Rebooted Ran isok"
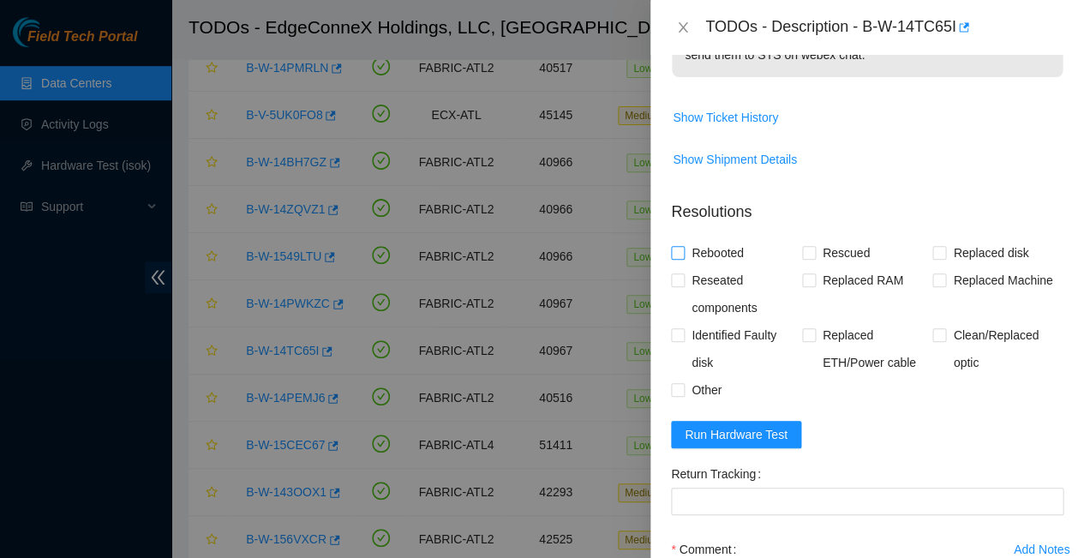
type textarea "-Rebooted Ran isok - 23.63.23.244 : passed: ok"
click at [675, 246] on input "Rebooted" at bounding box center [677, 252] width 12 height 12
checkbox input "true"
click at [807, 246] on input "Rescued" at bounding box center [808, 252] width 12 height 12
checkbox input "true"
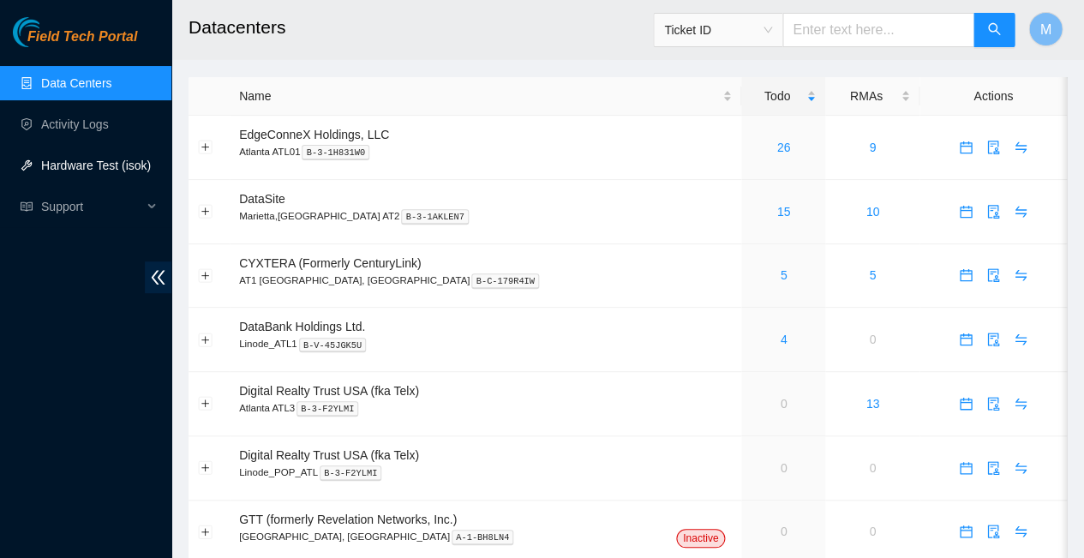
click at [88, 164] on link "Hardware Test (isok)" at bounding box center [96, 166] width 110 height 14
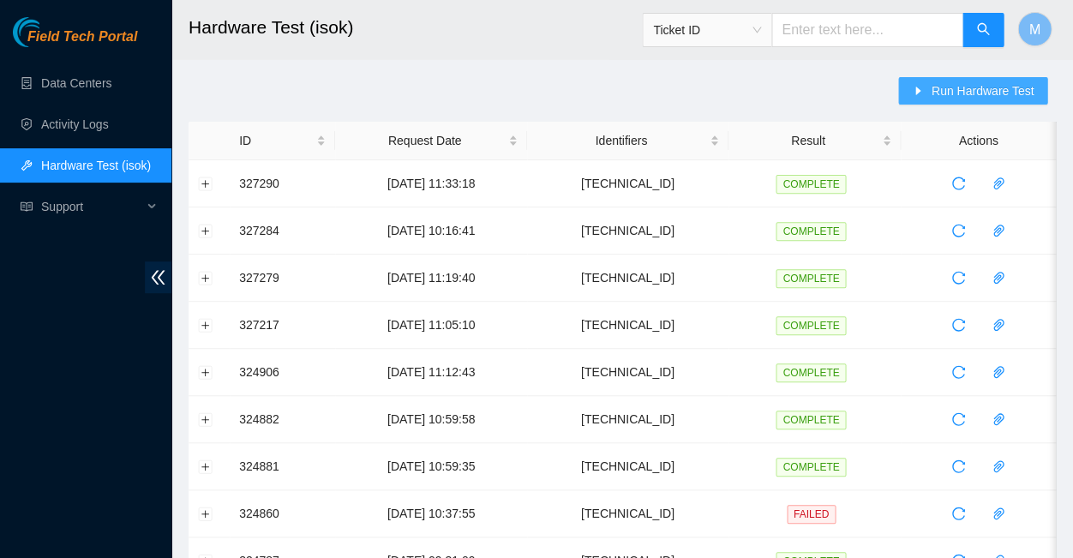
click at [987, 96] on span "Run Hardware Test" at bounding box center [982, 90] width 103 height 19
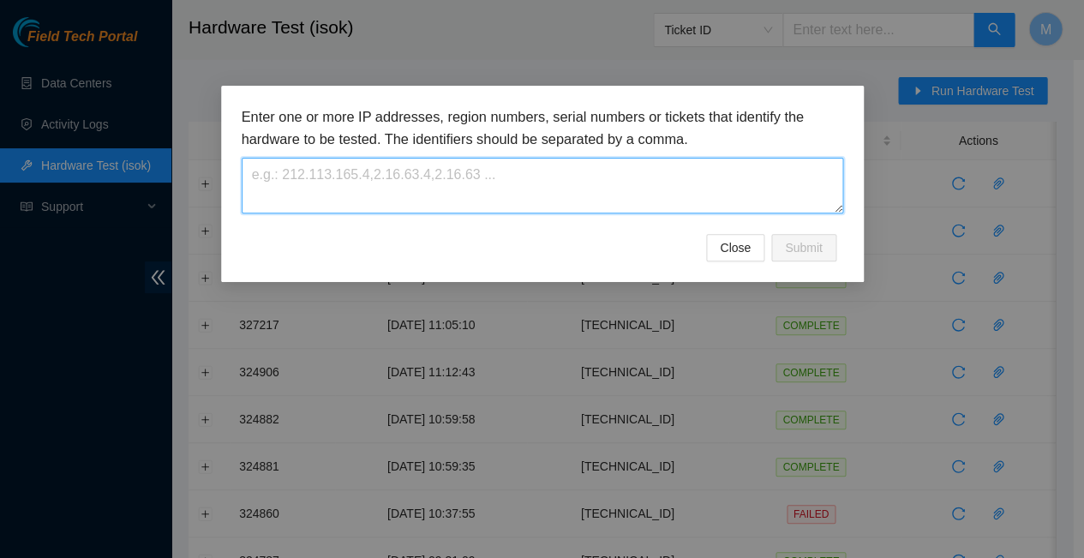
click at [295, 159] on textarea at bounding box center [543, 186] width 602 height 56
paste textarea "[TECHNICAL_ID]"
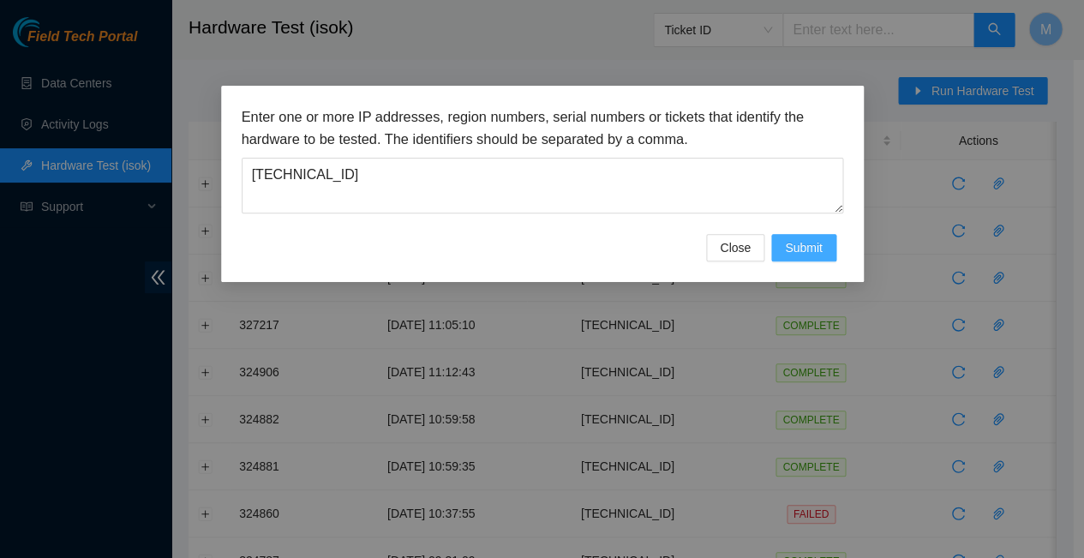
click at [804, 238] on span "Submit" at bounding box center [804, 247] width 38 height 19
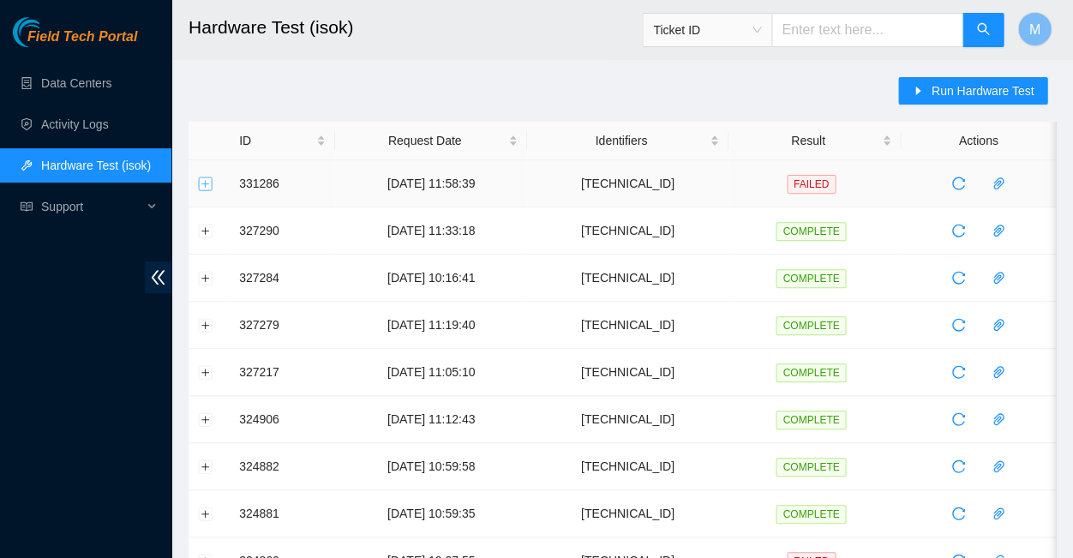
click at [207, 179] on button "Expand row" at bounding box center [206, 184] width 14 height 14
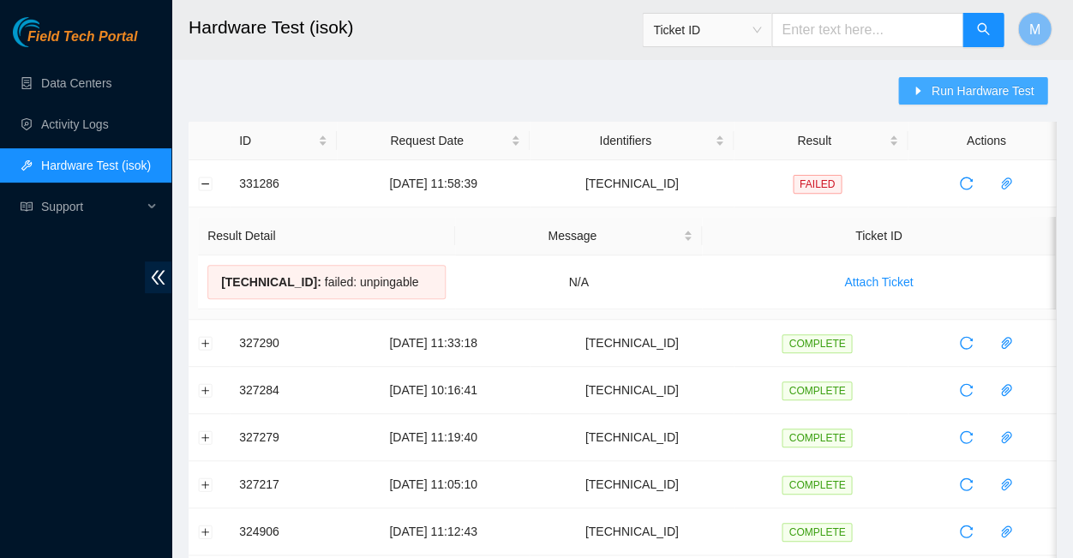
click at [973, 84] on span "Run Hardware Test" at bounding box center [982, 90] width 103 height 19
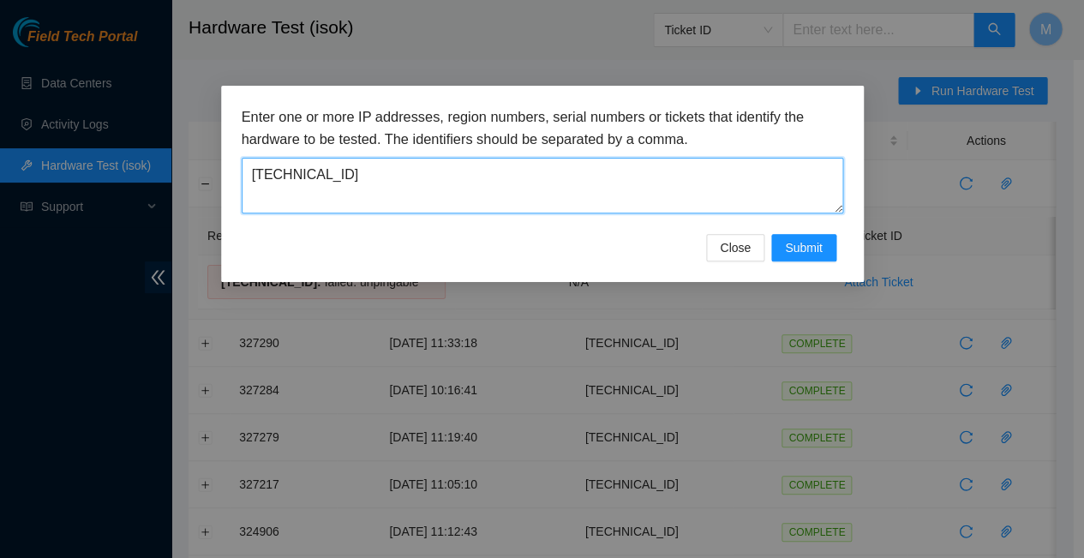
click at [245, 167] on textarea "[TECHNICAL_ID]" at bounding box center [543, 186] width 602 height 56
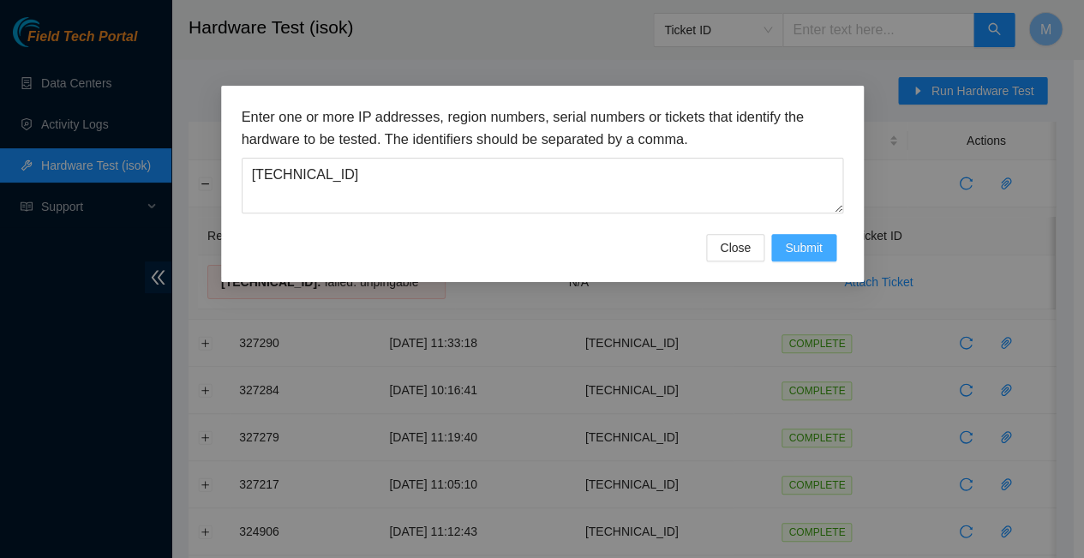
click at [806, 238] on span "Submit" at bounding box center [804, 247] width 38 height 19
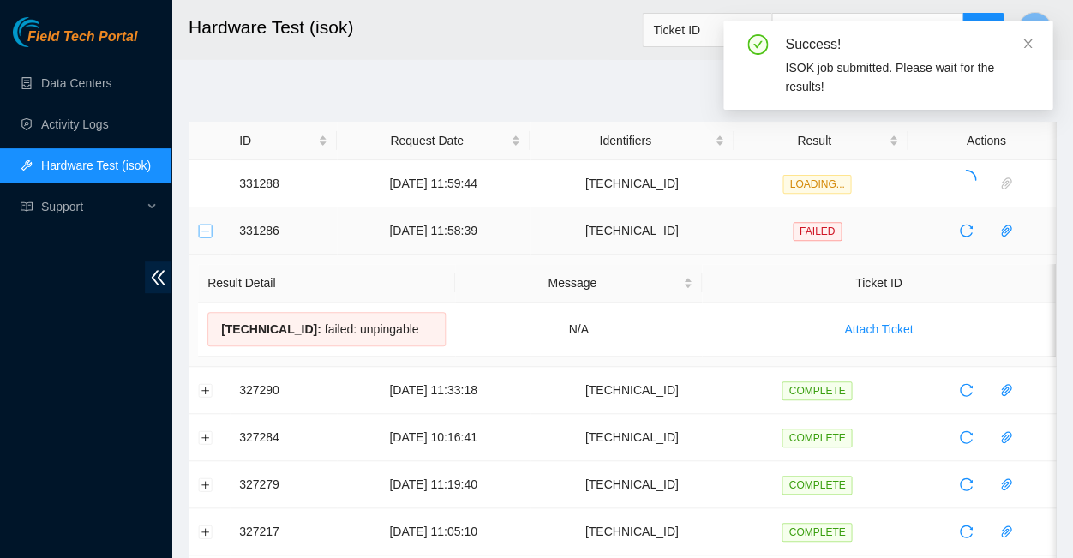
click at [204, 226] on button "Collapse row" at bounding box center [206, 231] width 14 height 14
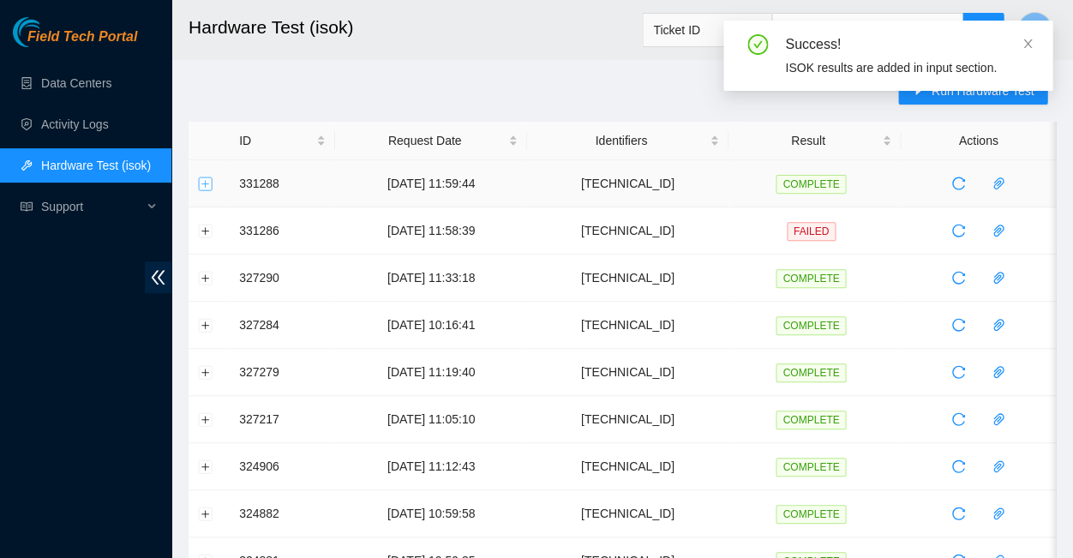
click at [207, 177] on button "Expand row" at bounding box center [206, 184] width 14 height 14
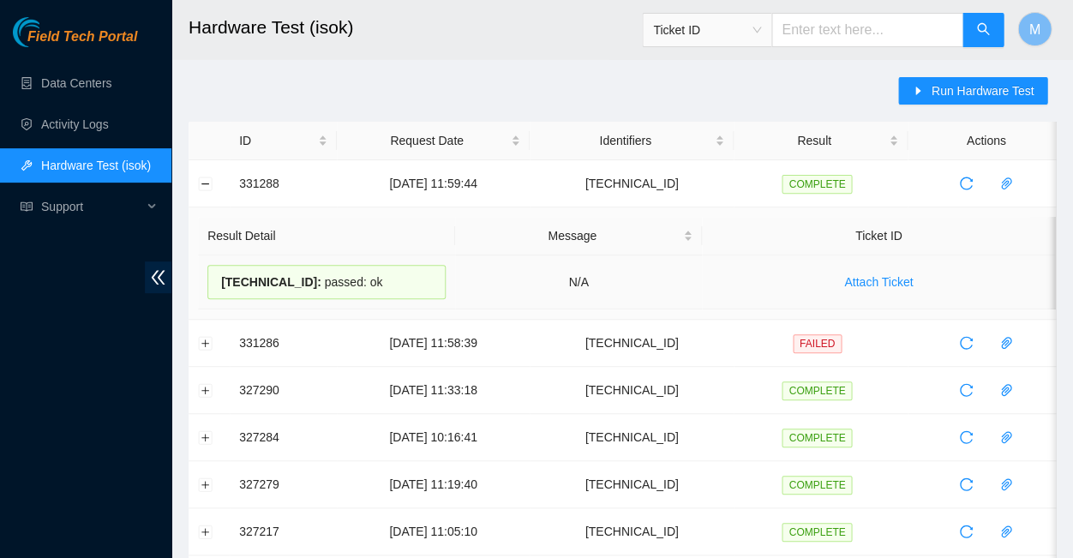
drag, startPoint x: 358, startPoint y: 277, endPoint x: 213, endPoint y: 272, distance: 145.8
click at [213, 272] on div "[TECHNICAL_ID] : passed: ok" at bounding box center [326, 282] width 238 height 34
copy div "[TECHNICAL_ID] : passed: ok"
click at [202, 177] on button "Collapse row" at bounding box center [206, 184] width 14 height 14
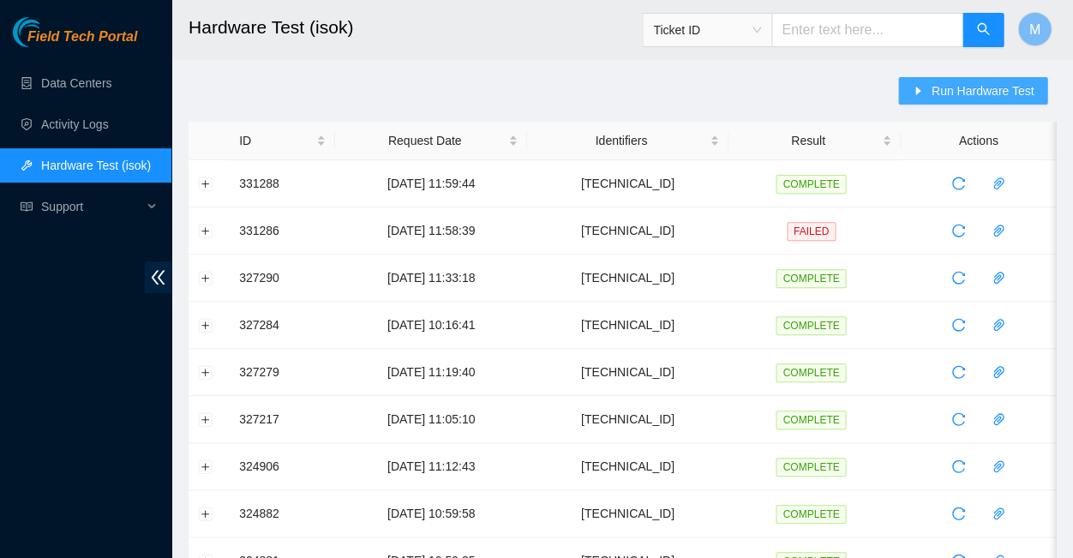
click at [969, 91] on span "Run Hardware Test" at bounding box center [982, 90] width 103 height 19
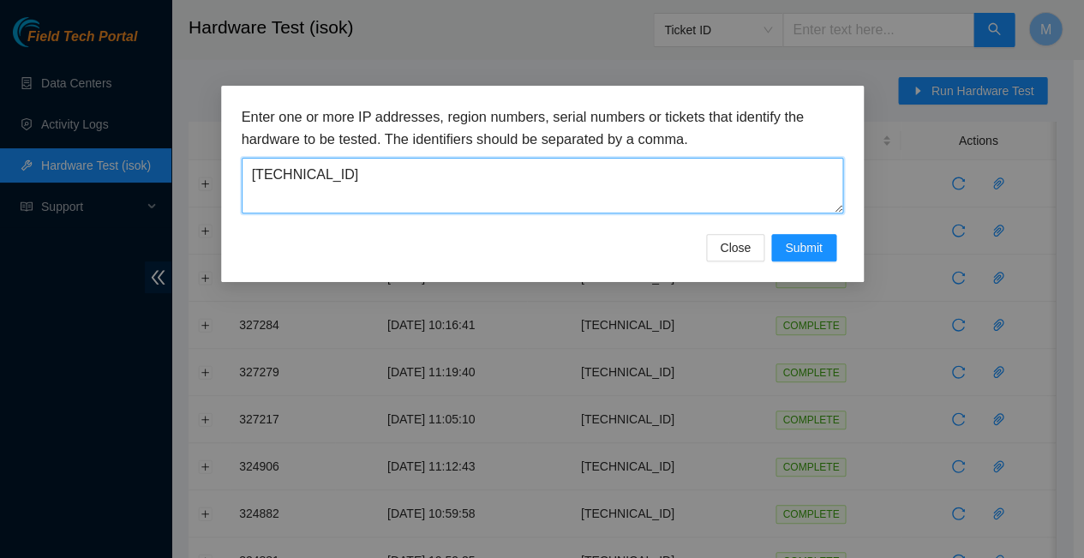
drag, startPoint x: 327, startPoint y: 166, endPoint x: 235, endPoint y: 168, distance: 91.7
click at [235, 168] on div "Enter one or more IP addresses, region numbers, serial numbers or tickets that …" at bounding box center [542, 184] width 643 height 196
paste textarea "6"
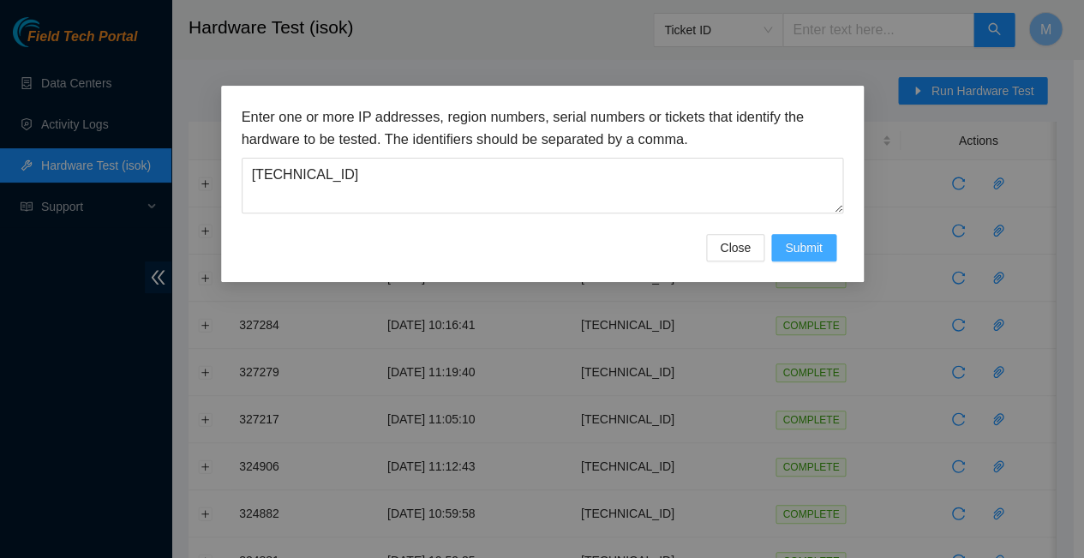
click at [807, 238] on span "Submit" at bounding box center [804, 247] width 38 height 19
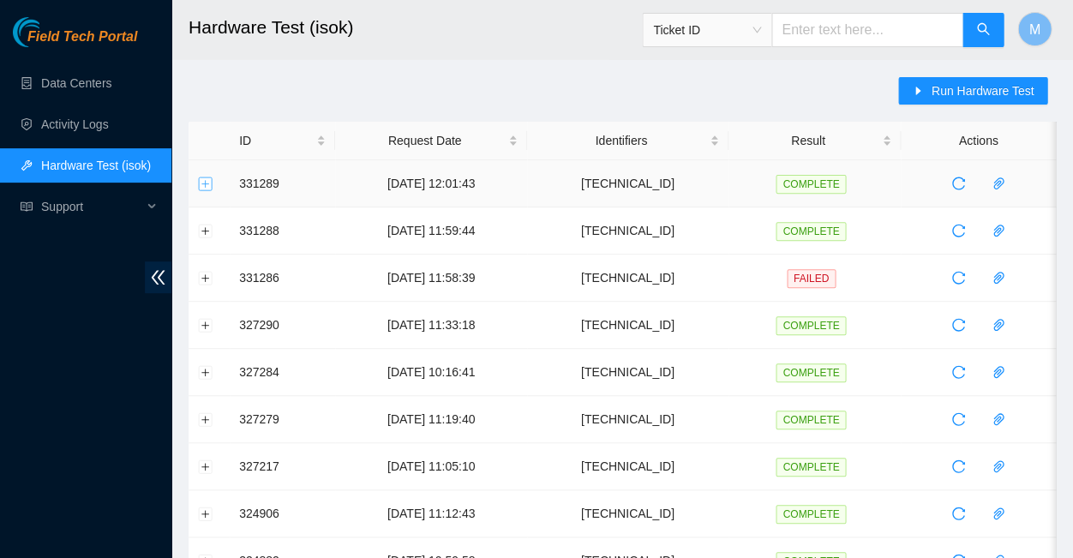
click at [206, 177] on button "Expand row" at bounding box center [206, 184] width 14 height 14
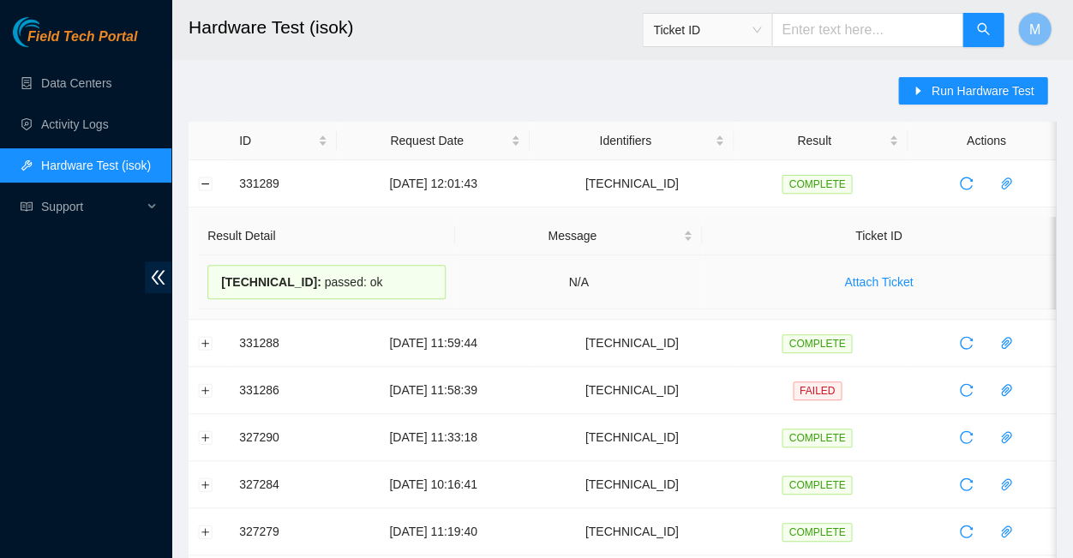
drag, startPoint x: 356, startPoint y: 276, endPoint x: 217, endPoint y: 270, distance: 139.0
click at [217, 270] on div "[TECHNICAL_ID] : passed: ok" at bounding box center [326, 282] width 238 height 34
copy div "[TECHNICAL_ID] : passed: ok"
click at [205, 177] on button "Collapse row" at bounding box center [206, 184] width 14 height 14
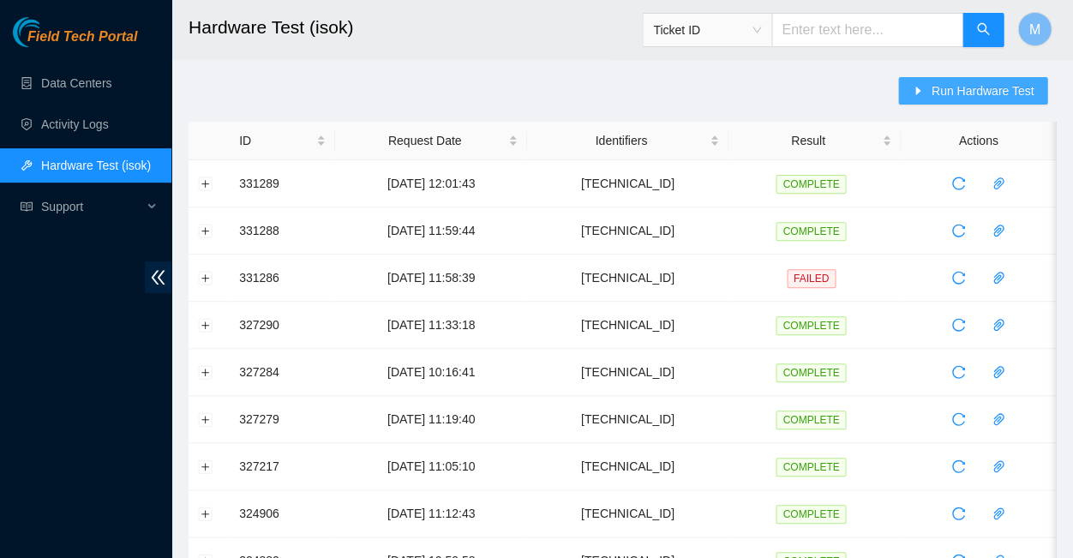
click at [971, 87] on span "Run Hardware Test" at bounding box center [982, 90] width 103 height 19
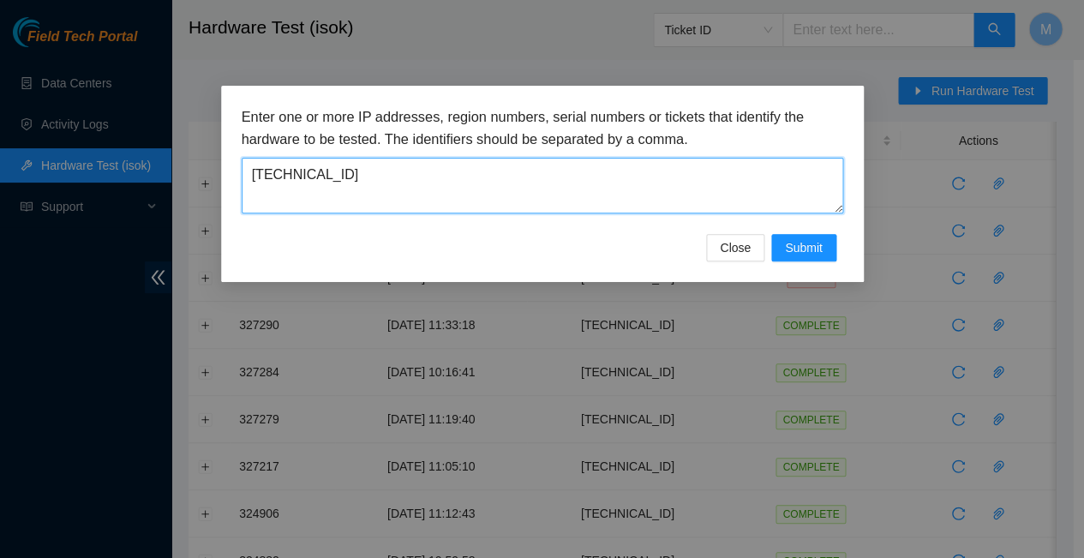
drag, startPoint x: 326, startPoint y: 163, endPoint x: 241, endPoint y: 158, distance: 85.0
click at [242, 158] on textarea "[TECHNICAL_ID]" at bounding box center [543, 186] width 602 height 56
paste textarea "8"
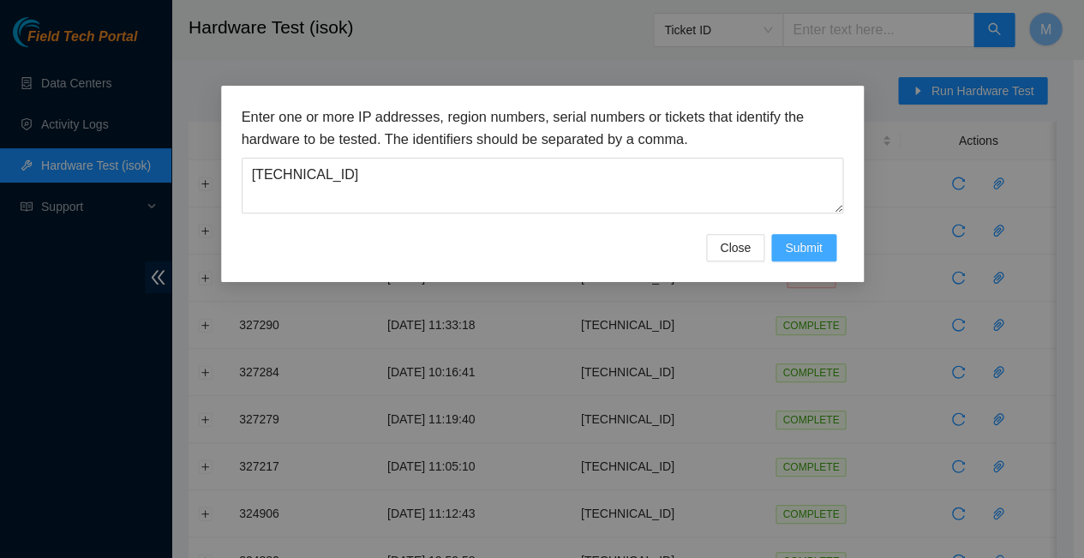
click at [809, 238] on span "Submit" at bounding box center [804, 247] width 38 height 19
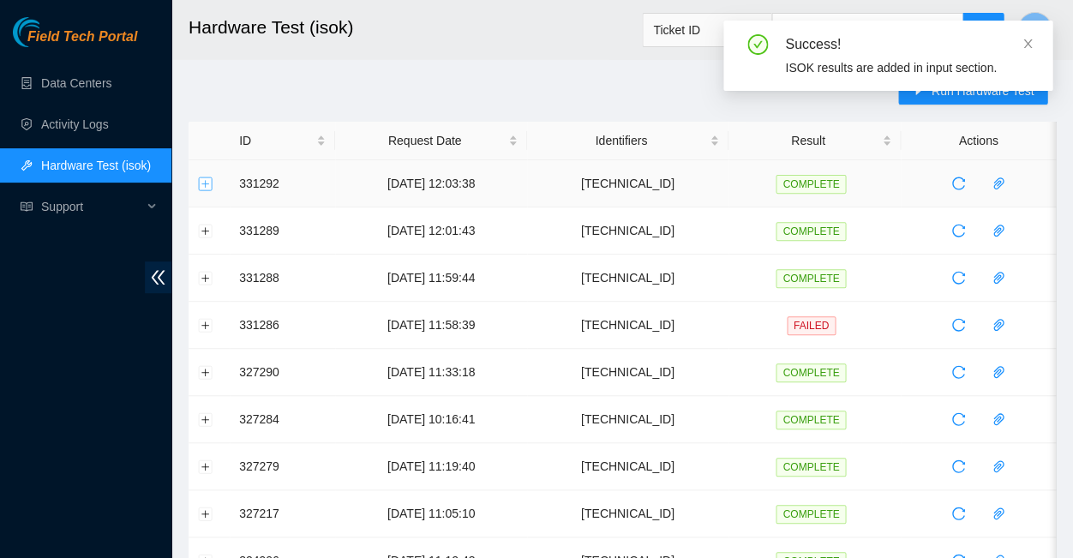
click at [207, 177] on button "Expand row" at bounding box center [206, 184] width 14 height 14
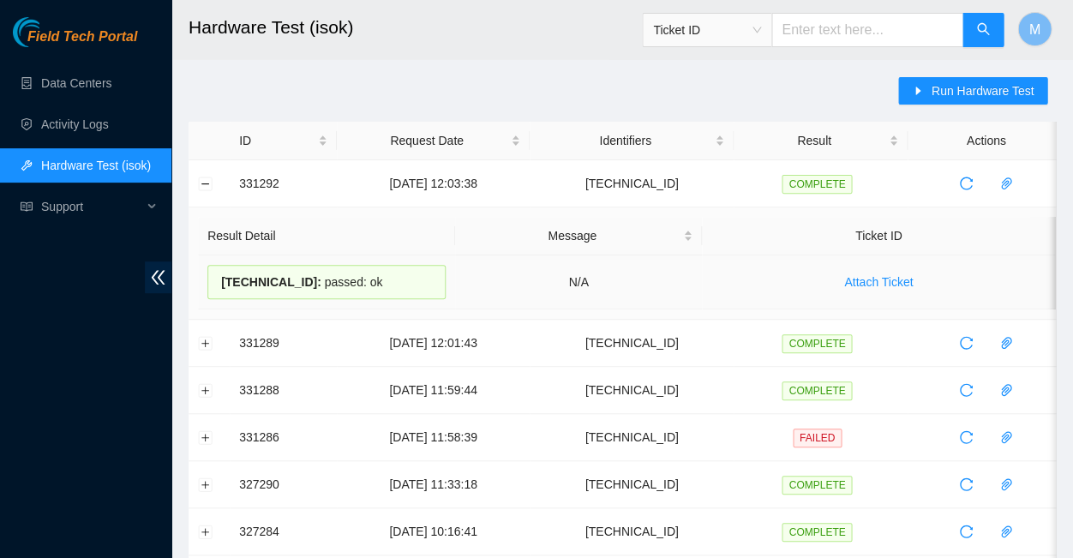
drag, startPoint x: 361, startPoint y: 279, endPoint x: 212, endPoint y: 271, distance: 149.4
click at [212, 271] on div "[TECHNICAL_ID] : passed: ok" at bounding box center [326, 282] width 238 height 34
copy div "[TECHNICAL_ID] : passed: ok"
click at [204, 179] on button "Collapse row" at bounding box center [206, 184] width 14 height 14
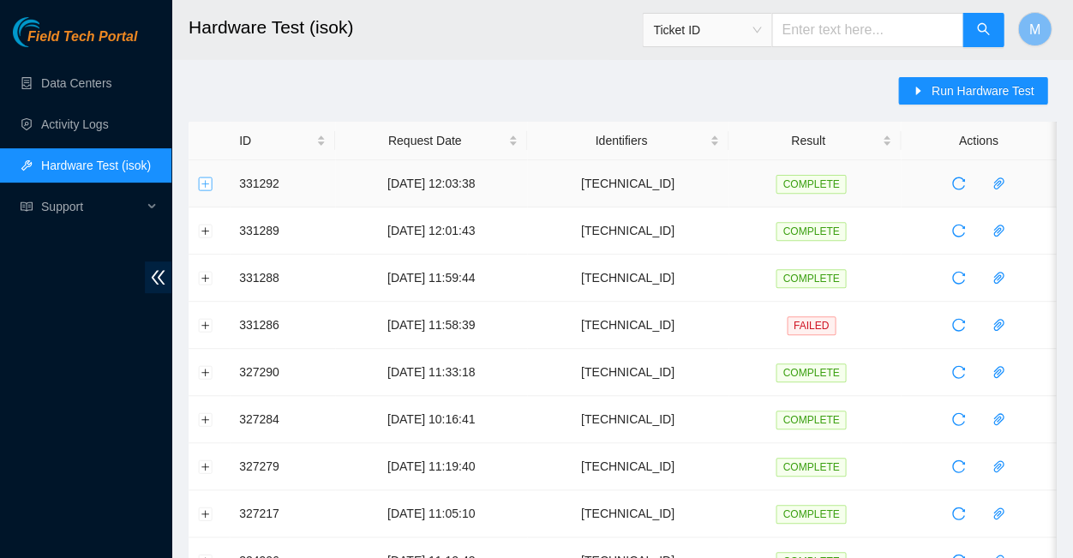
click at [206, 177] on button "Expand row" at bounding box center [206, 184] width 14 height 14
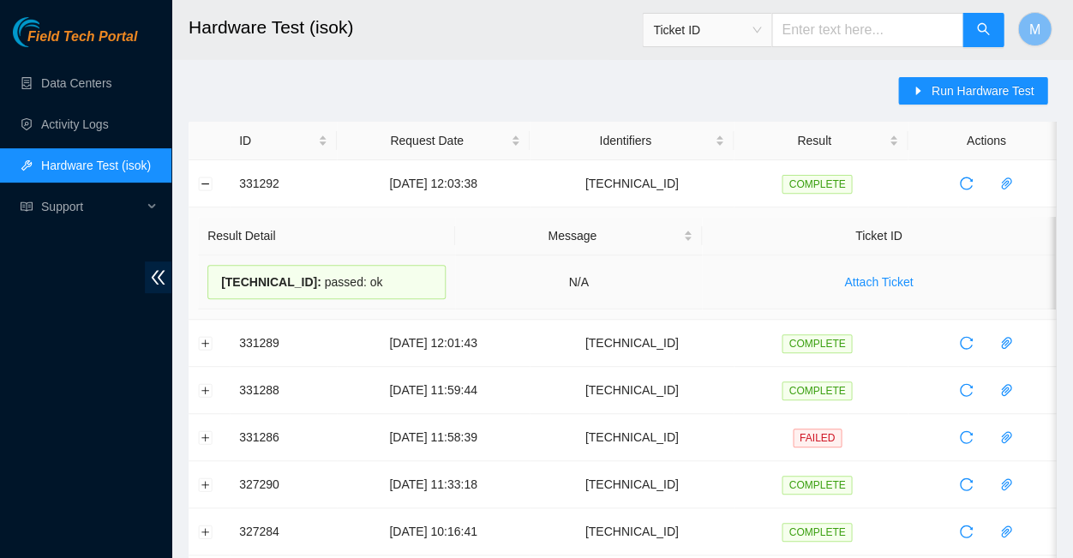
drag, startPoint x: 357, startPoint y: 274, endPoint x: 216, endPoint y: 268, distance: 141.6
copy div "[TECHNICAL_ID] : passed: ok"
click at [202, 177] on button "Collapse row" at bounding box center [206, 184] width 14 height 14
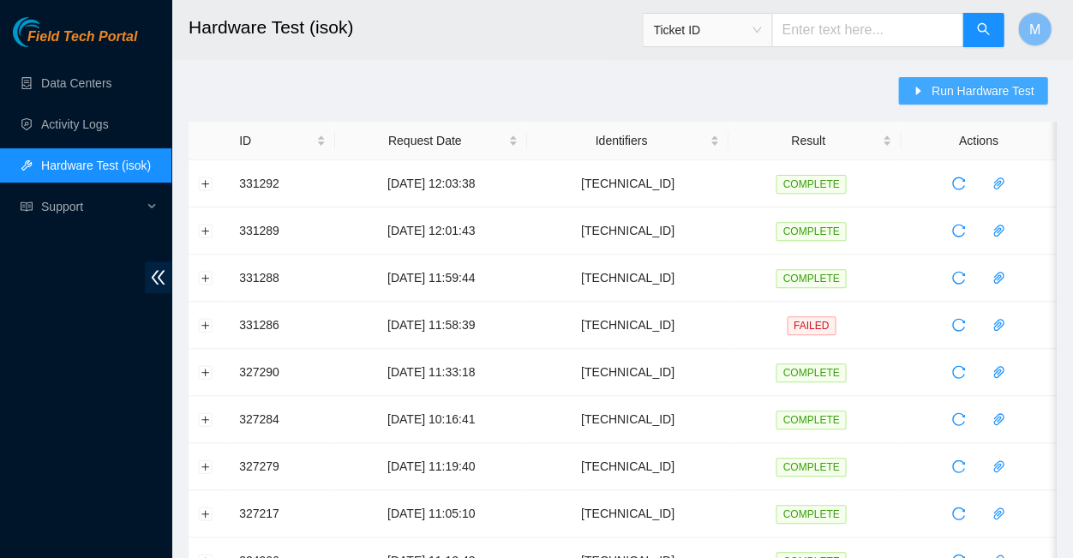
click at [980, 91] on span "Run Hardware Test" at bounding box center [982, 90] width 103 height 19
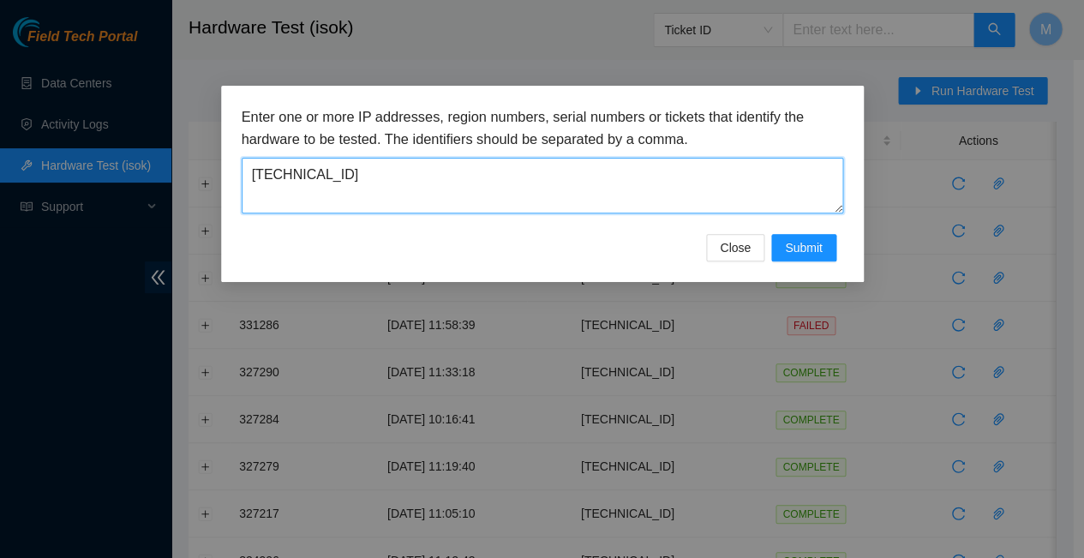
drag, startPoint x: 327, startPoint y: 165, endPoint x: 231, endPoint y: 164, distance: 95.2
click at [231, 164] on div "Enter one or more IP addresses, region numbers, serial numbers or tickets that …" at bounding box center [542, 184] width 643 height 196
paste textarea "10"
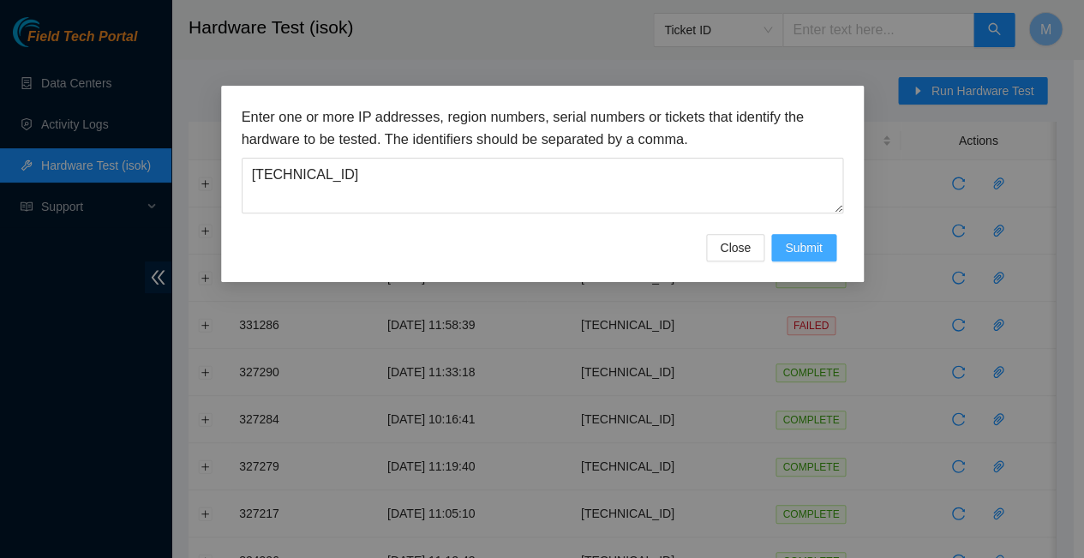
click at [807, 238] on span "Submit" at bounding box center [804, 247] width 38 height 19
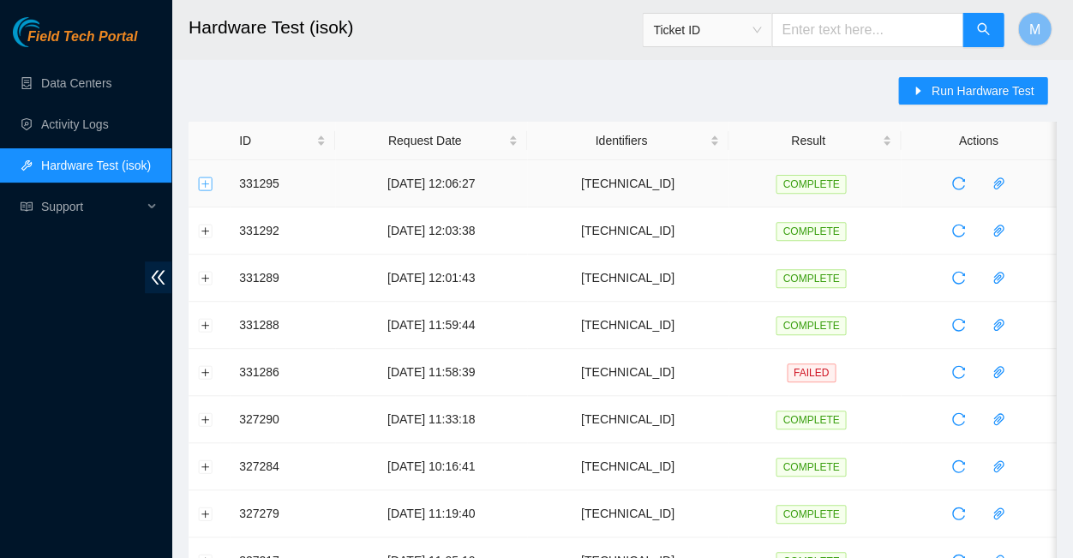
click at [211, 177] on button "Expand row" at bounding box center [206, 184] width 14 height 14
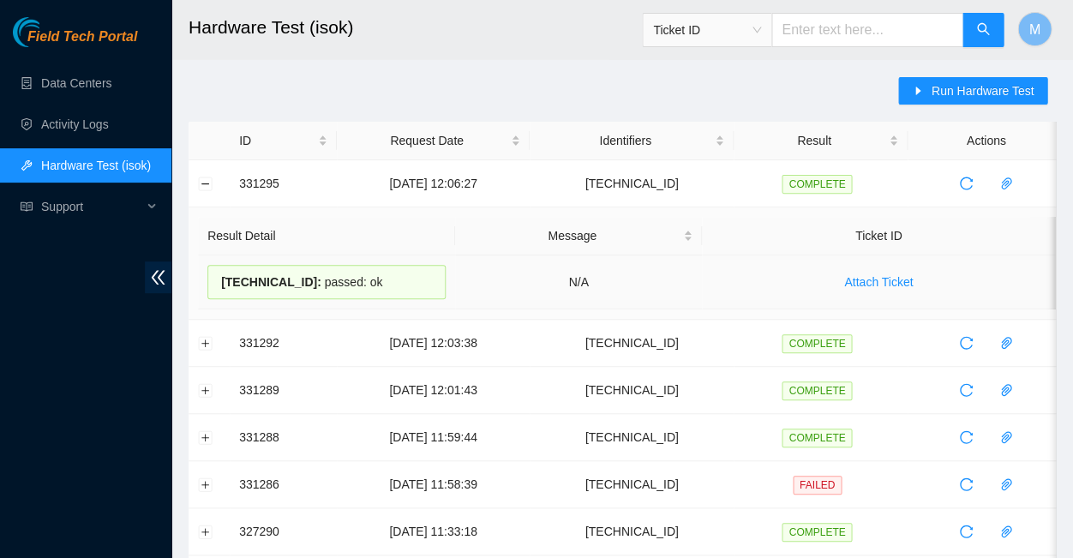
drag, startPoint x: 360, startPoint y: 274, endPoint x: 215, endPoint y: 273, distance: 144.9
click at [215, 273] on div "23.63.23.210 : passed: ok" at bounding box center [326, 282] width 238 height 34
copy div "23.63.23.210 : passed: ok"
click at [207, 180] on button "Collapse row" at bounding box center [206, 184] width 14 height 14
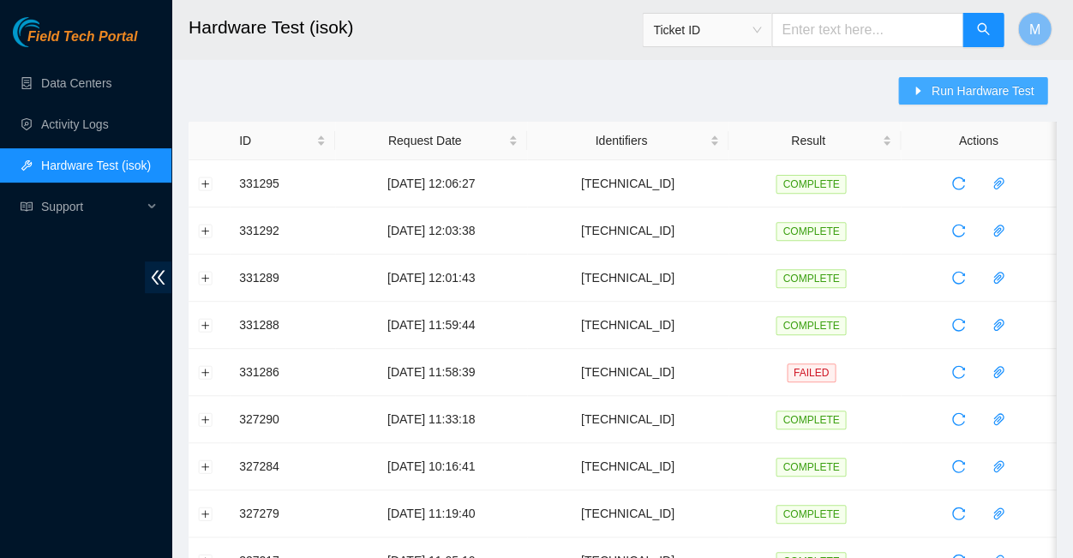
click at [980, 92] on span "Run Hardware Test" at bounding box center [982, 90] width 103 height 19
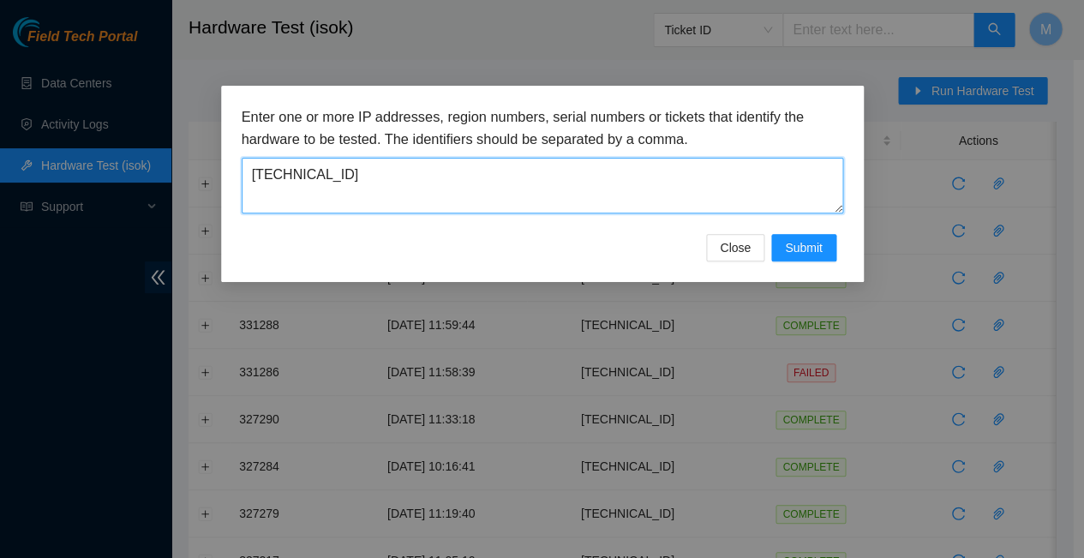
drag, startPoint x: 325, startPoint y: 165, endPoint x: 243, endPoint y: 159, distance: 81.7
click at [243, 159] on textarea "[TECHNICAL_ID]" at bounding box center [543, 186] width 602 height 56
paste textarea "2"
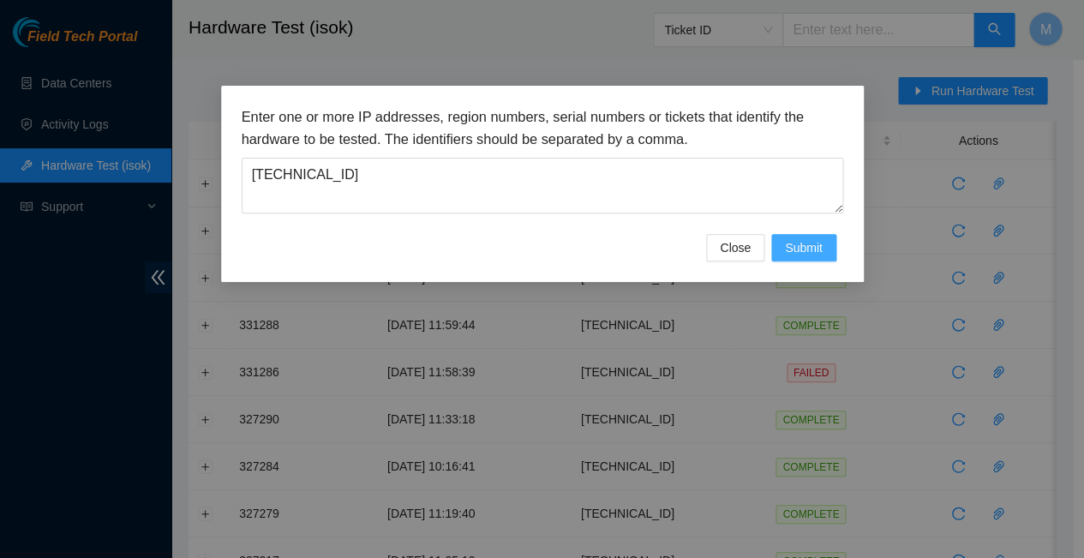
click at [808, 238] on span "Submit" at bounding box center [804, 247] width 38 height 19
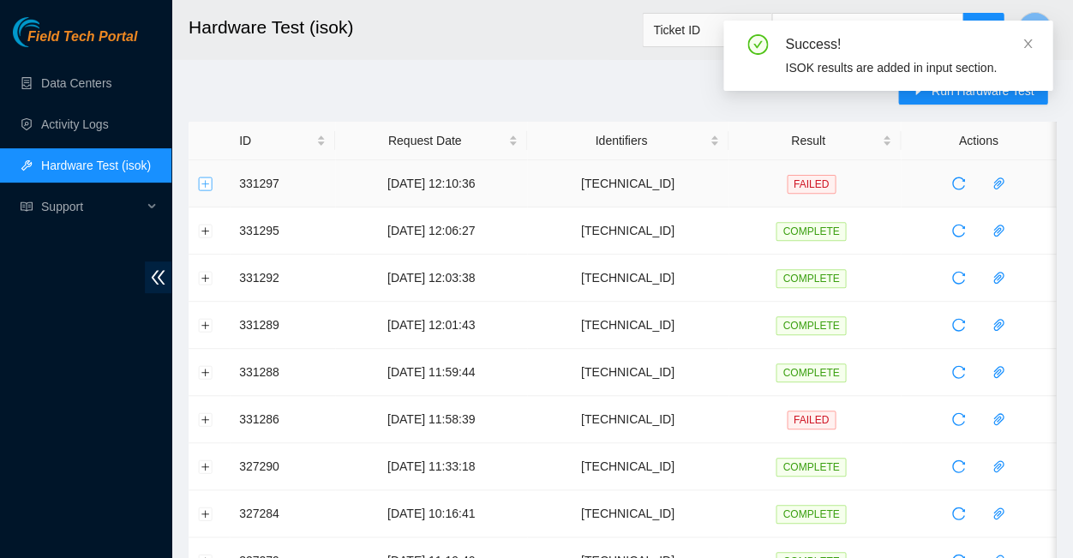
click at [208, 177] on button "Expand row" at bounding box center [206, 184] width 14 height 14
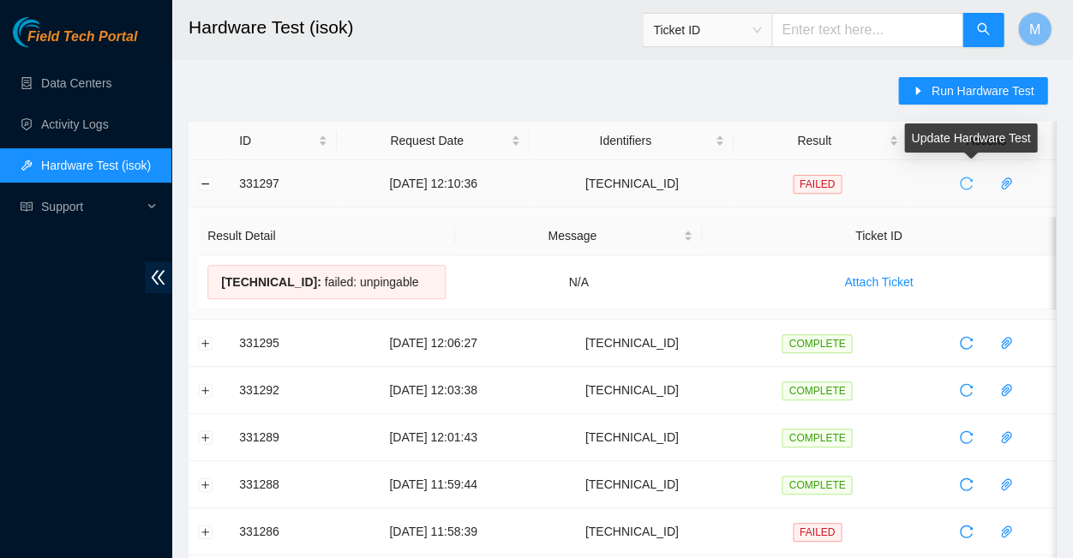
click at [964, 177] on icon "reload" at bounding box center [966, 184] width 14 height 14
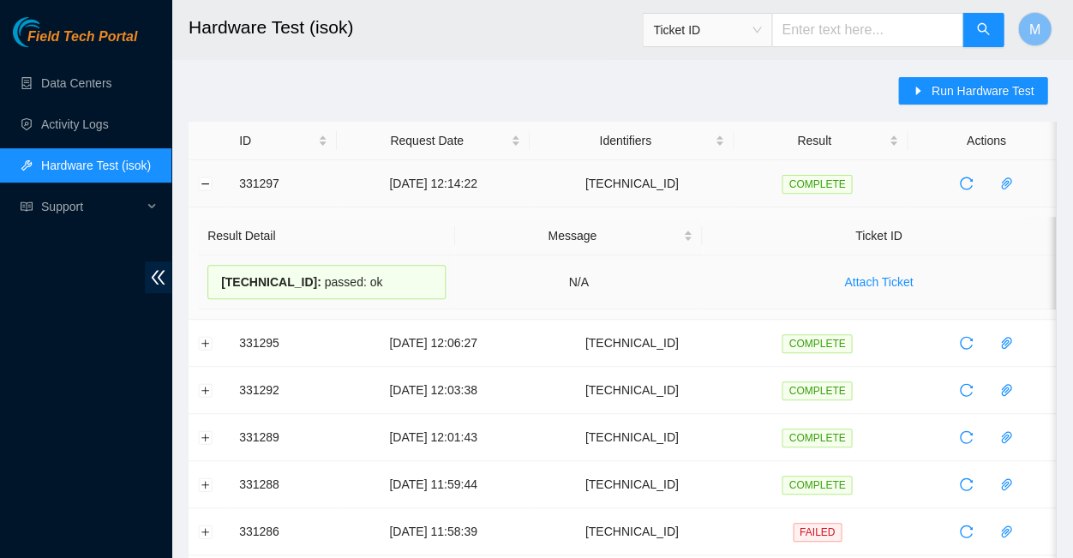
drag, startPoint x: 360, startPoint y: 275, endPoint x: 215, endPoint y: 274, distance: 144.9
click at [215, 274] on div "23.63.23.212 : passed: ok" at bounding box center [326, 282] width 238 height 34
copy div "23.63.23.212 : passed: ok"
click at [206, 177] on button "Collapse row" at bounding box center [206, 184] width 14 height 14
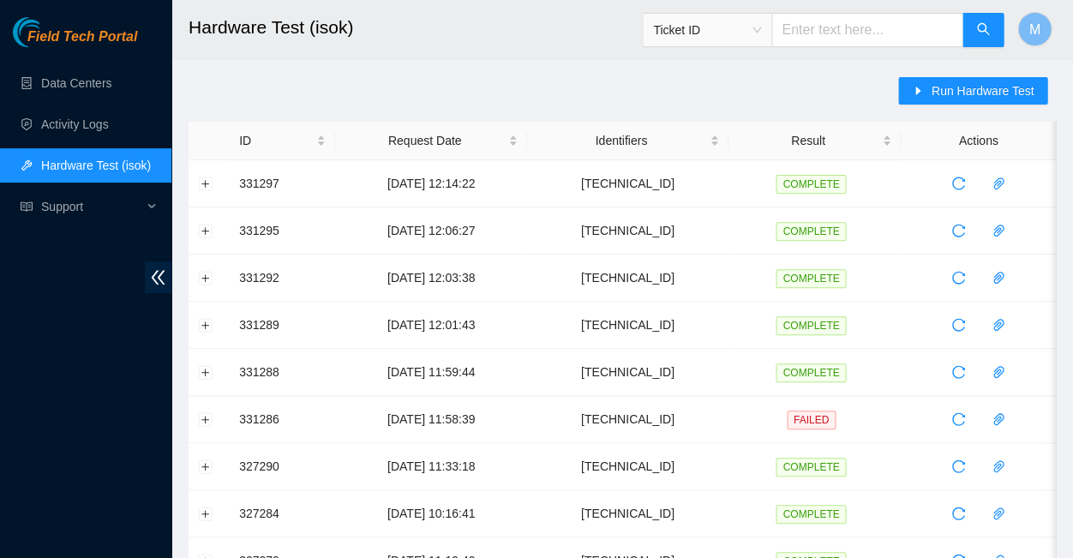
click at [971, 90] on span "Run Hardware Test" at bounding box center [982, 90] width 103 height 19
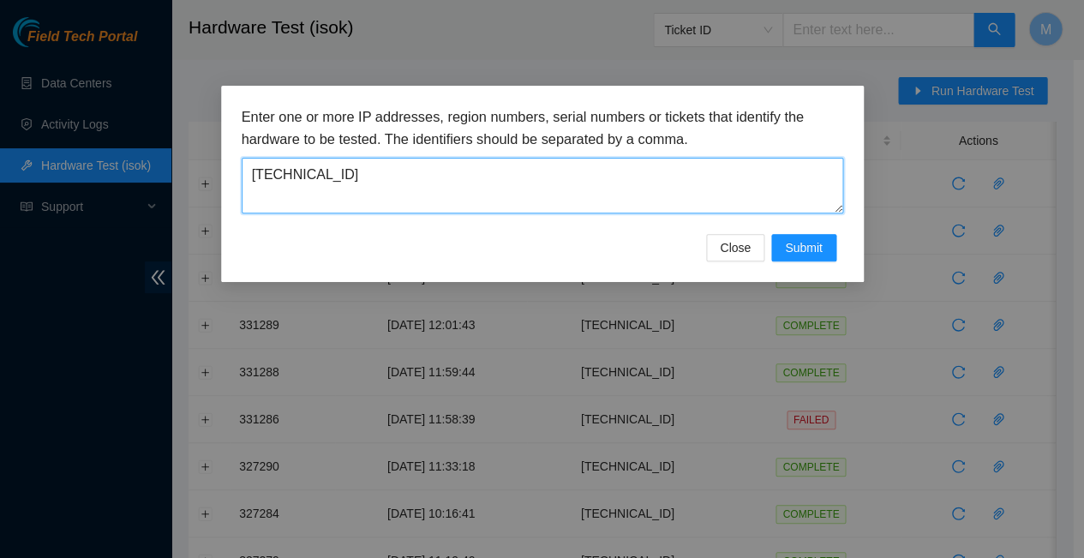
drag, startPoint x: 915, startPoint y: 0, endPoint x: 242, endPoint y: 156, distance: 691.5
click at [242, 158] on textarea "[TECHNICAL_ID]" at bounding box center [543, 186] width 602 height 56
paste textarea "3"
click at [810, 238] on span "Submit" at bounding box center [804, 247] width 38 height 19
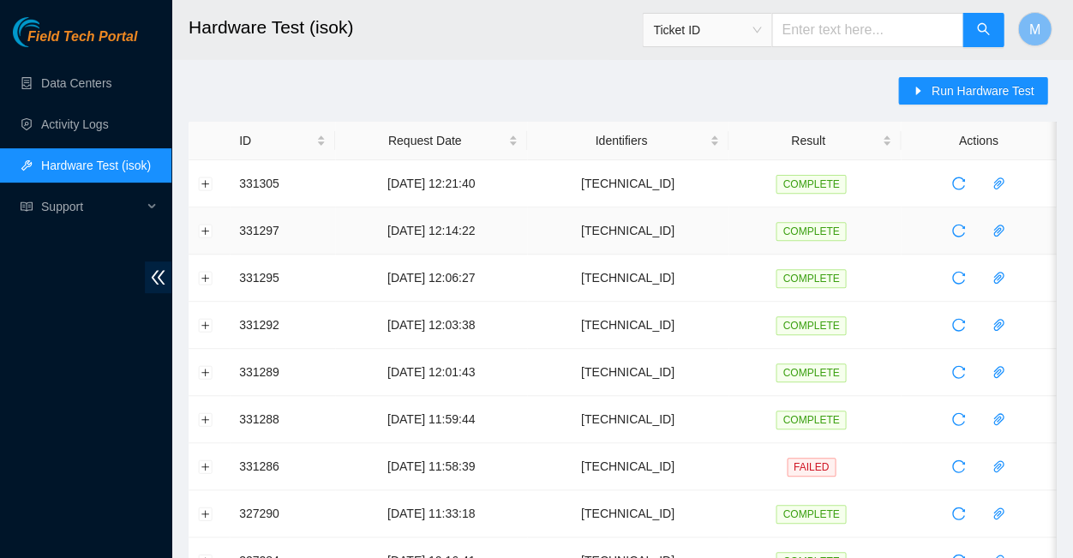
click at [204, 180] on button "Expand row" at bounding box center [206, 184] width 14 height 14
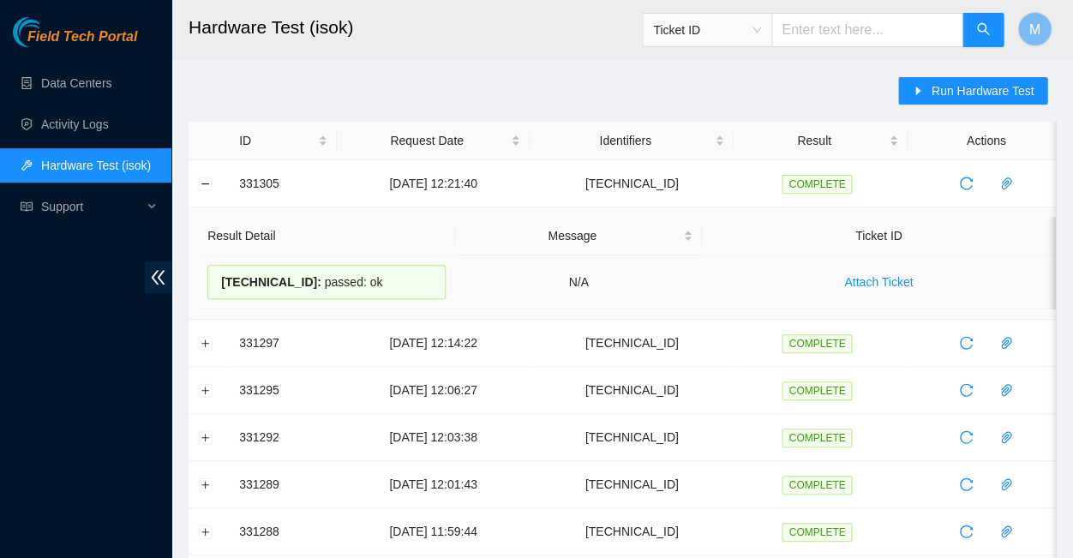
drag, startPoint x: 810, startPoint y: 233, endPoint x: 212, endPoint y: 269, distance: 599.4
click at [212, 269] on div "23.63.23.213 : passed: ok" at bounding box center [326, 282] width 238 height 34
copy div "23.63.23.213 : passed: ok"
click at [206, 179] on button "Collapse row" at bounding box center [206, 184] width 14 height 14
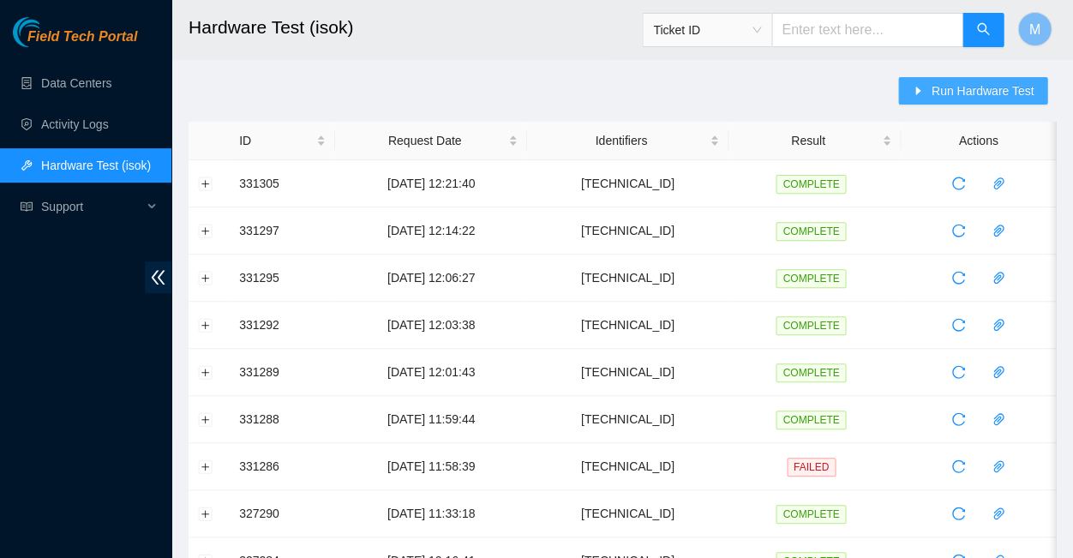
click at [982, 90] on span "Run Hardware Test" at bounding box center [982, 90] width 103 height 19
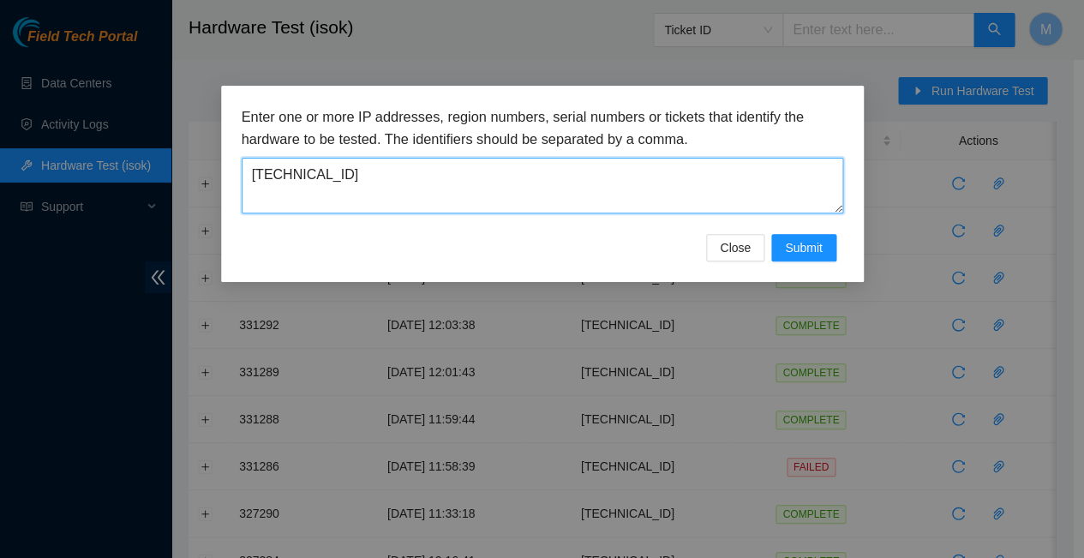
drag, startPoint x: 330, startPoint y: 160, endPoint x: 240, endPoint y: 153, distance: 90.3
click at [242, 158] on textarea "[TECHNICAL_ID]" at bounding box center [543, 186] width 602 height 56
paste textarea "44"
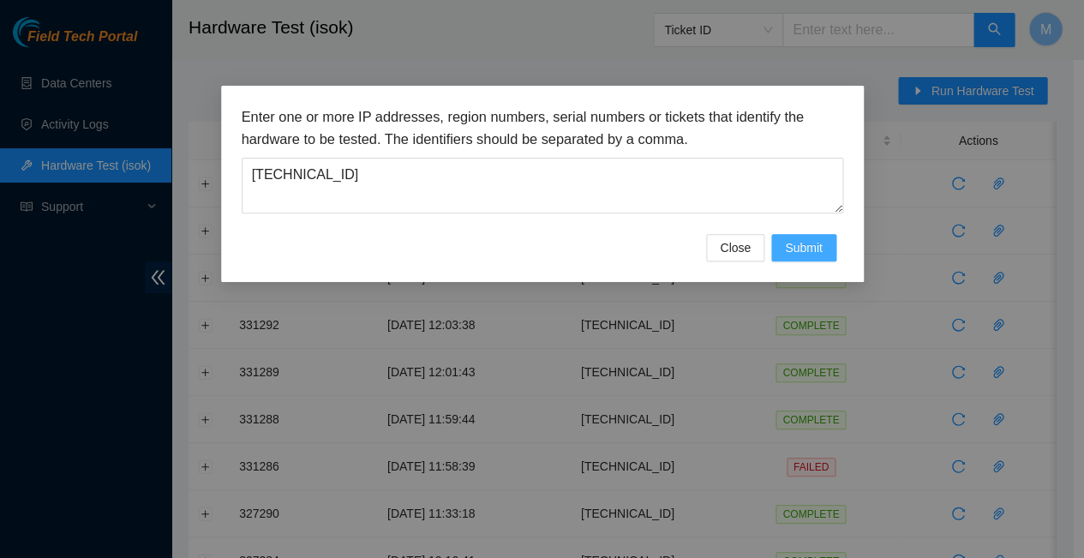
click at [802, 238] on span "Submit" at bounding box center [804, 247] width 38 height 19
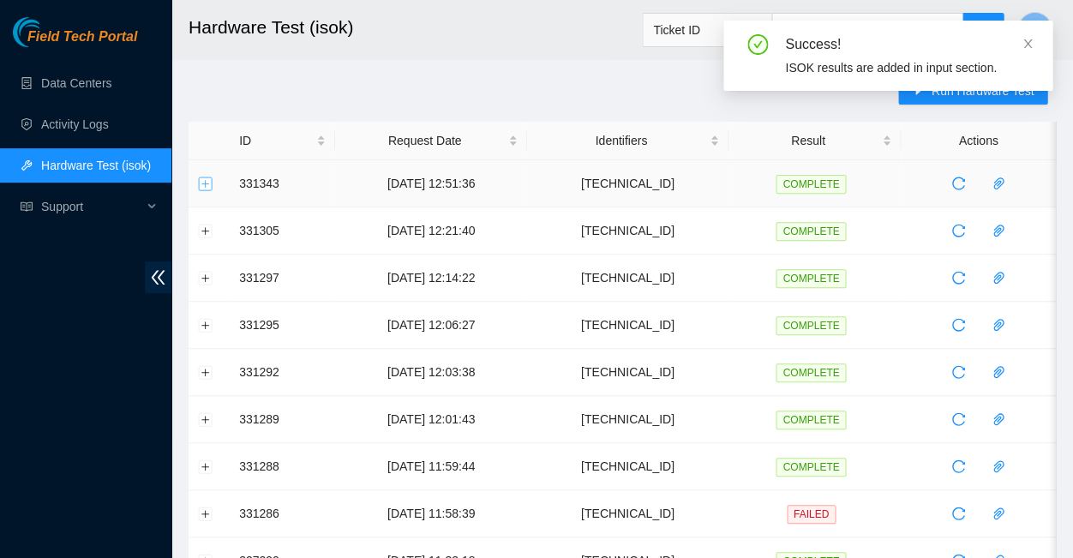
click at [208, 179] on button "Expand row" at bounding box center [206, 184] width 14 height 14
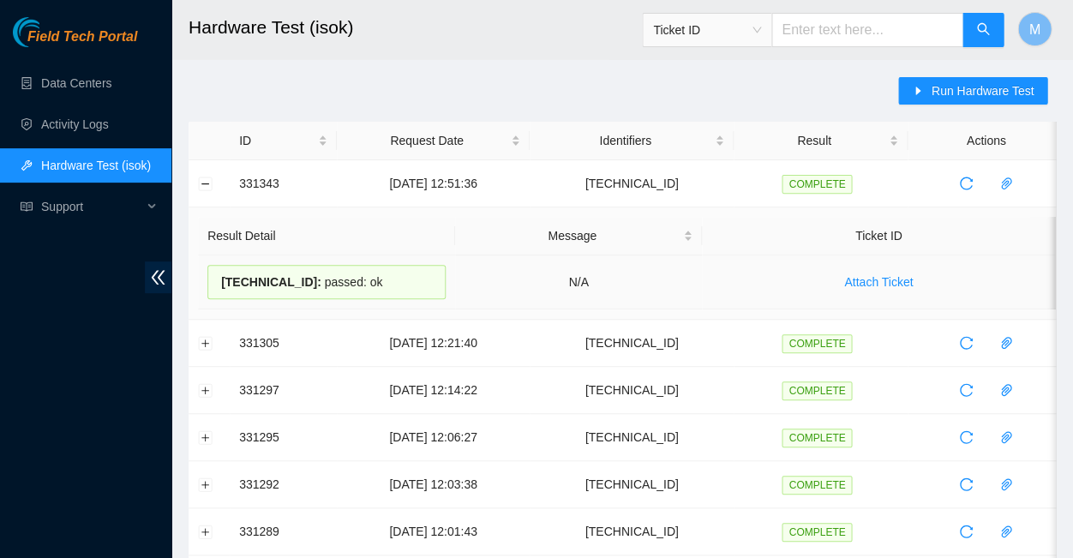
drag, startPoint x: 360, startPoint y: 278, endPoint x: 215, endPoint y: 267, distance: 145.3
click at [215, 267] on div "23.63.23.244 : passed: ok" at bounding box center [326, 282] width 238 height 34
copy div "23.63.23.244 : passed: ok"
click at [207, 180] on button "Collapse row" at bounding box center [206, 184] width 14 height 14
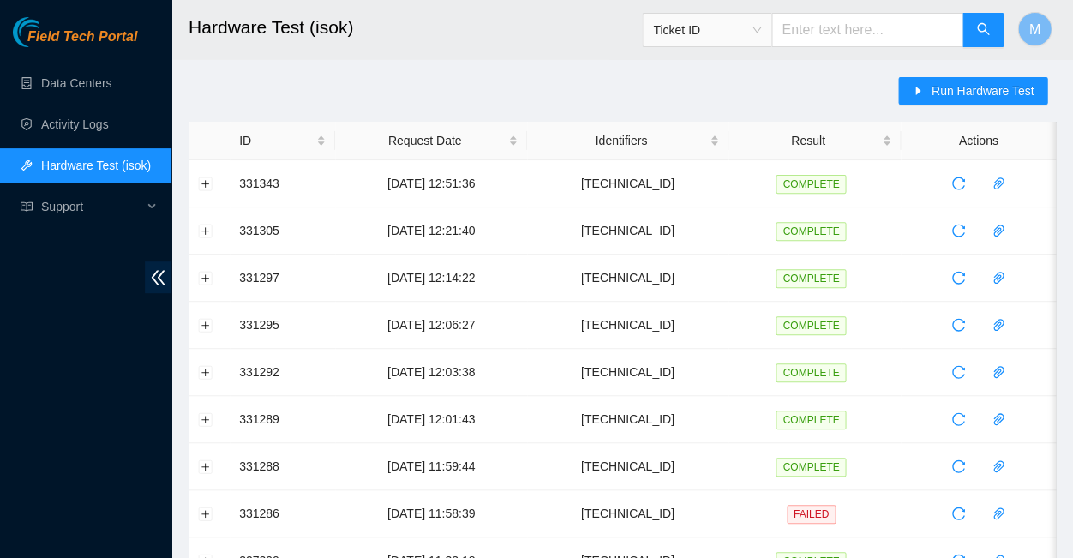
click at [455, 34] on h2 "Hardware Test (isok)" at bounding box center [552, 27] width 727 height 55
click at [207, 179] on button "Expand row" at bounding box center [206, 184] width 14 height 14
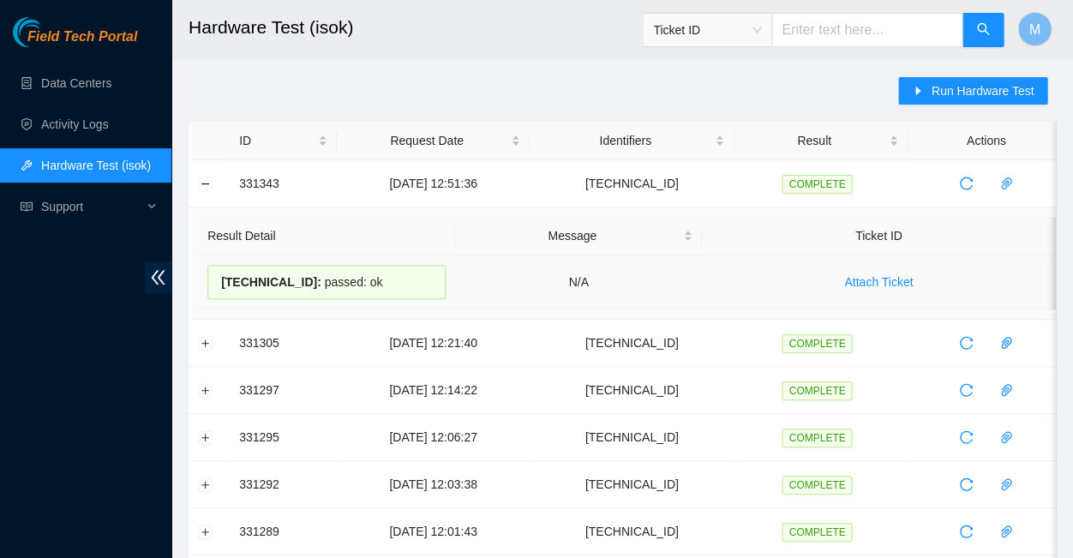
drag, startPoint x: 354, startPoint y: 278, endPoint x: 215, endPoint y: 268, distance: 139.2
click at [215, 268] on div "23.63.23.244 : passed: ok" at bounding box center [326, 282] width 238 height 34
copy div "23.63.23.244 : passed: ok"
click at [207, 178] on button "Collapse row" at bounding box center [206, 184] width 14 height 14
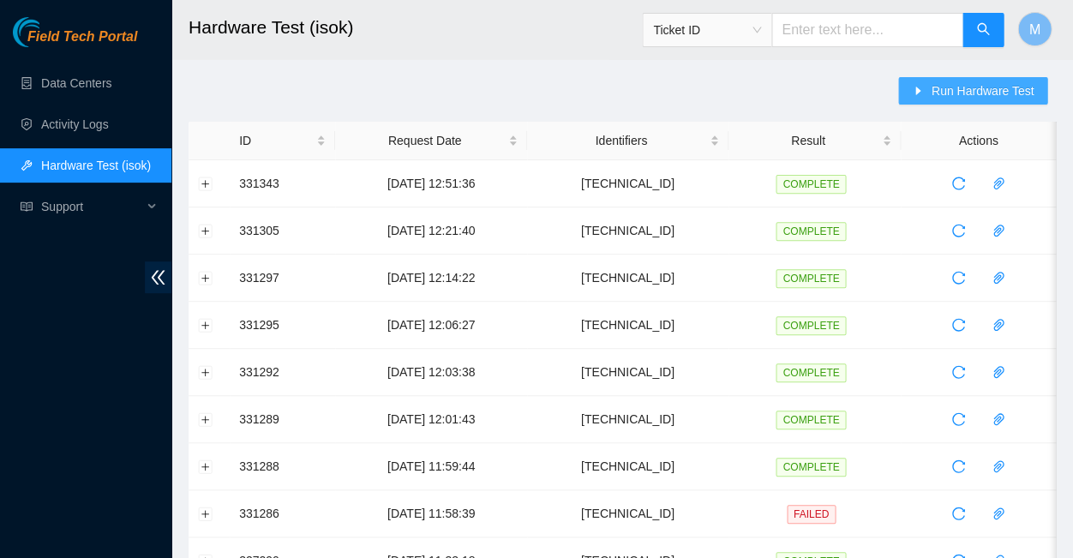
click at [982, 85] on span "Run Hardware Test" at bounding box center [982, 90] width 103 height 19
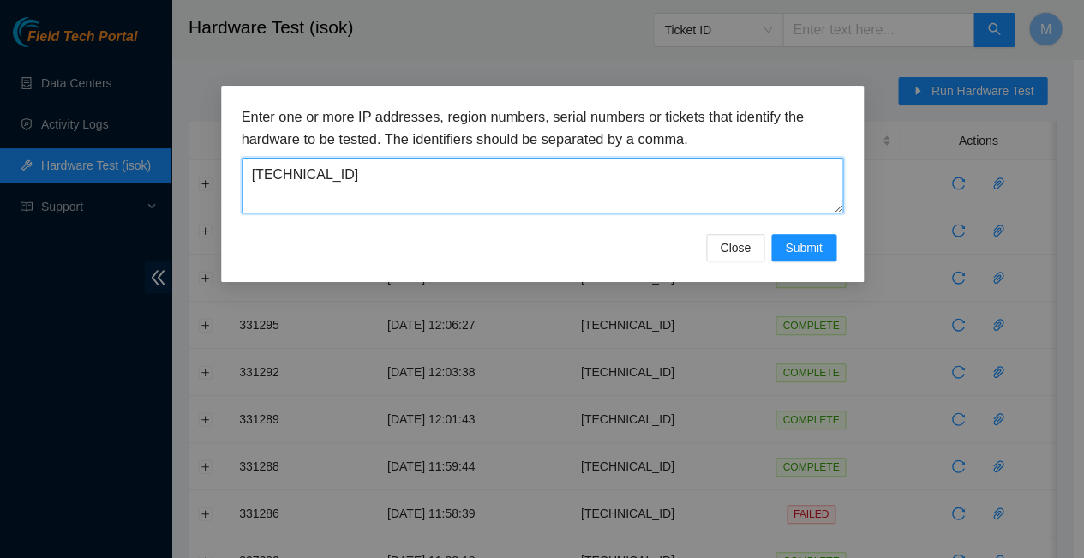
drag, startPoint x: 326, startPoint y: 161, endPoint x: 243, endPoint y: 165, distance: 83.2
click at [243, 165] on textarea "[TECHNICAL_ID]" at bounding box center [543, 186] width 602 height 56
paste textarea "0"
type textarea "[TECHNICAL_ID]"
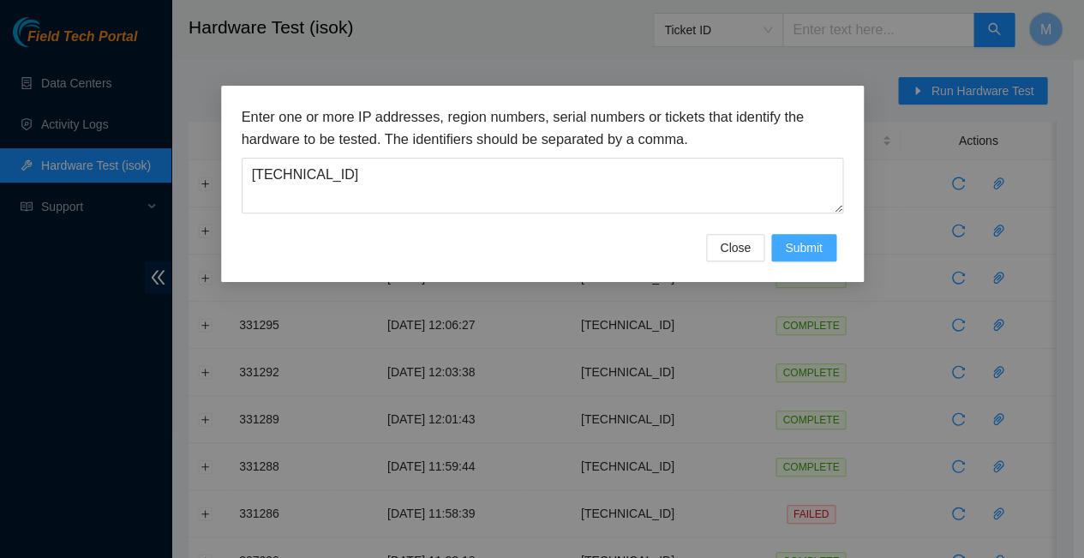
click at [809, 238] on span "Submit" at bounding box center [804, 247] width 38 height 19
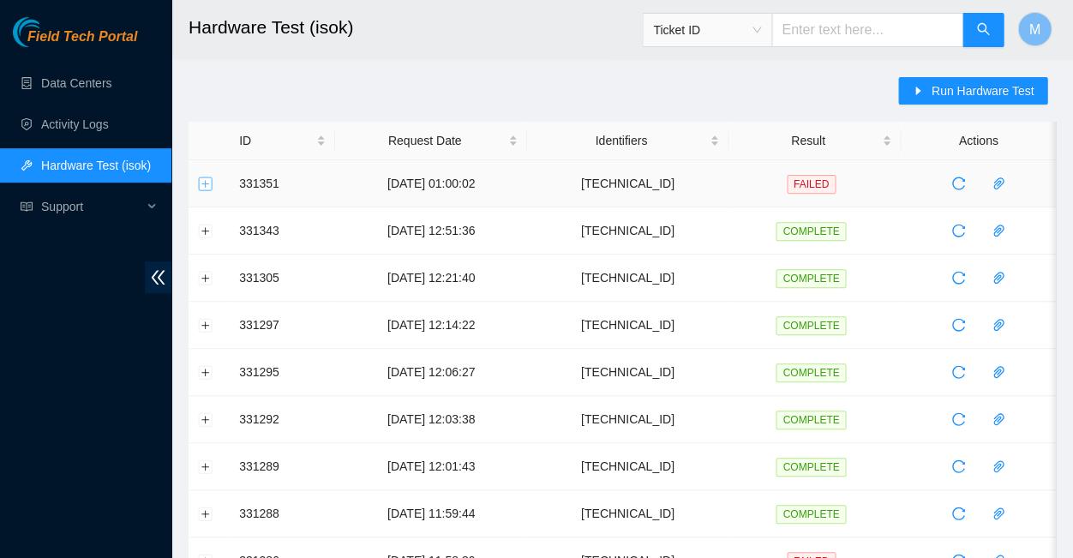
click at [203, 180] on button "Expand row" at bounding box center [206, 184] width 14 height 14
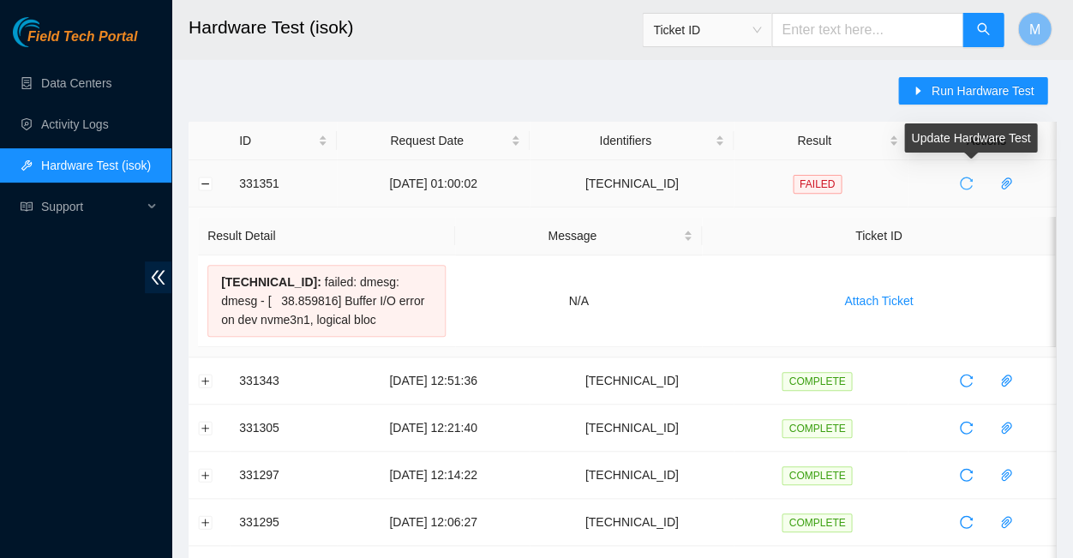
click at [964, 177] on icon "reload" at bounding box center [966, 184] width 14 height 14
drag, startPoint x: 217, startPoint y: 273, endPoint x: 387, endPoint y: 299, distance: 171.6
click at [387, 299] on div "23.63.23.240 : failed: dmesg: dmesg - [ 38.859816] Buffer I/O error on dev nvme…" at bounding box center [326, 301] width 238 height 72
copy div "23.63.23.240 : failed: dmesg: dmesg - [ 38.859816] Buffer I/O error on dev nvme…"
click at [206, 177] on button "Collapse row" at bounding box center [206, 184] width 14 height 14
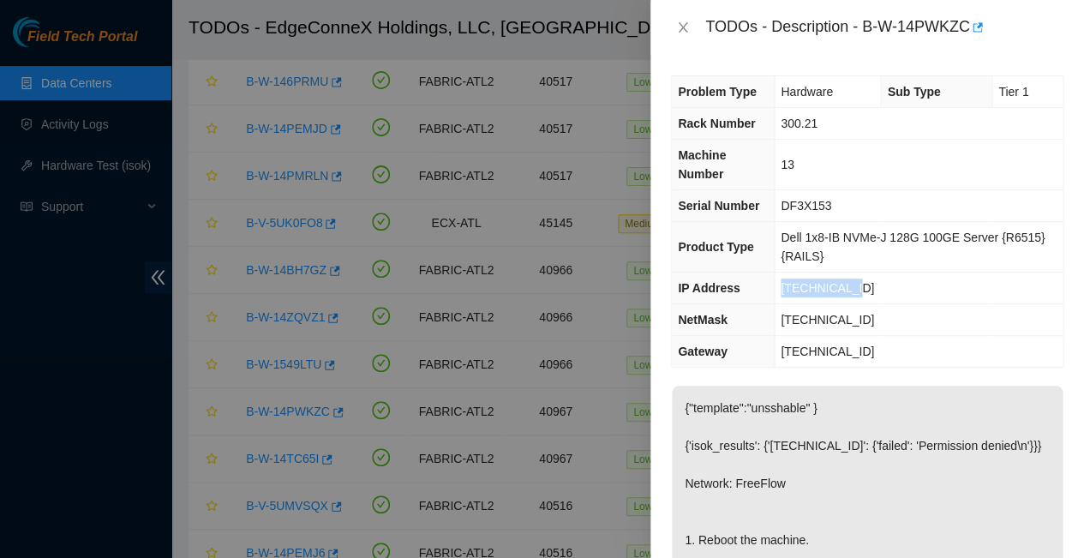
drag, startPoint x: 848, startPoint y: 231, endPoint x: 770, endPoint y: 227, distance: 78.1
click at [775, 273] on td "[TECHNICAL_ID]" at bounding box center [919, 289] width 289 height 32
copy span "[TECHNICAL_ID]"
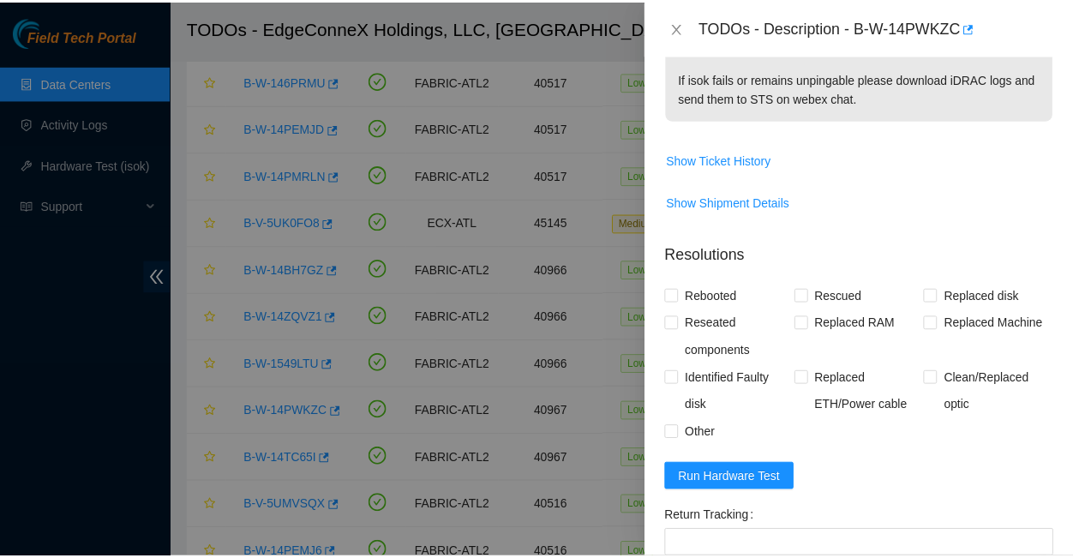
scroll to position [643, 0]
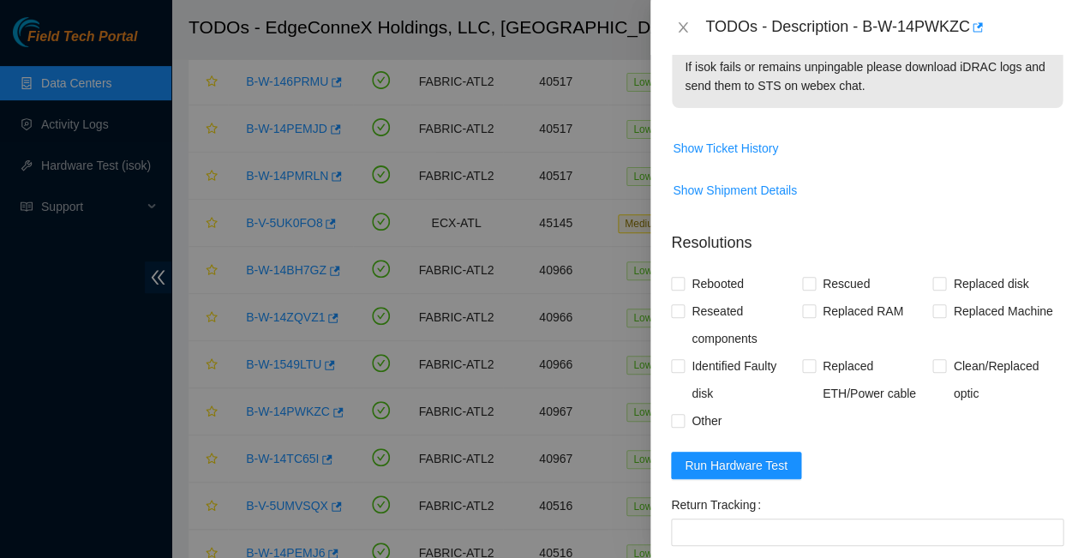
paste textarea "23.63.23.240 : failed: dmesg: dmesg - [ 38.859816] Buffer I/O error on dev nvme…"
type textarea "23.63.23.240 : failed: dmesg: dmesg - [ 38.859816] Buffer I/O error on dev nvme…"
click at [681, 277] on input "Rebooted" at bounding box center [677, 283] width 12 height 12
checkbox input "true"
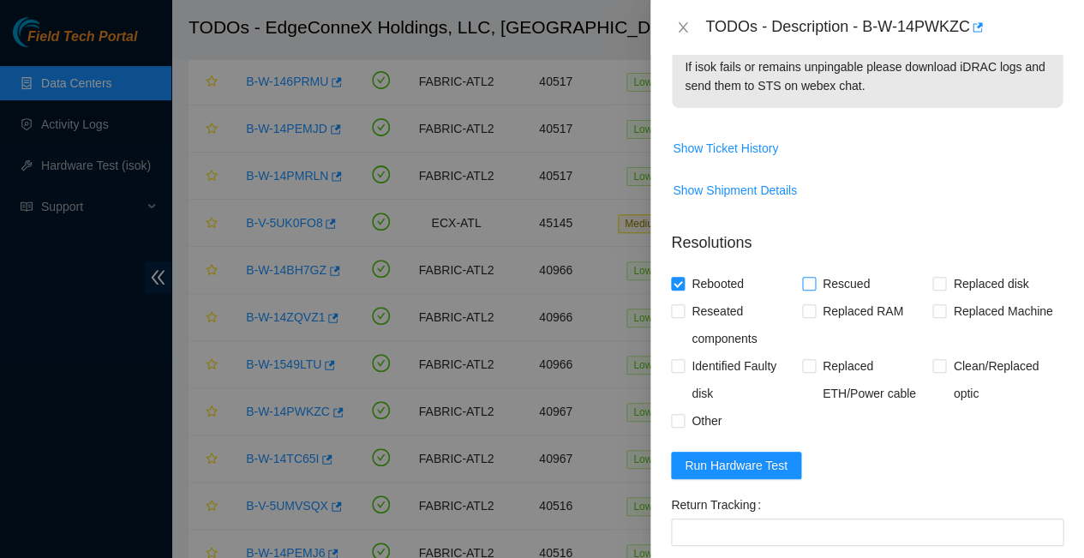
click at [802, 277] on input "Rescued" at bounding box center [808, 283] width 12 height 12
checkbox input "true"
paste textarea "-Rebooted Ran isok"
type textarea "-Rebooted Ran isok - 23.63.23.240 : failed: dmesg: dmesg - [ 38.859816] Buffer …"
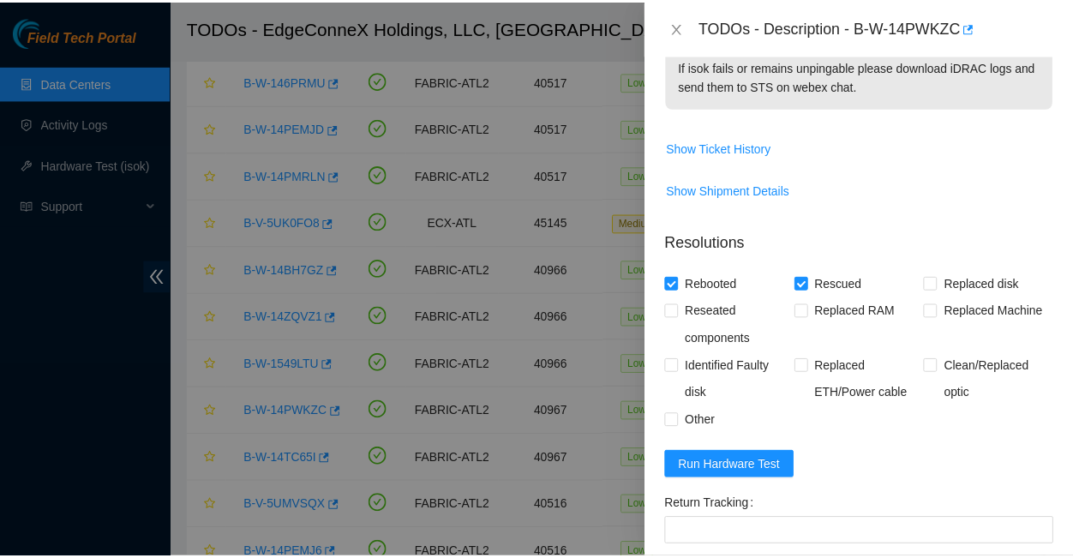
scroll to position [327, 0]
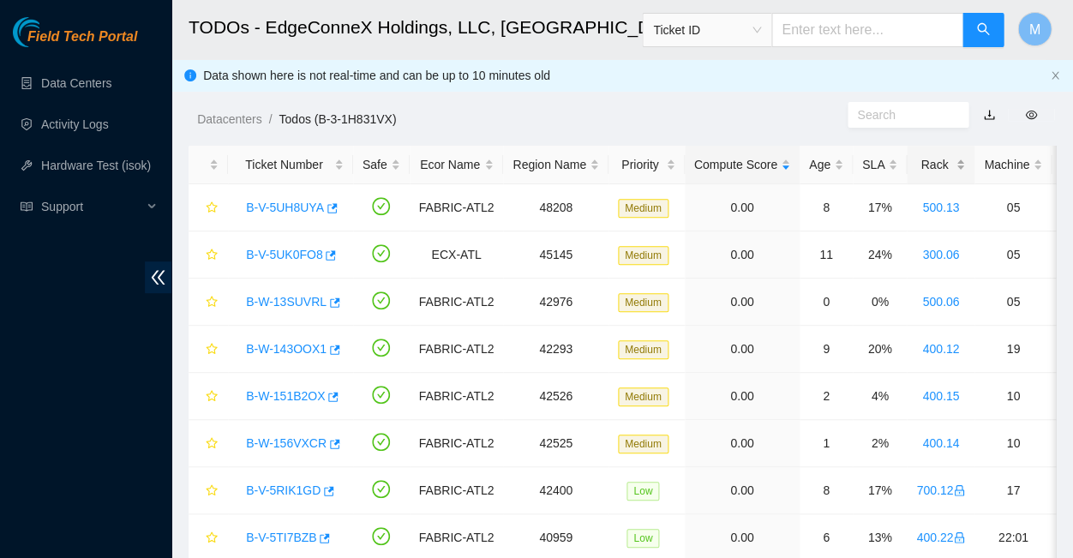
click at [916, 159] on div "Rack" at bounding box center [940, 164] width 49 height 19
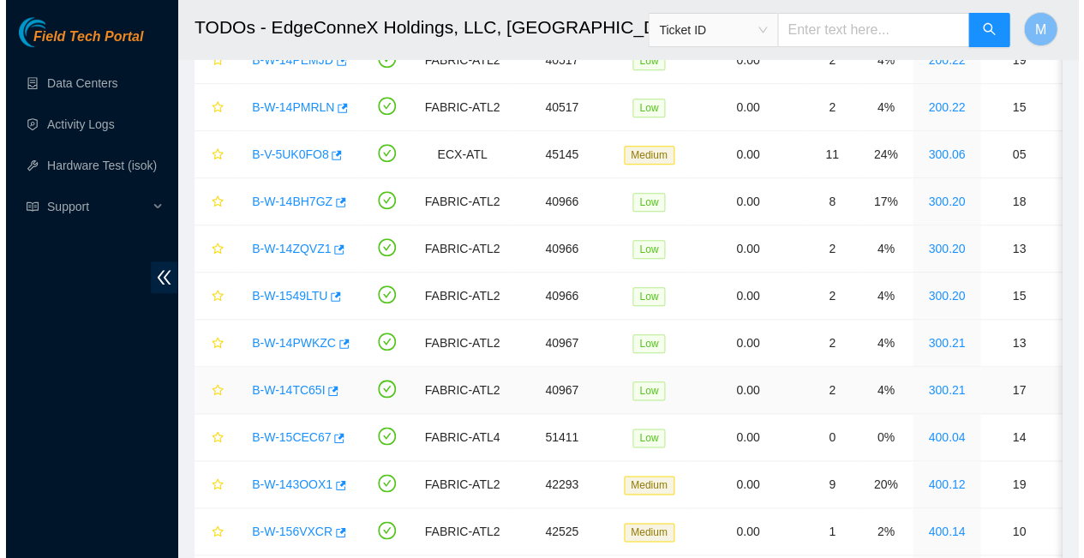
scroll to position [199, 0]
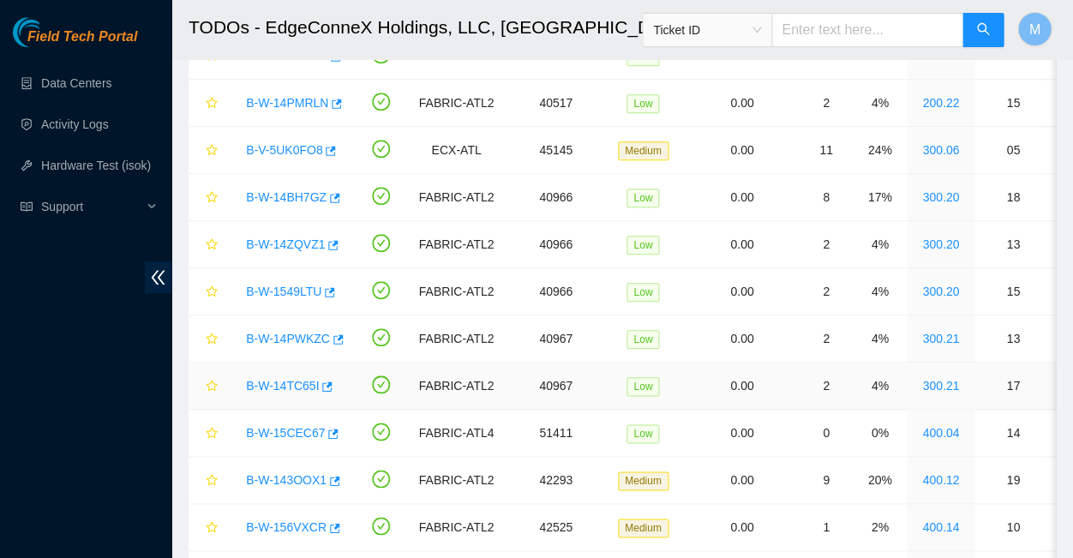
click at [274, 379] on link "B-W-14TC65I" at bounding box center [282, 386] width 73 height 14
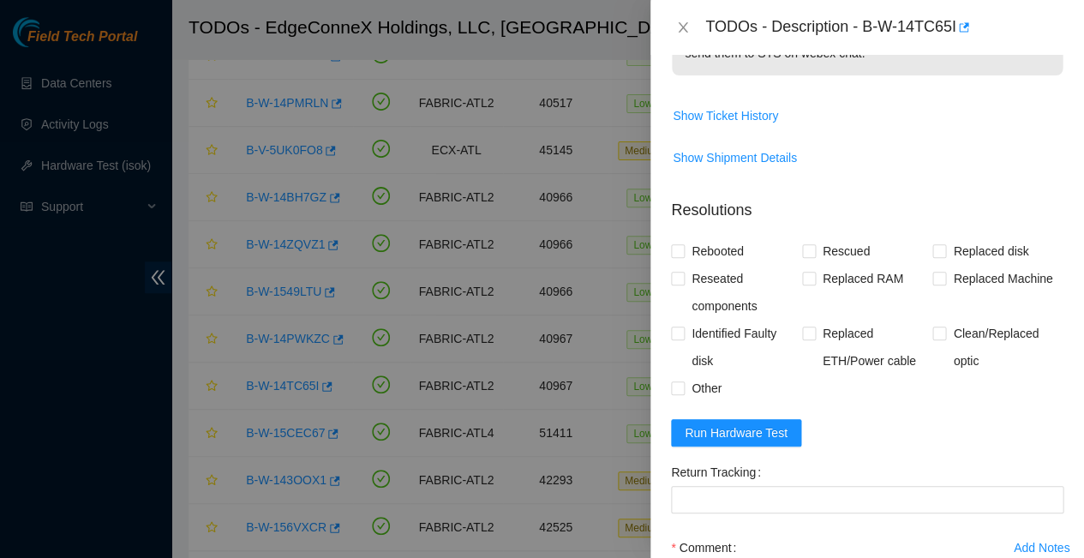
scroll to position [674, 0]
click at [681, 246] on input "Rebooted" at bounding box center [677, 252] width 12 height 12
checkbox input "true"
click at [808, 246] on input "Rescued" at bounding box center [808, 252] width 12 height 12
checkbox input "true"
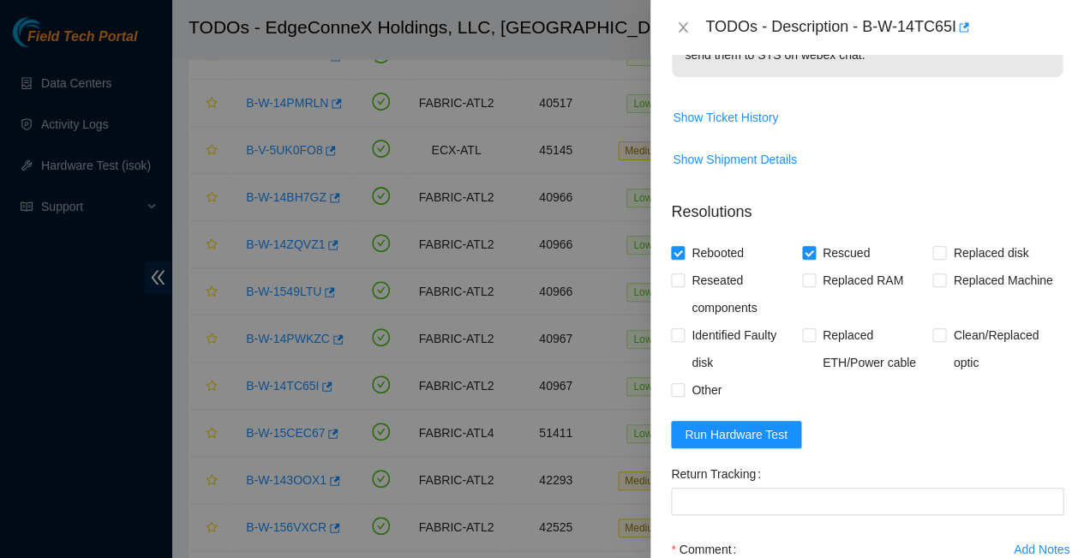
paste textarea "[TECHNICAL_ID] : passed: ok"
paste textarea "-Rebooted Ran isok"
type textarea "-Rebooted Ran isok - [TECHNICAL_ID] : passed: ok"
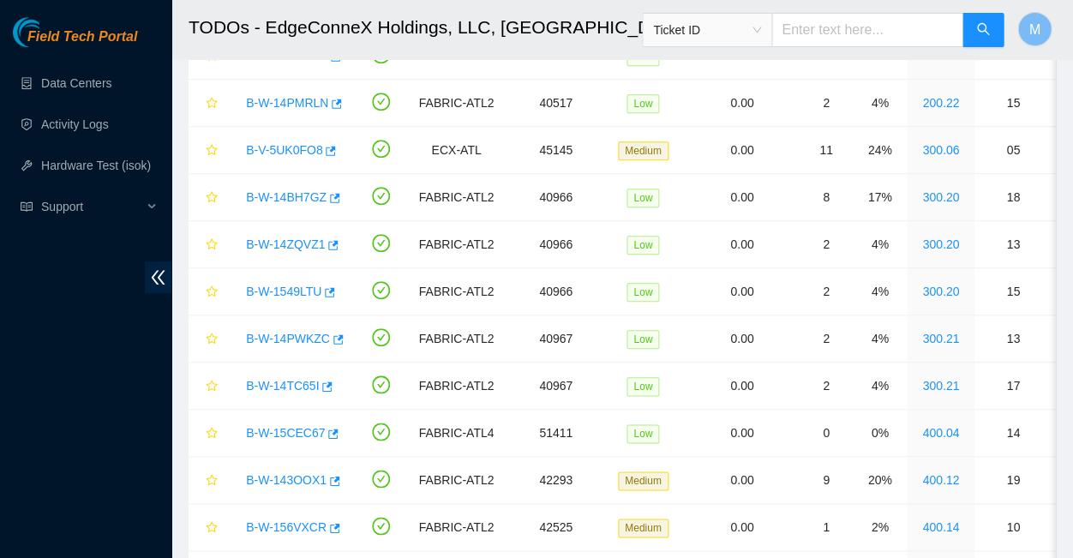
scroll to position [327, 0]
